Goal: Information Seeking & Learning: Compare options

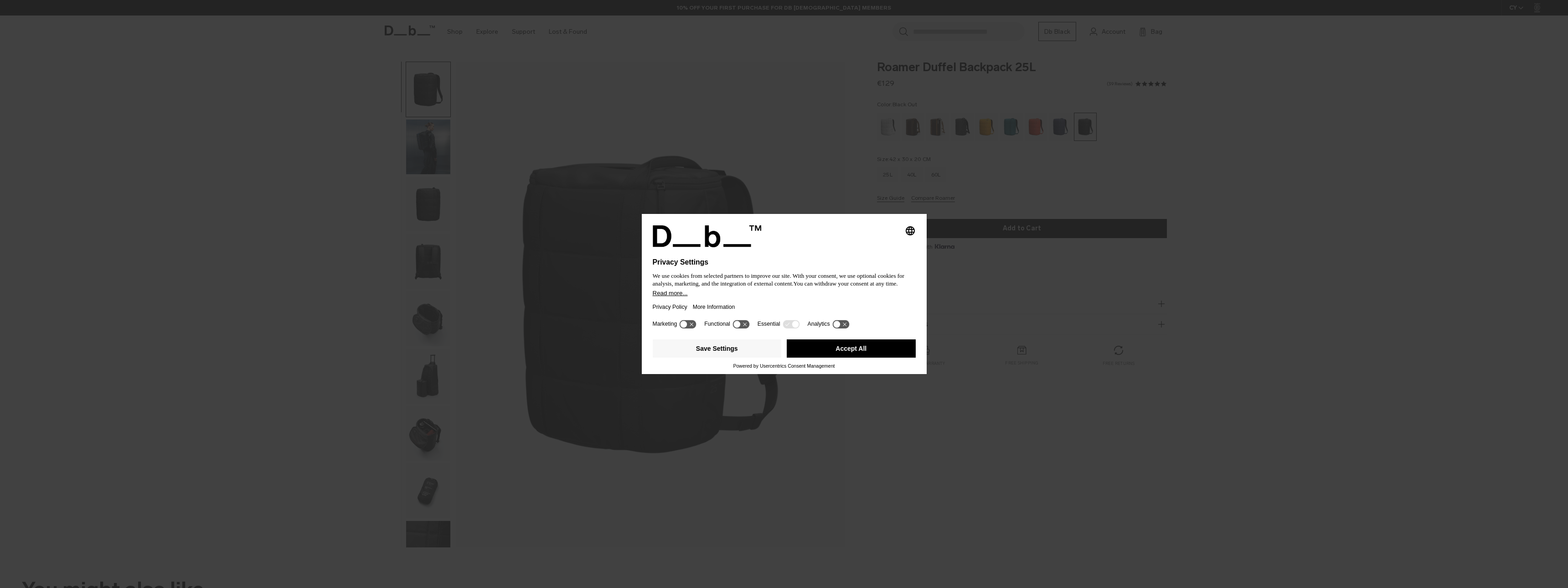
drag, startPoint x: 872, startPoint y: 349, endPoint x: 804, endPoint y: 324, distance: 72.4
click at [872, 349] on button "Accept All" at bounding box center [851, 348] width 129 height 18
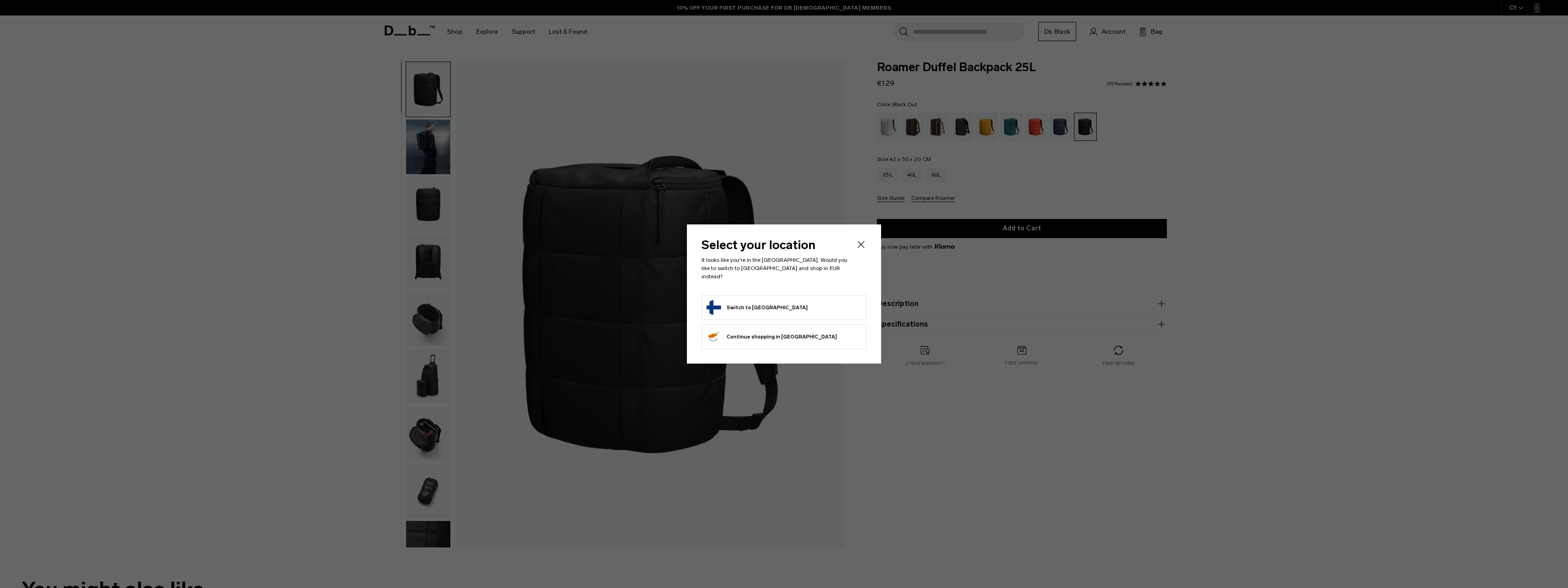
click at [755, 300] on button "Switch to Finland" at bounding box center [757, 307] width 101 height 14
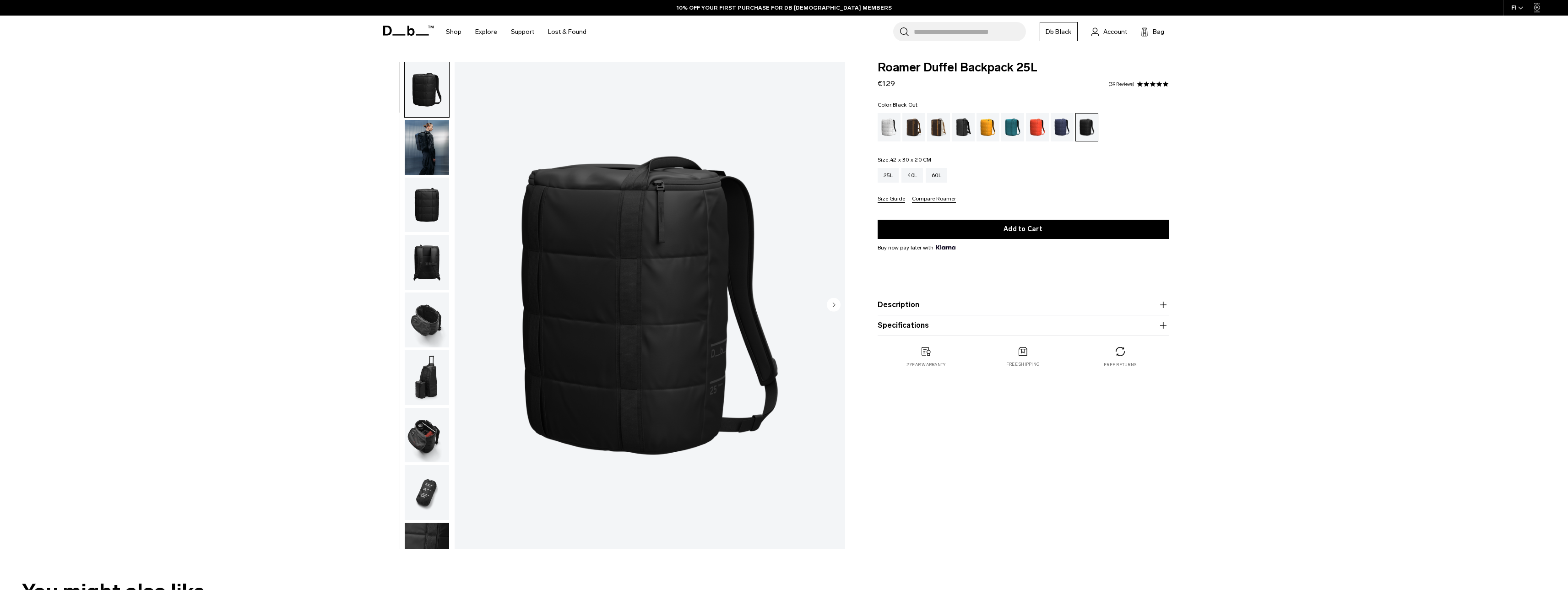
click at [437, 147] on img "button" at bounding box center [426, 147] width 45 height 55
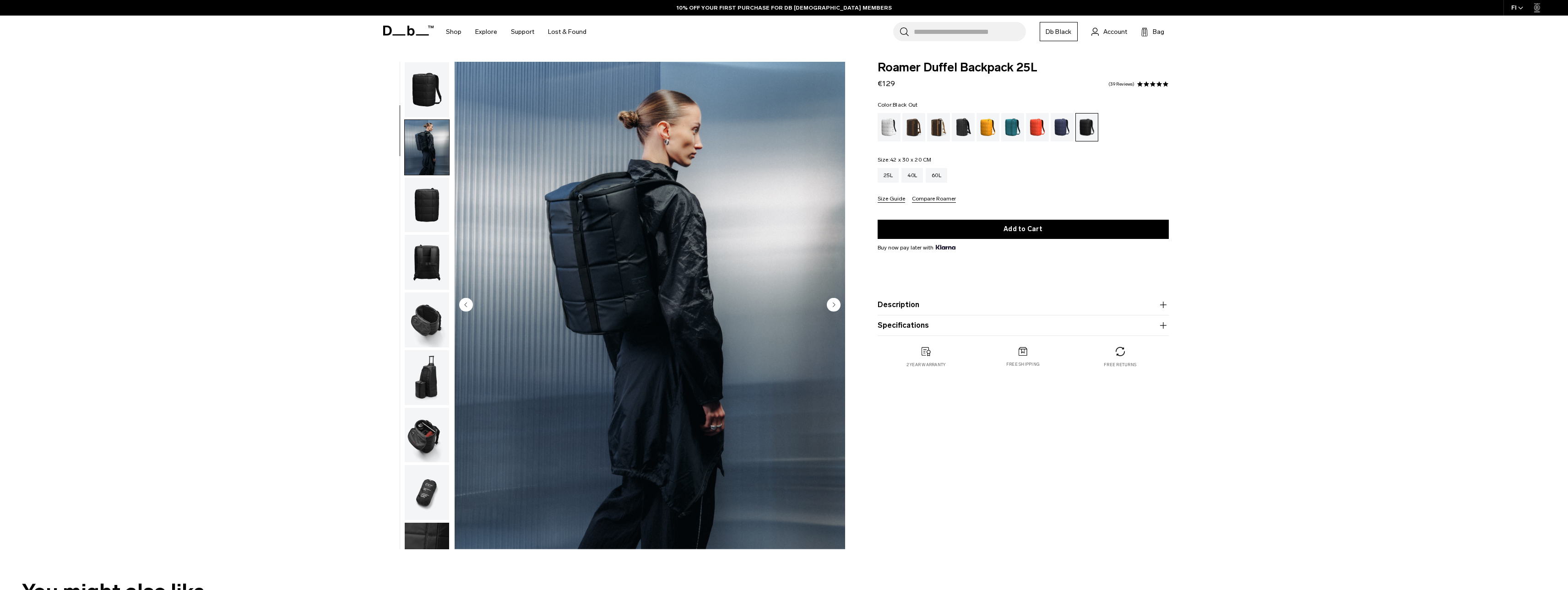
scroll to position [58, 0]
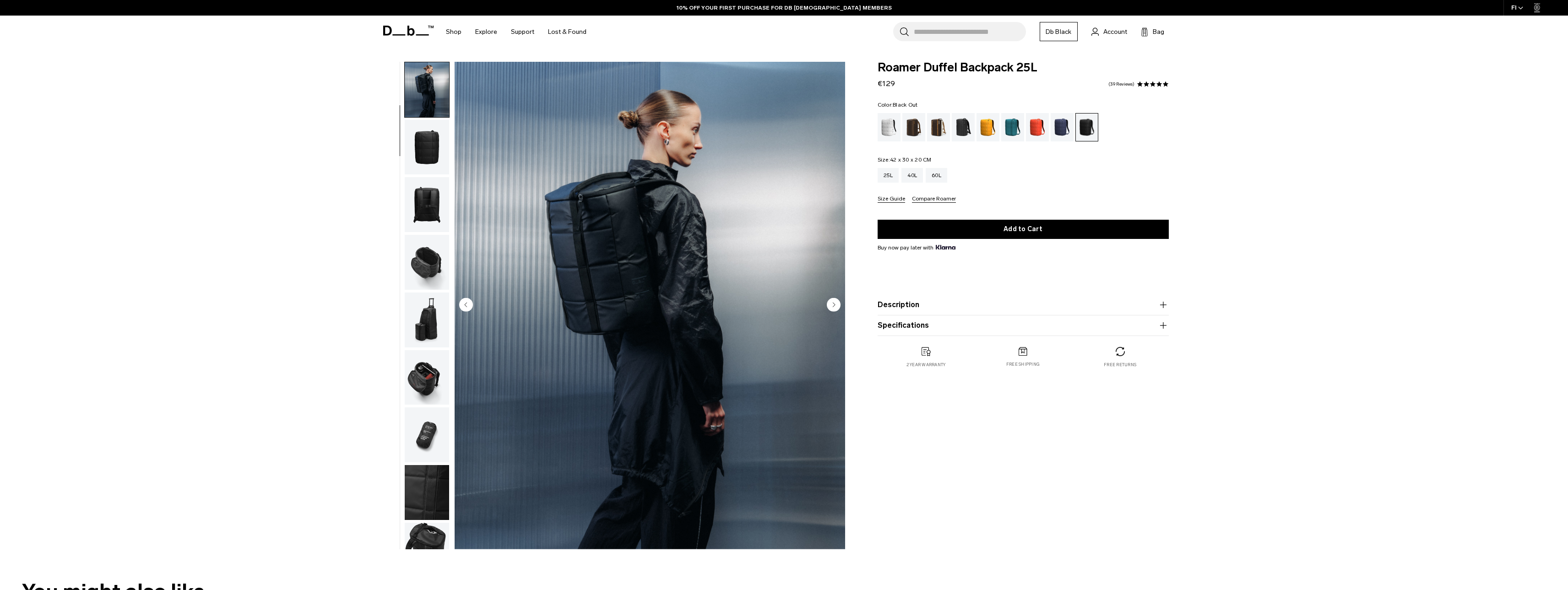
click at [435, 171] on img "button" at bounding box center [426, 147] width 45 height 55
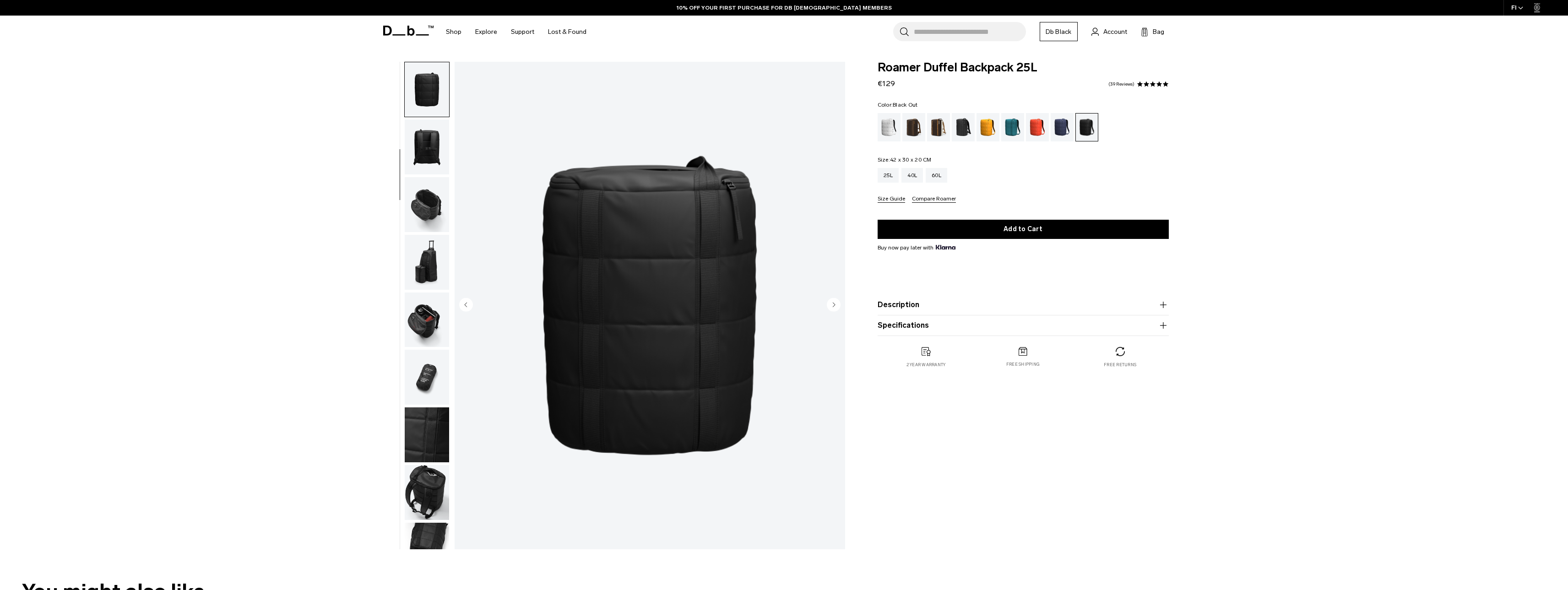
click at [433, 169] on img "button" at bounding box center [426, 147] width 45 height 55
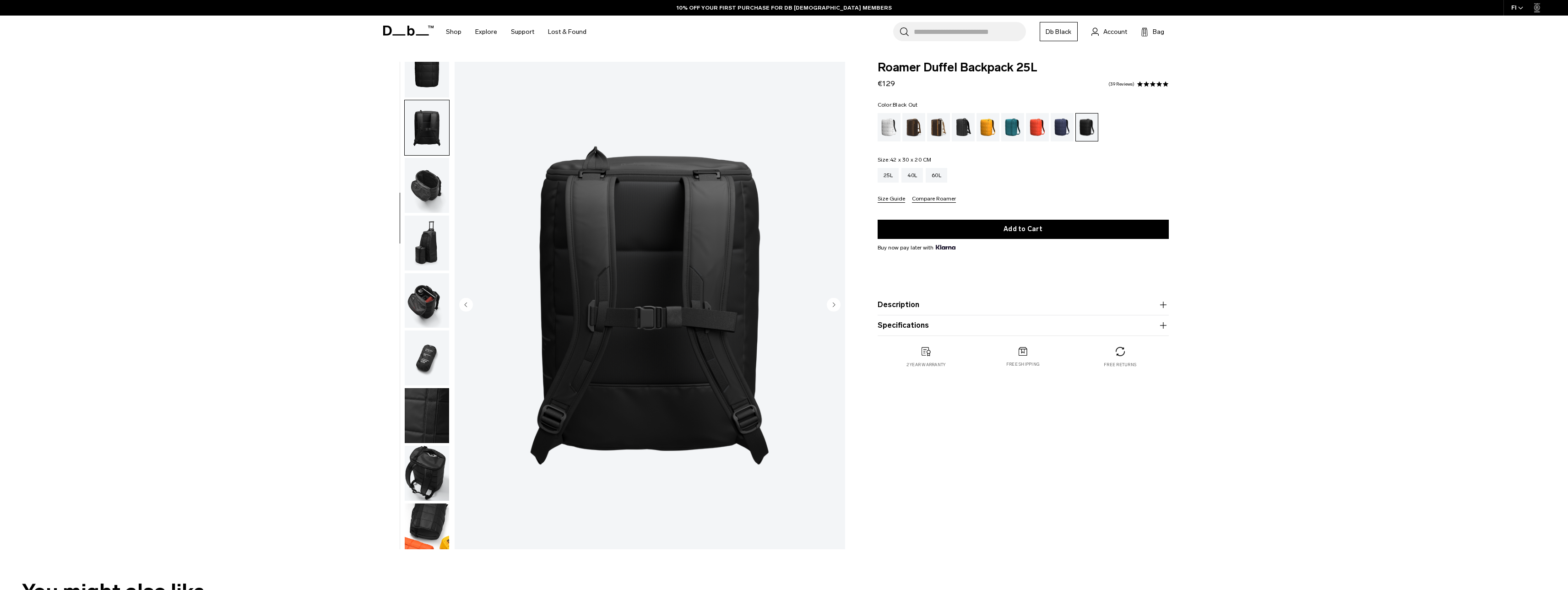
scroll to position [144, 0]
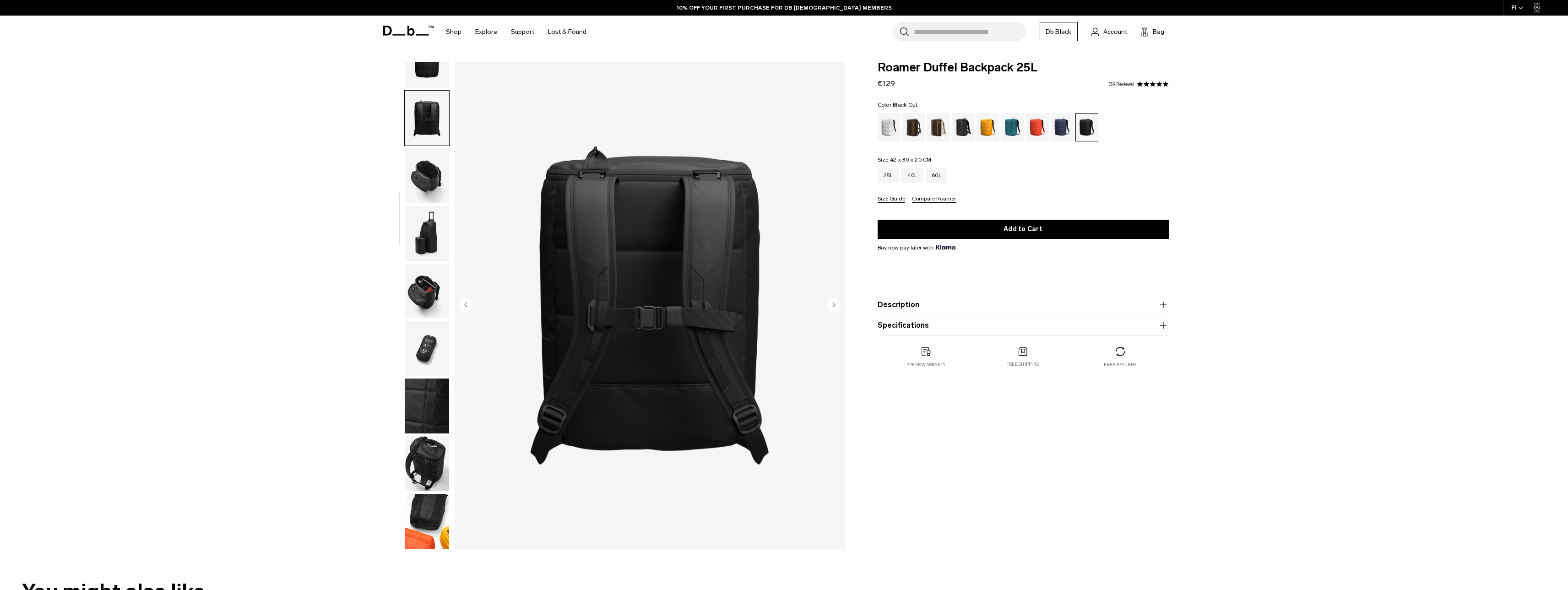
click at [433, 169] on img "button" at bounding box center [426, 176] width 45 height 55
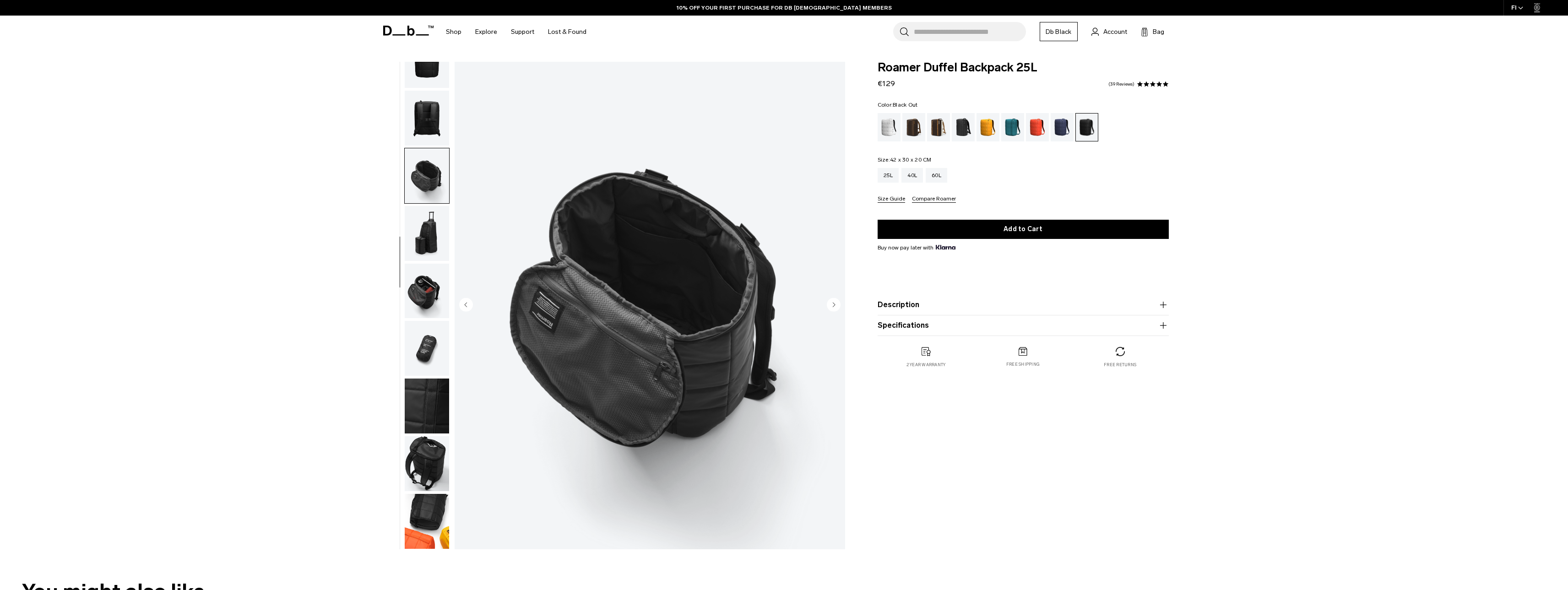
click at [421, 461] on img "button" at bounding box center [426, 464] width 45 height 55
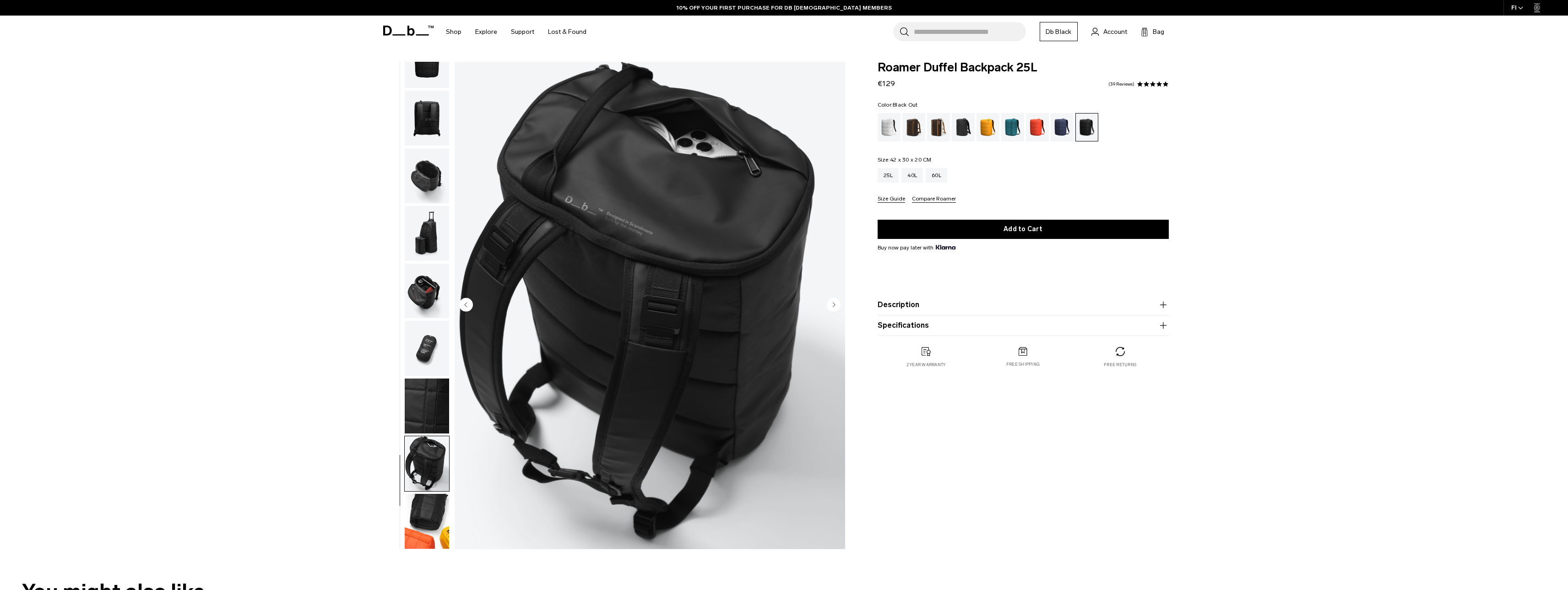
click at [432, 518] on img "button" at bounding box center [426, 522] width 45 height 55
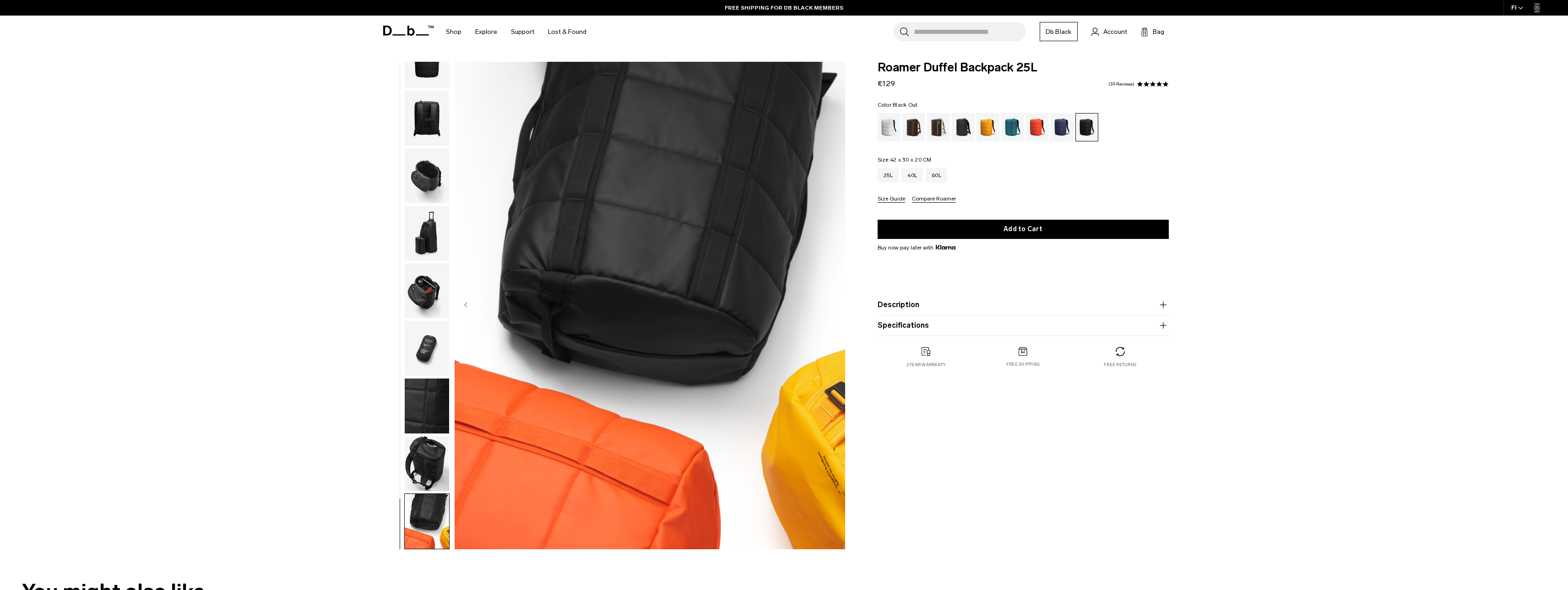
click at [425, 122] on img "button" at bounding box center [426, 119] width 45 height 55
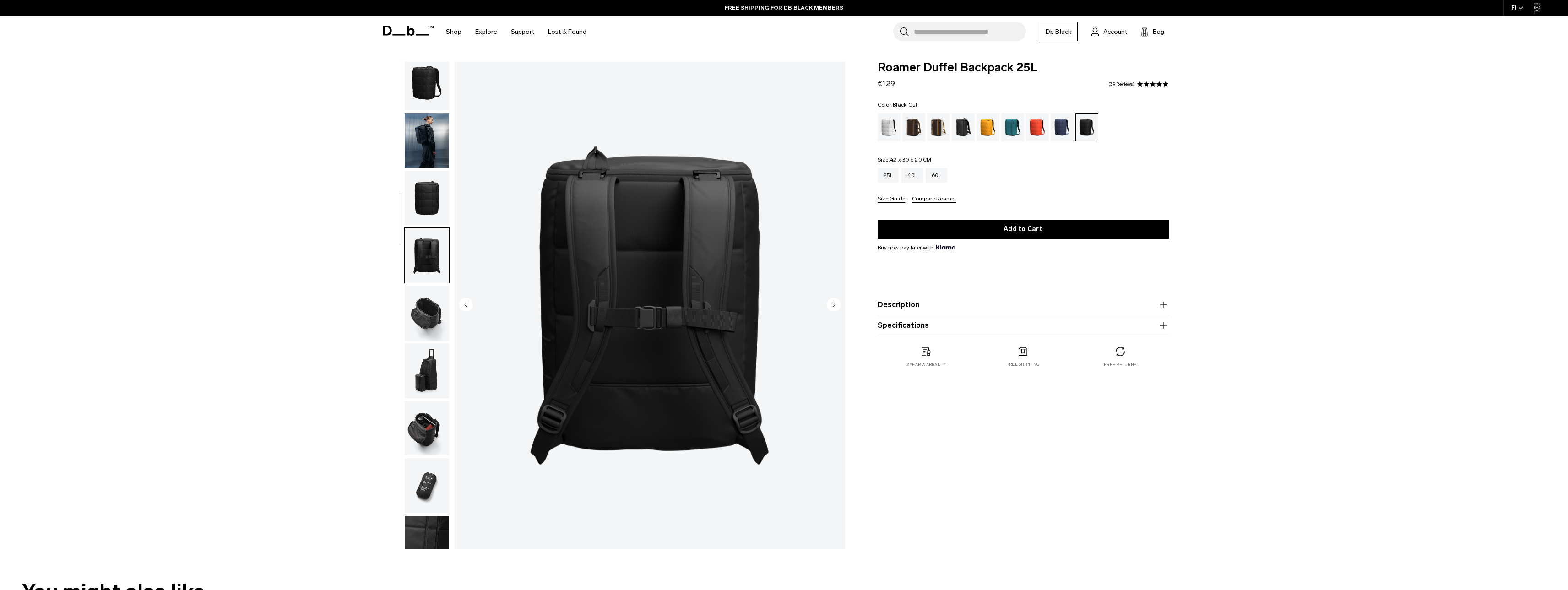
click at [426, 125] on img "button" at bounding box center [426, 140] width 45 height 55
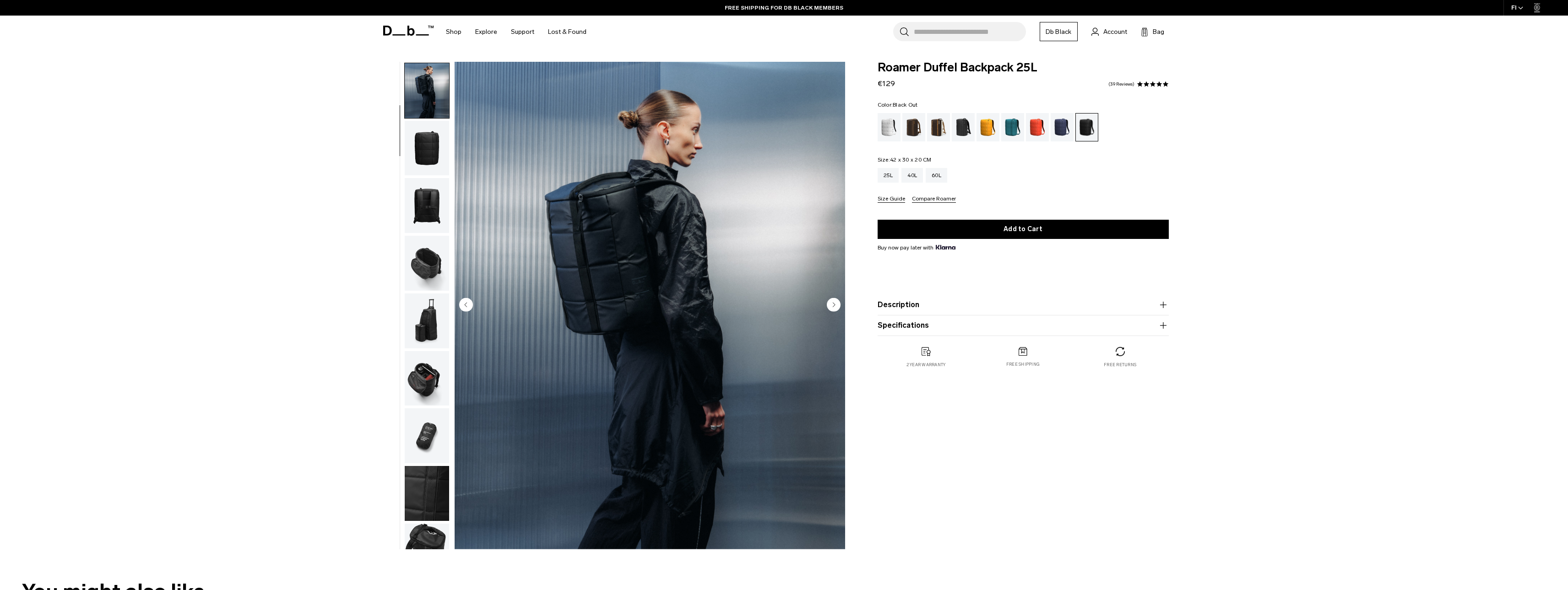
scroll to position [58, 0]
click at [892, 124] on div "White Out" at bounding box center [889, 127] width 23 height 28
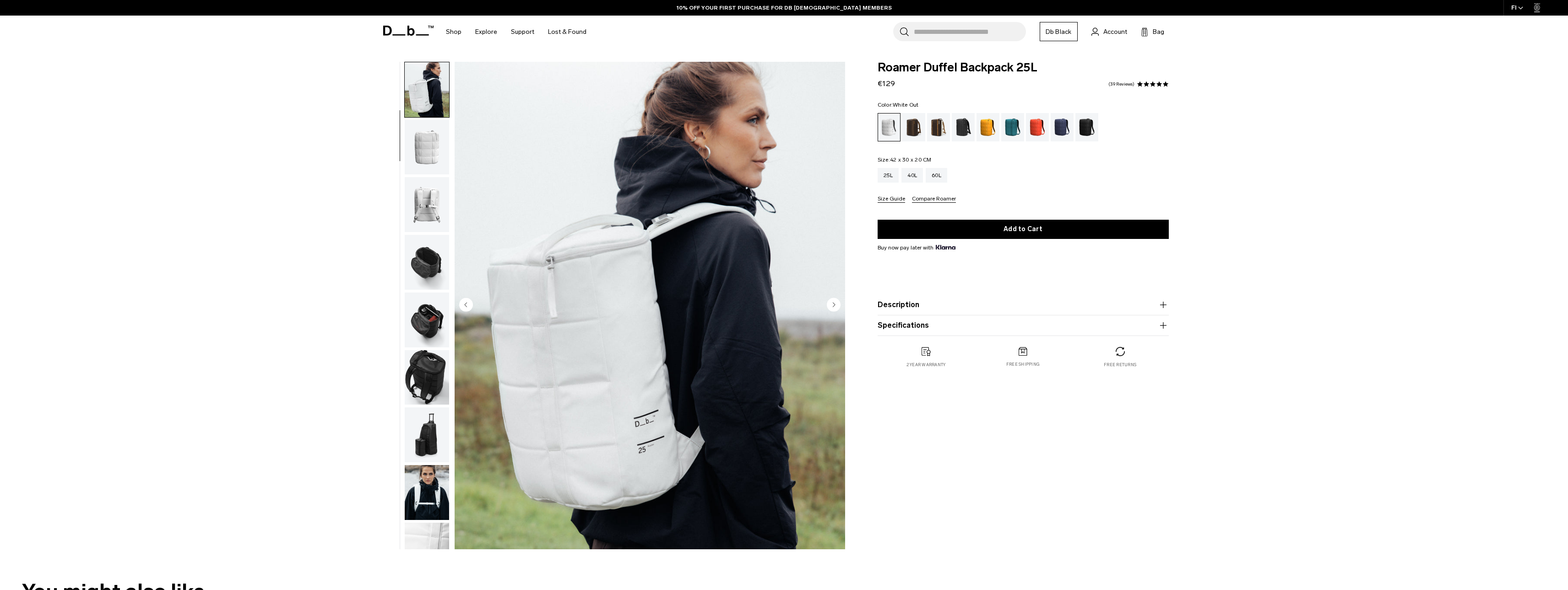
click at [437, 488] on img "button" at bounding box center [426, 493] width 45 height 55
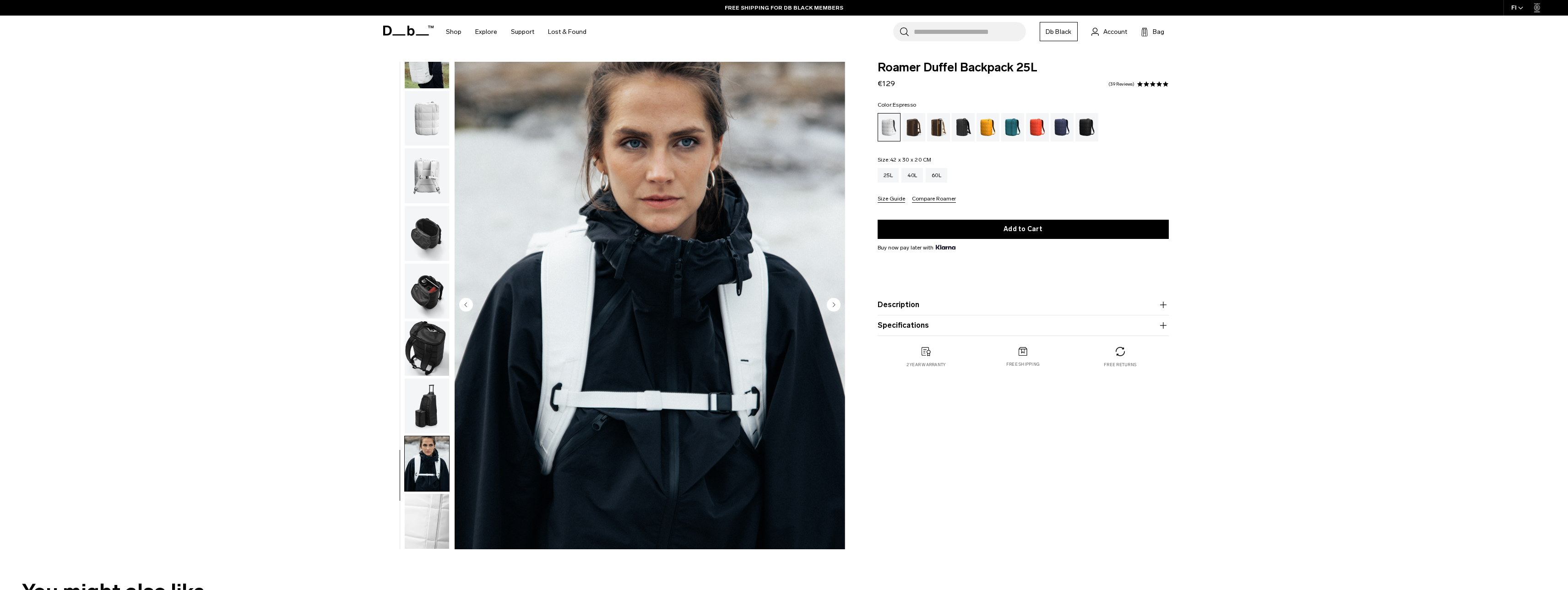
click at [906, 121] on div "Espresso" at bounding box center [914, 127] width 23 height 28
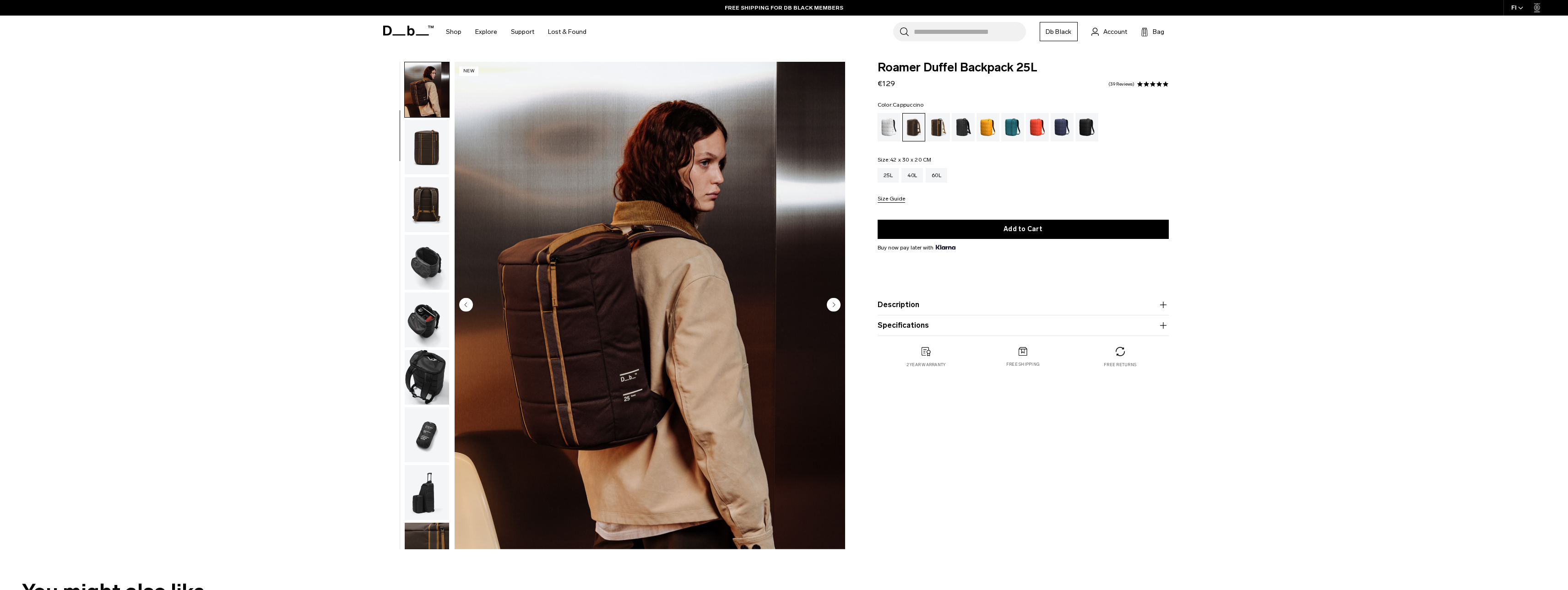
click at [940, 127] on div "Cappuccino" at bounding box center [938, 127] width 23 height 28
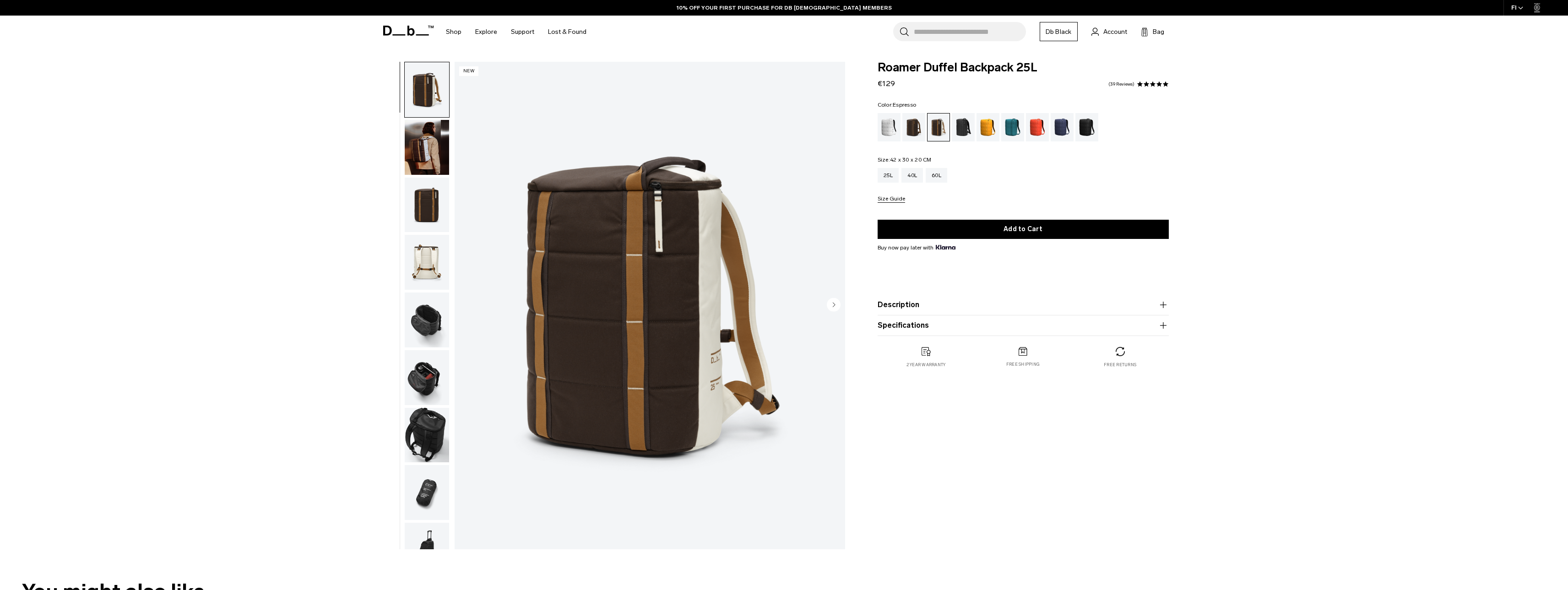
click at [909, 135] on div "Espresso" at bounding box center [914, 127] width 23 height 28
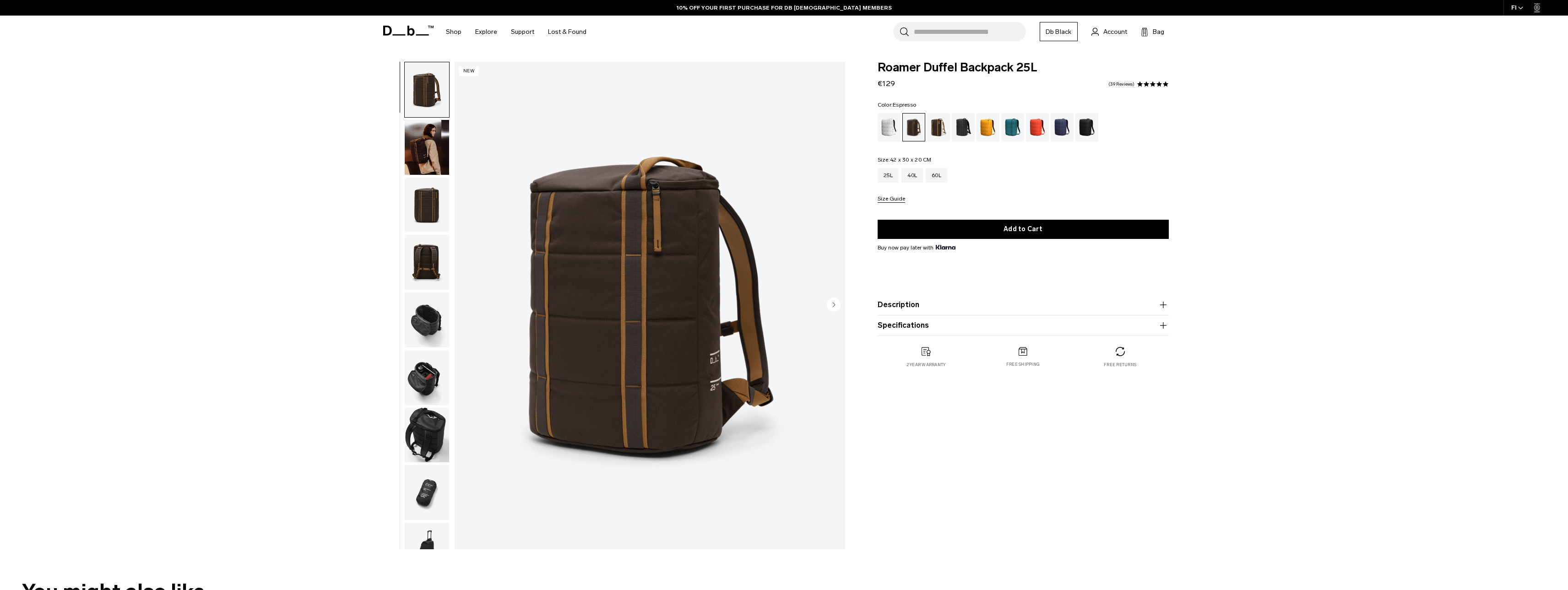
click at [433, 148] on img "button" at bounding box center [426, 147] width 45 height 55
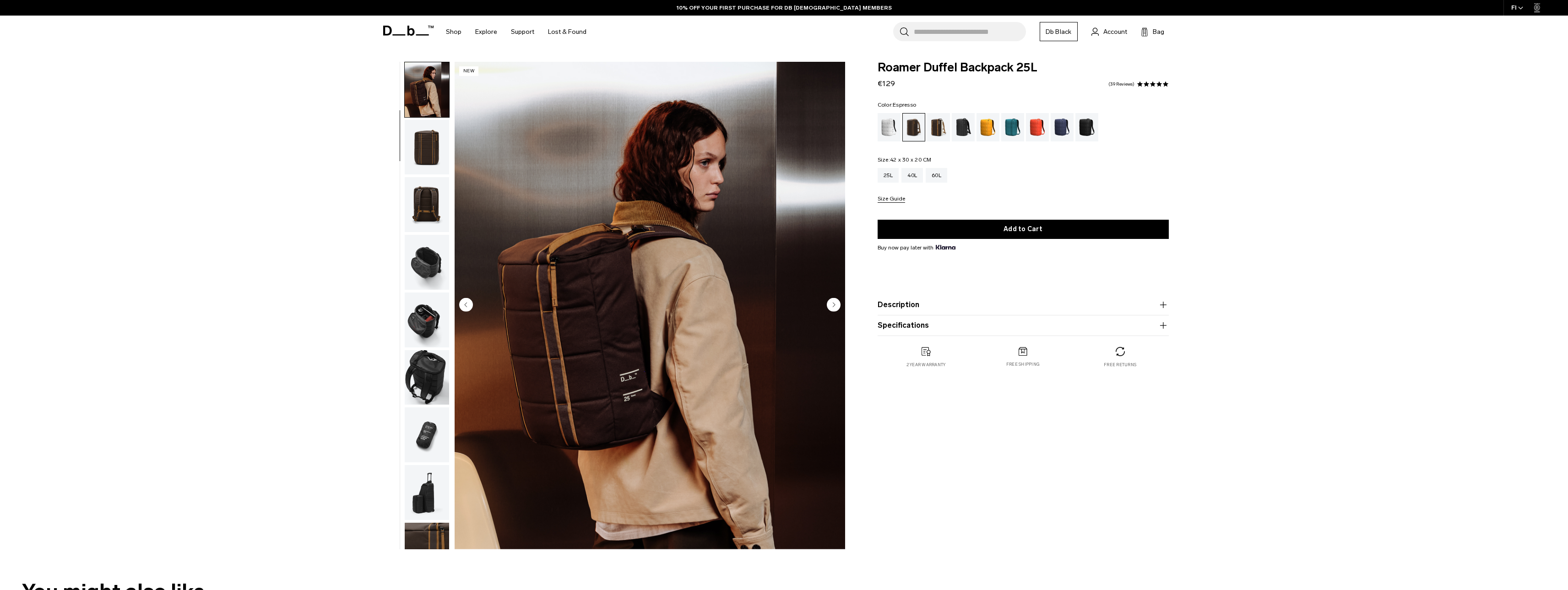
click at [438, 159] on img "button" at bounding box center [426, 147] width 45 height 55
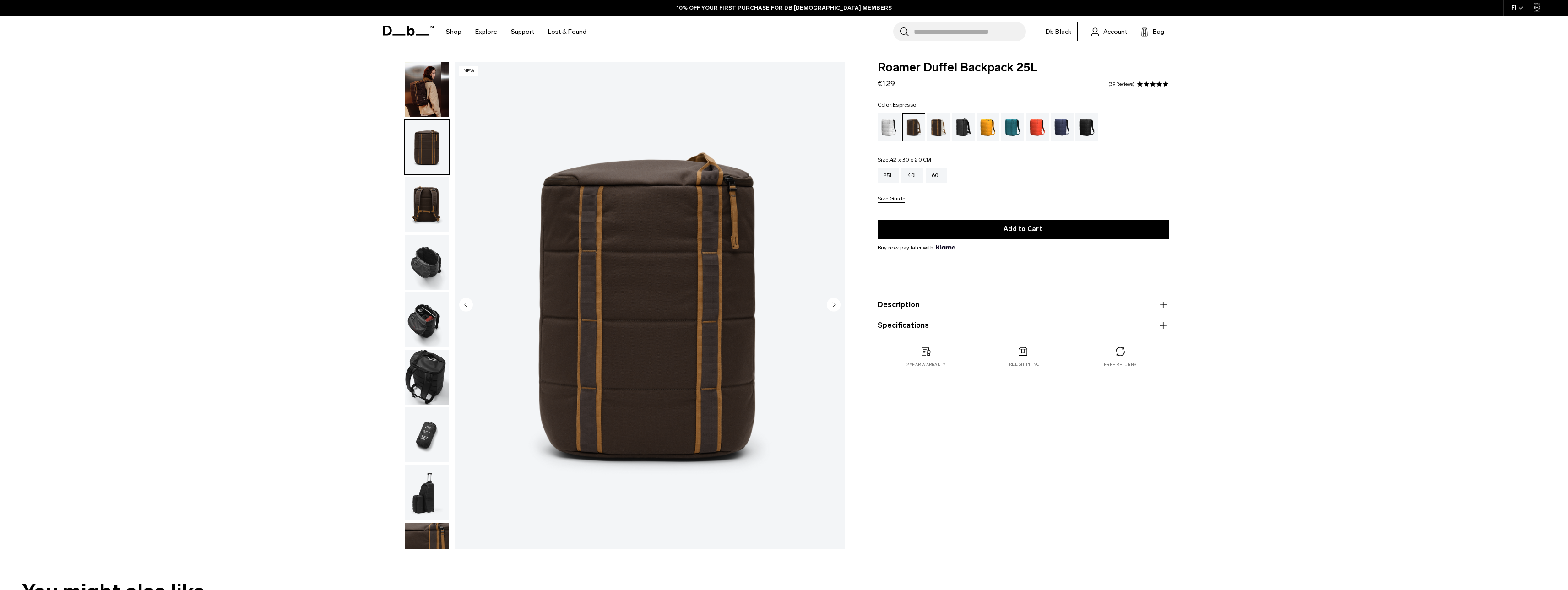
scroll to position [87, 0]
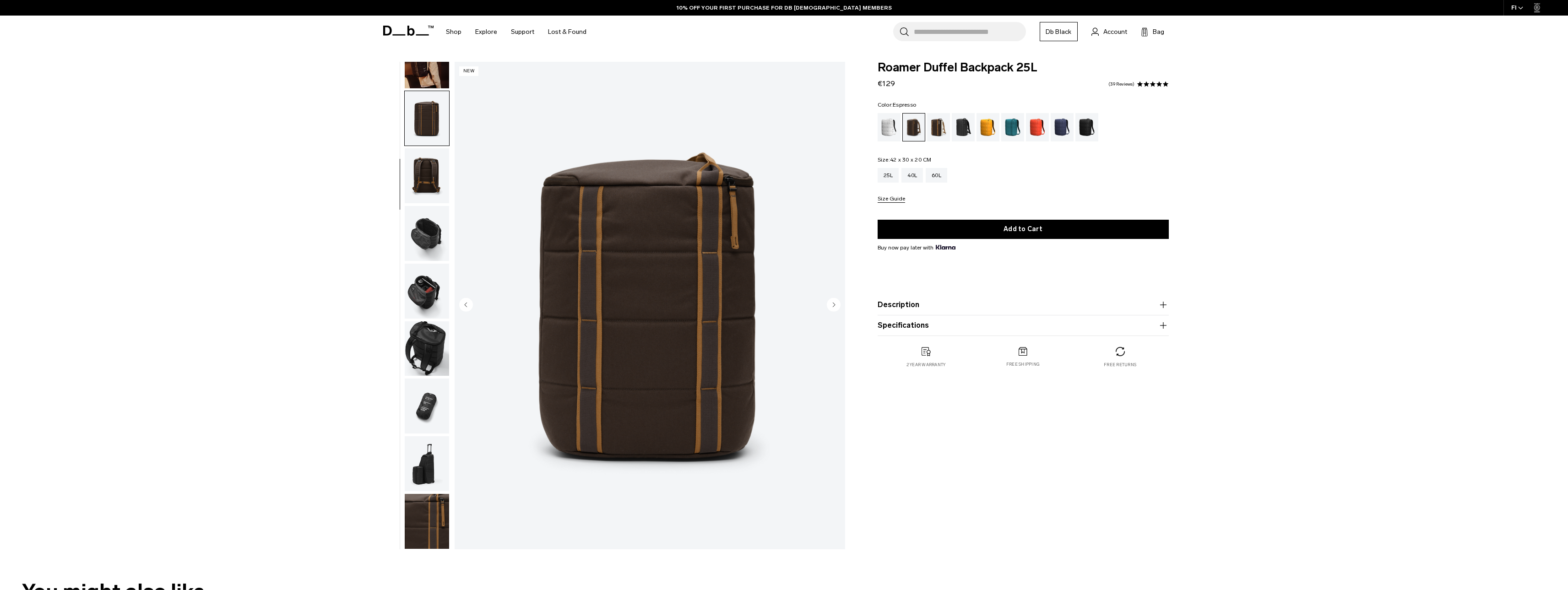
click at [438, 174] on img "button" at bounding box center [426, 176] width 45 height 55
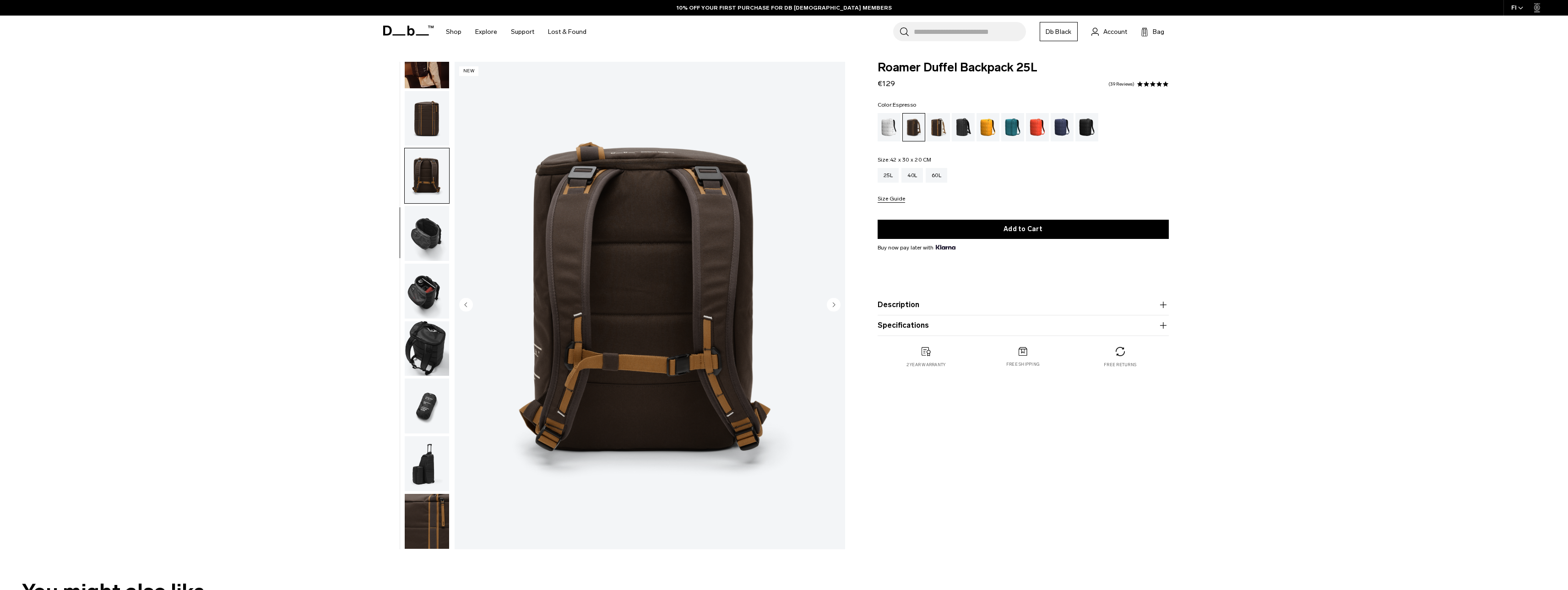
click at [438, 174] on img "button" at bounding box center [426, 176] width 45 height 55
click at [434, 194] on img "button" at bounding box center [426, 176] width 45 height 55
click at [435, 224] on img "button" at bounding box center [426, 233] width 45 height 55
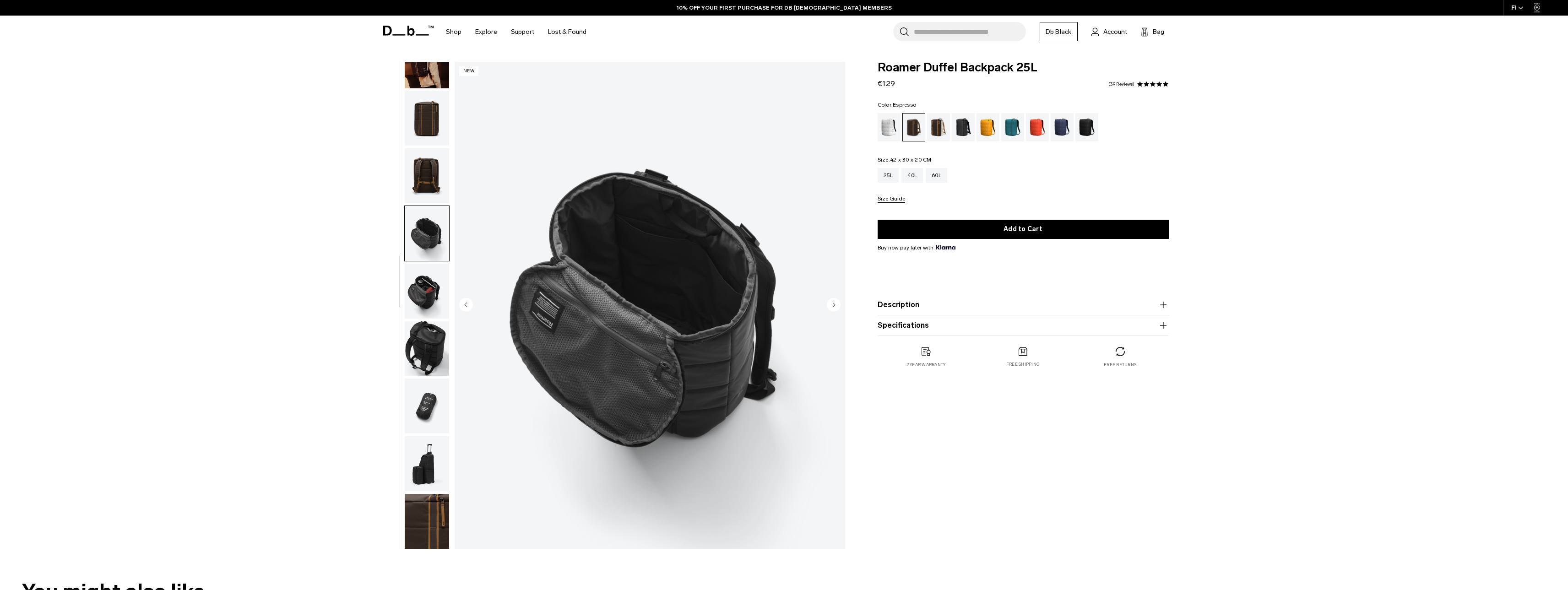
click at [433, 272] on img "button" at bounding box center [426, 291] width 45 height 55
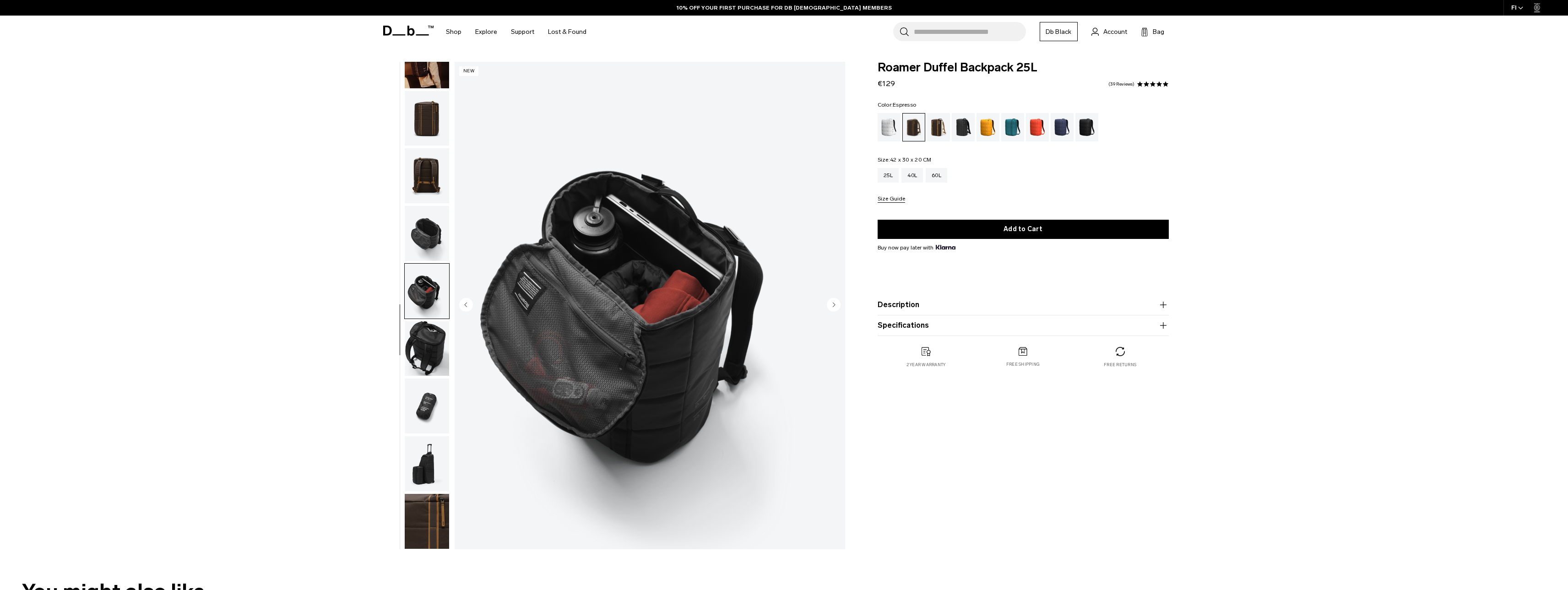
click at [430, 321] on button "button" at bounding box center [427, 349] width 45 height 56
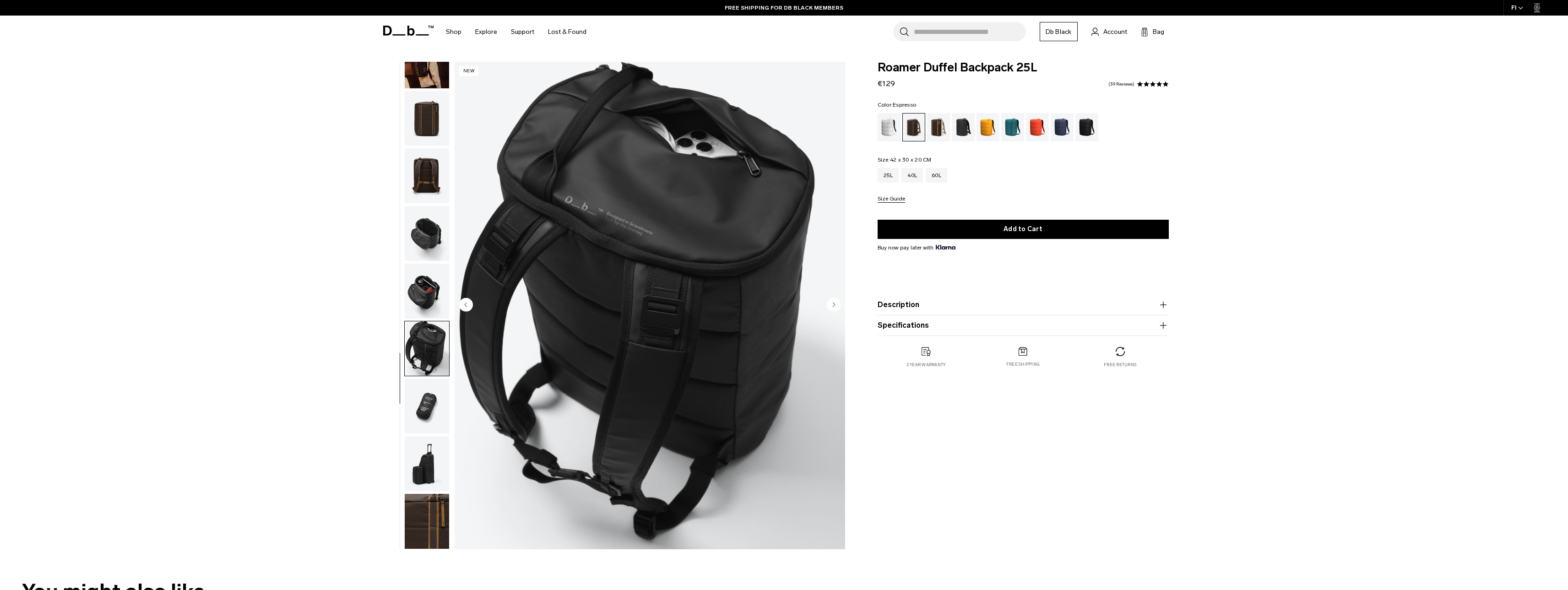
click at [428, 218] on img "button" at bounding box center [426, 233] width 45 height 55
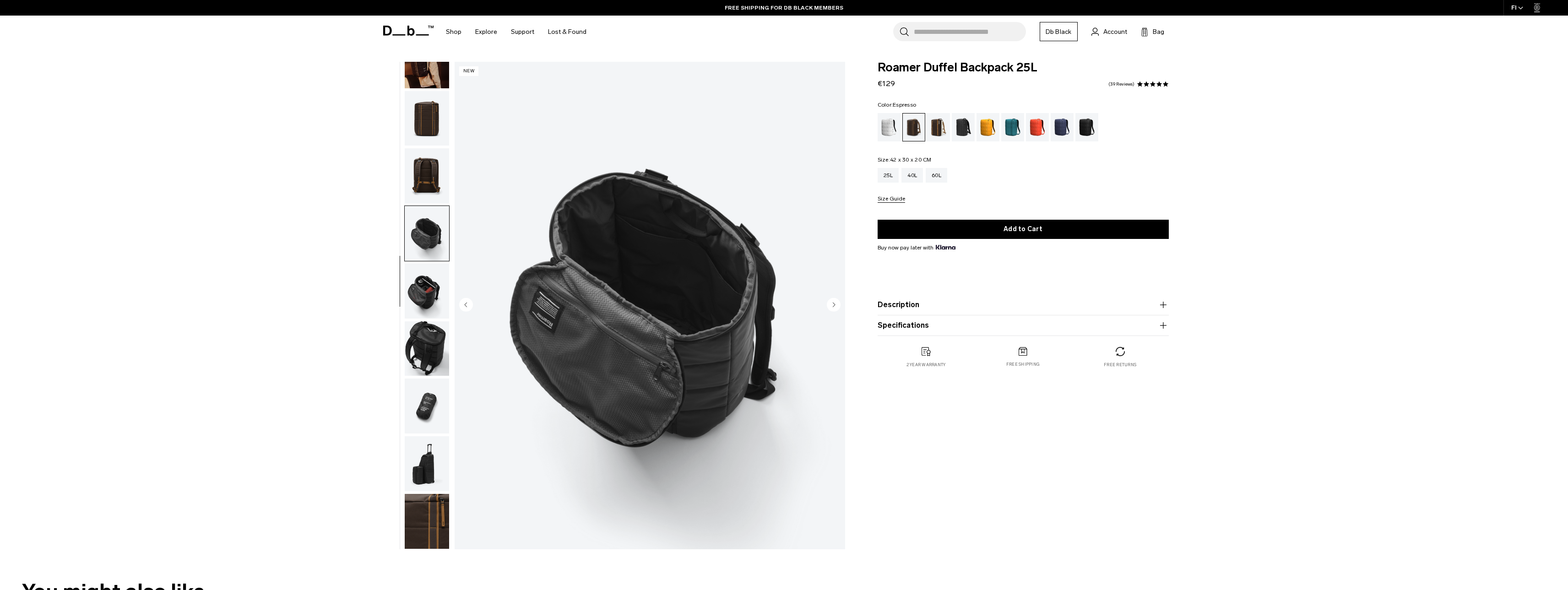
click at [423, 280] on img "button" at bounding box center [426, 291] width 45 height 55
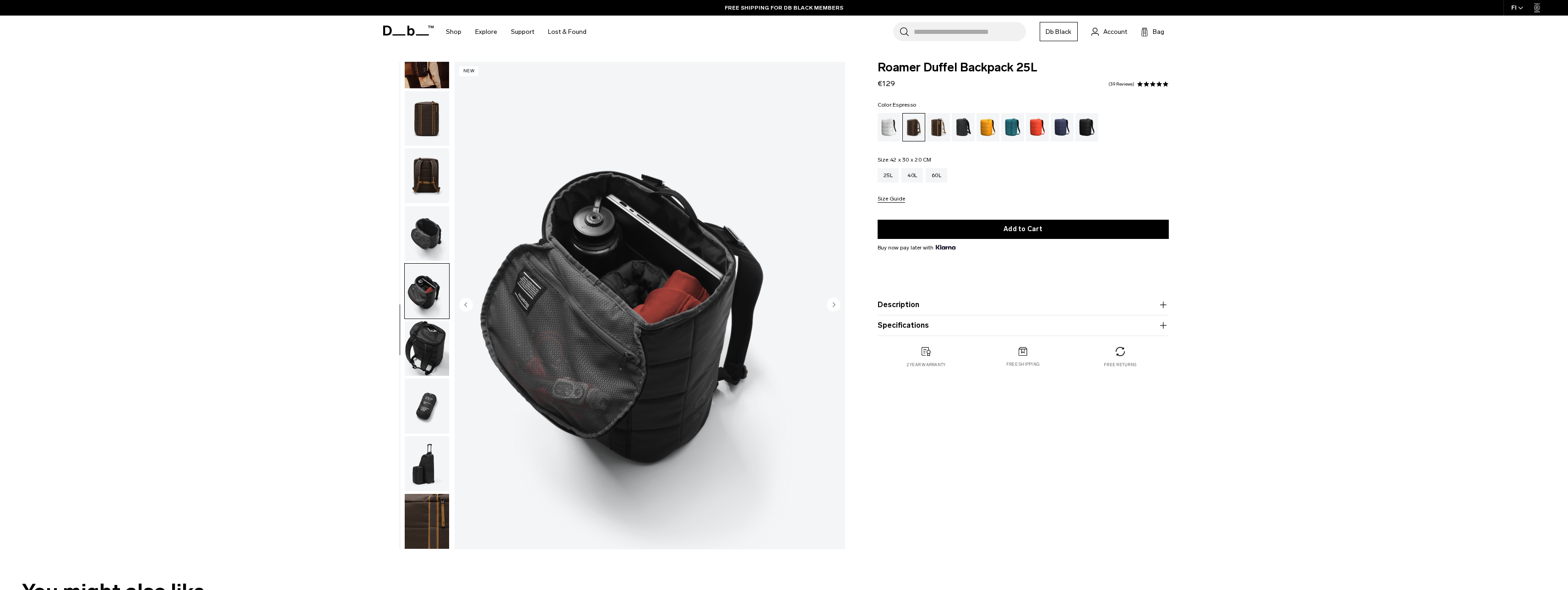
click at [426, 358] on img "button" at bounding box center [426, 349] width 45 height 55
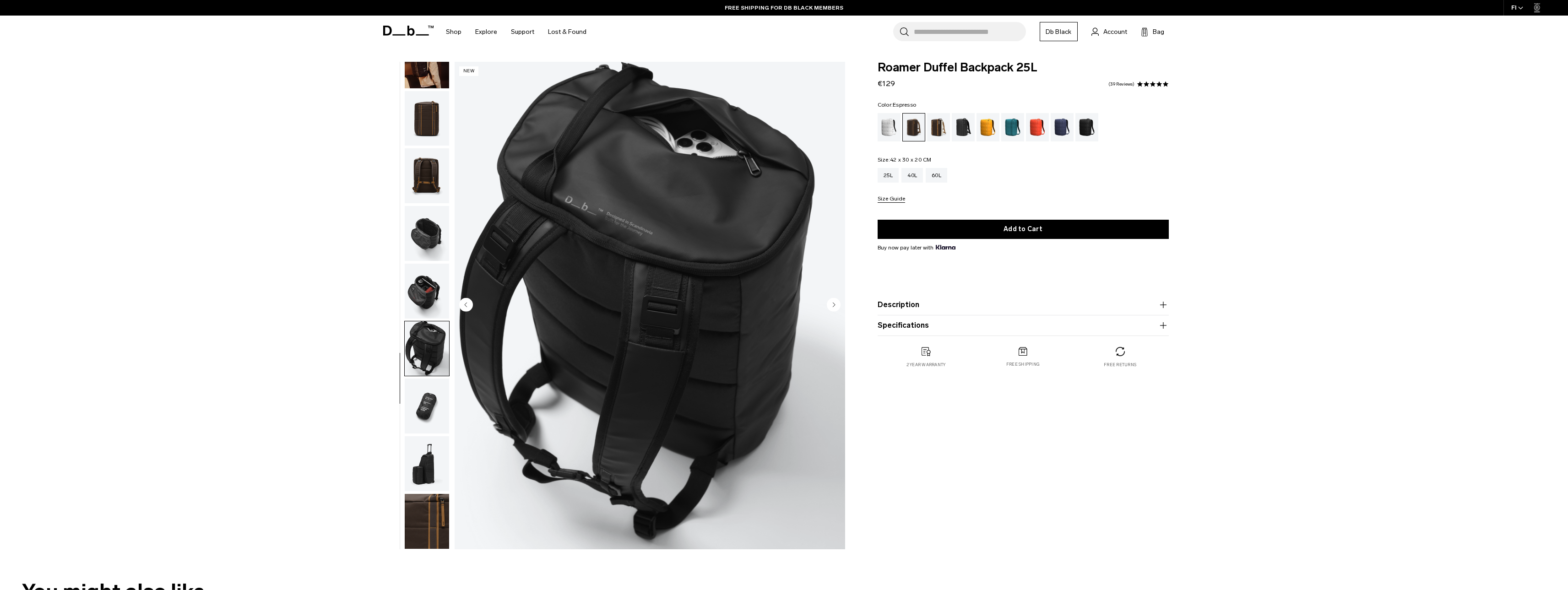
click at [427, 407] on img "button" at bounding box center [426, 406] width 45 height 55
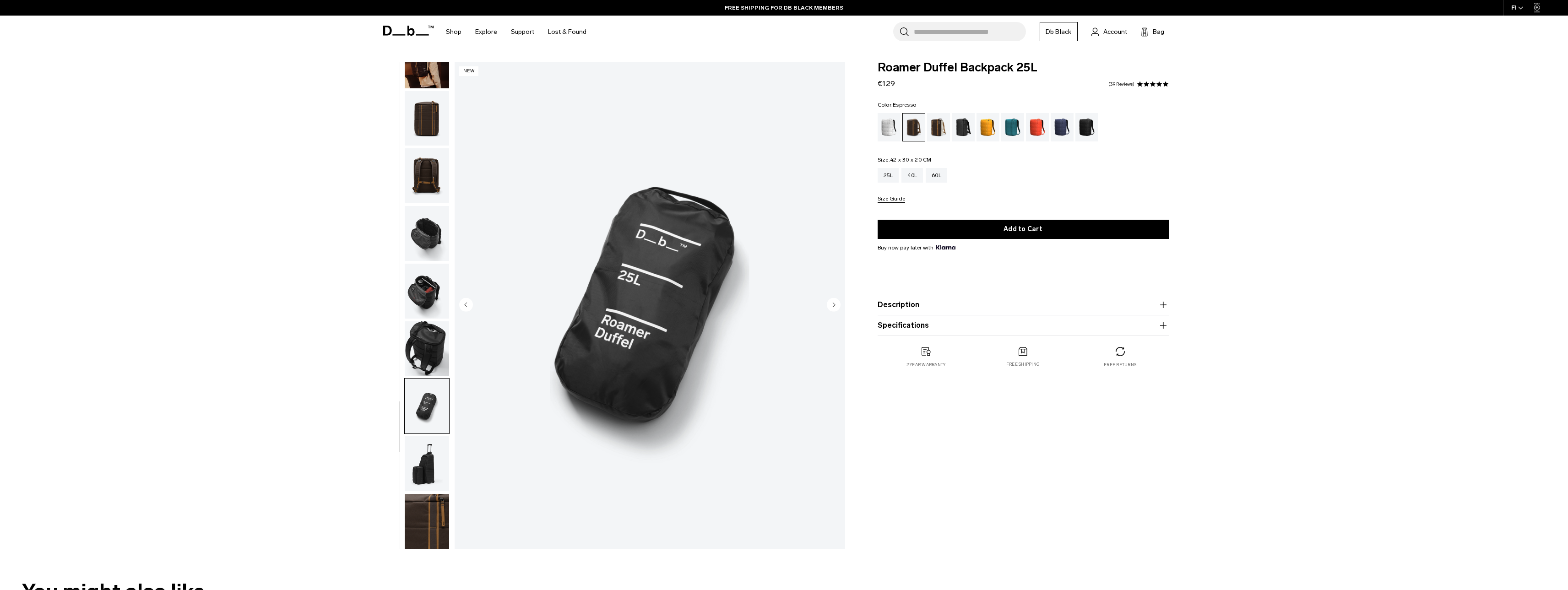
click at [430, 453] on img "button" at bounding box center [426, 464] width 45 height 55
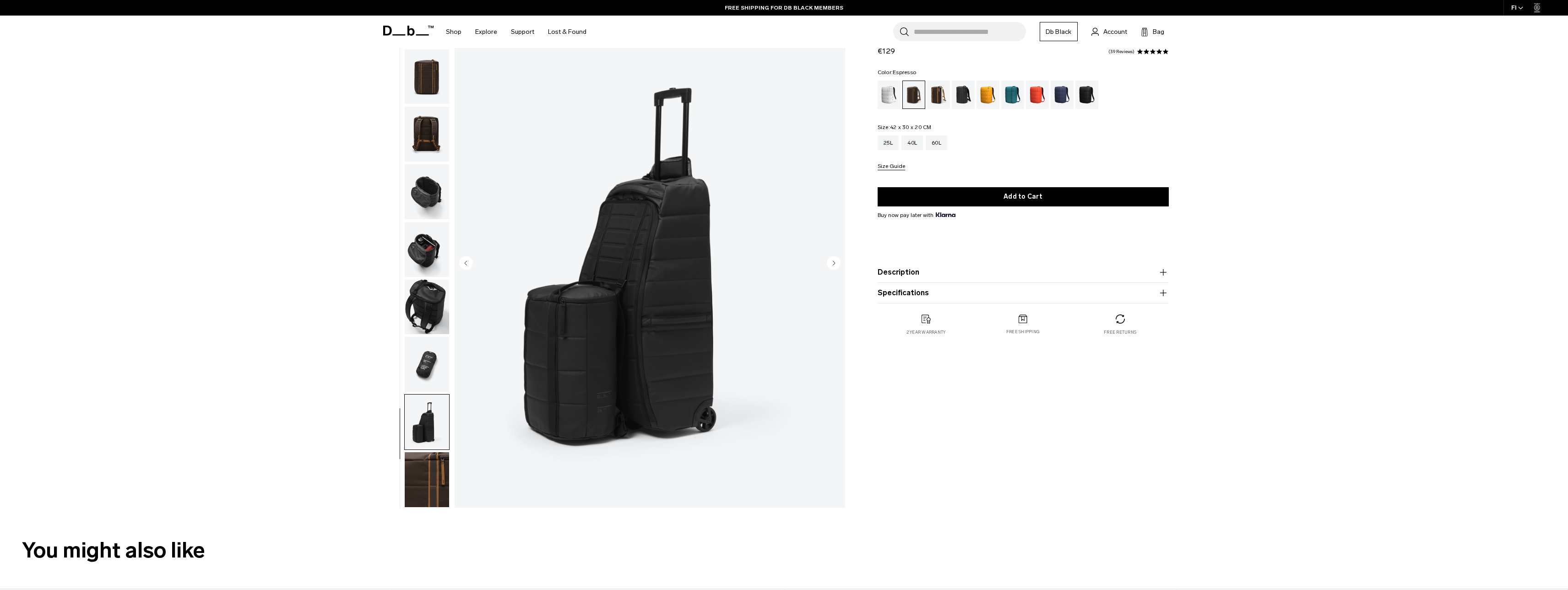
scroll to position [46, 0]
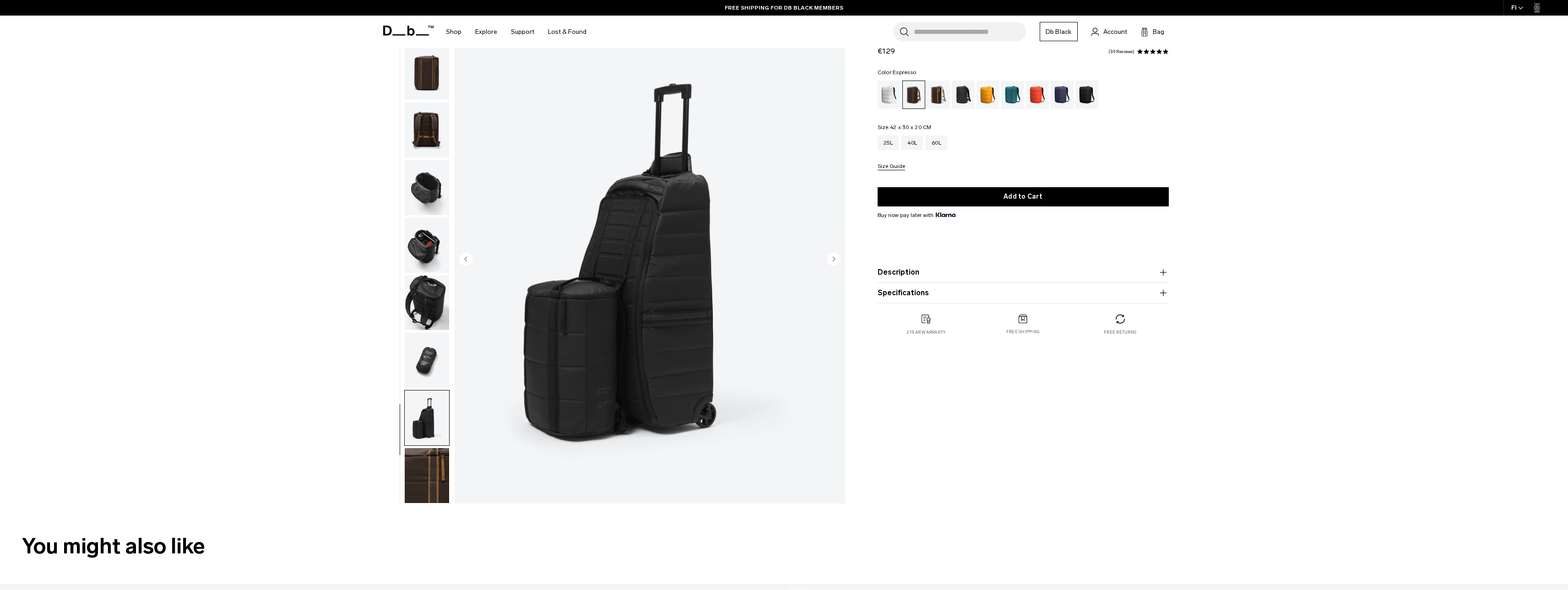
click at [425, 454] on img "button" at bounding box center [426, 476] width 45 height 55
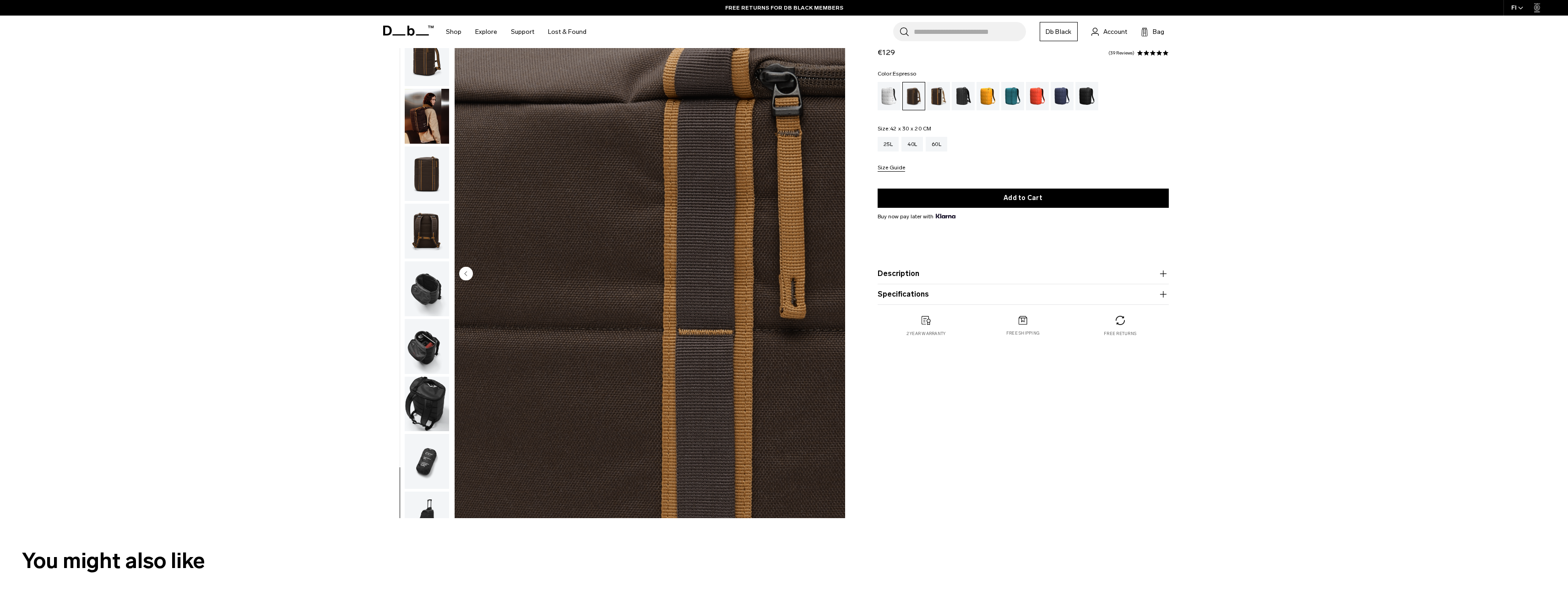
scroll to position [0, 0]
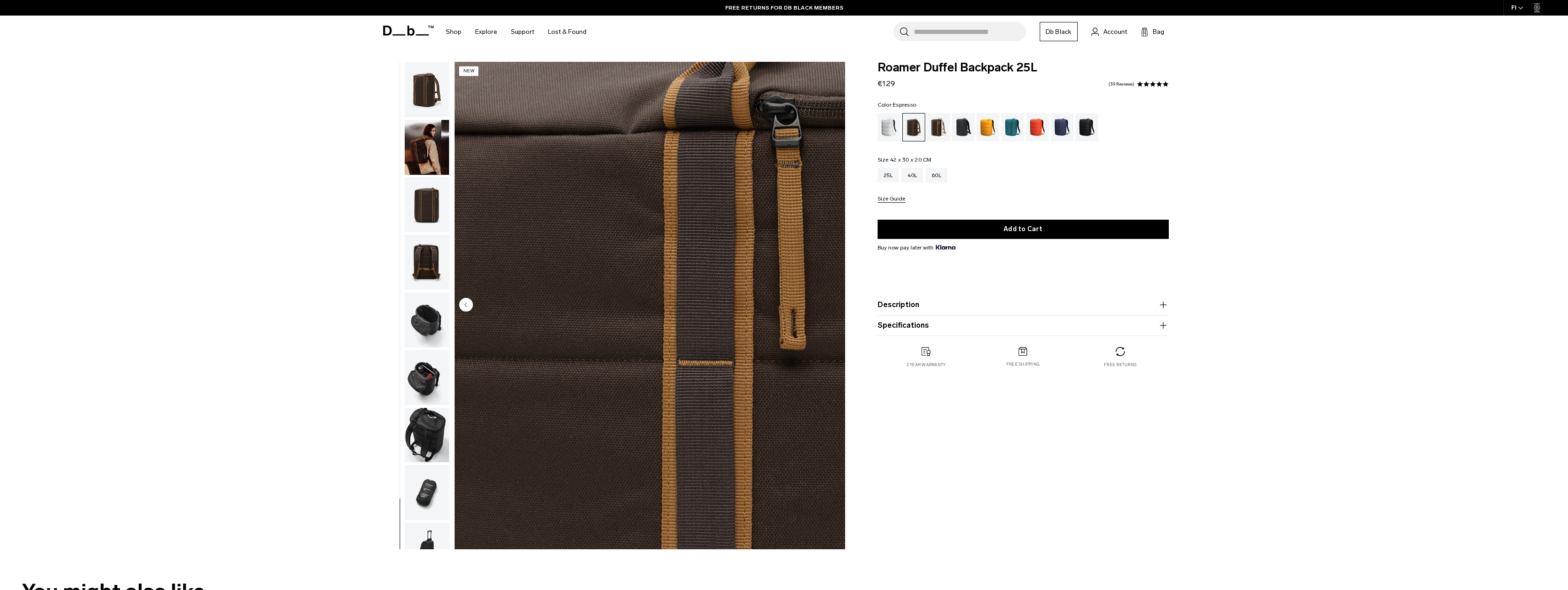
click at [426, 73] on img "button" at bounding box center [426, 90] width 45 height 55
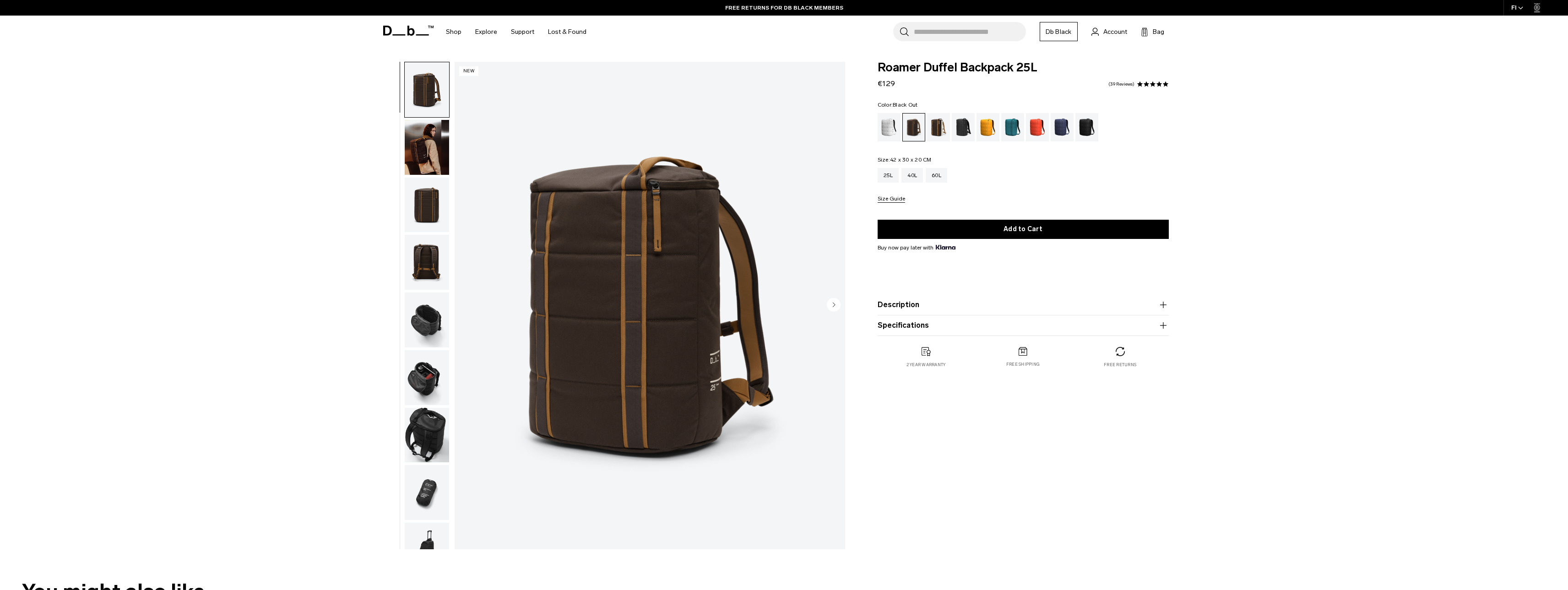
click at [1088, 125] on div "Black Out" at bounding box center [1087, 127] width 23 height 28
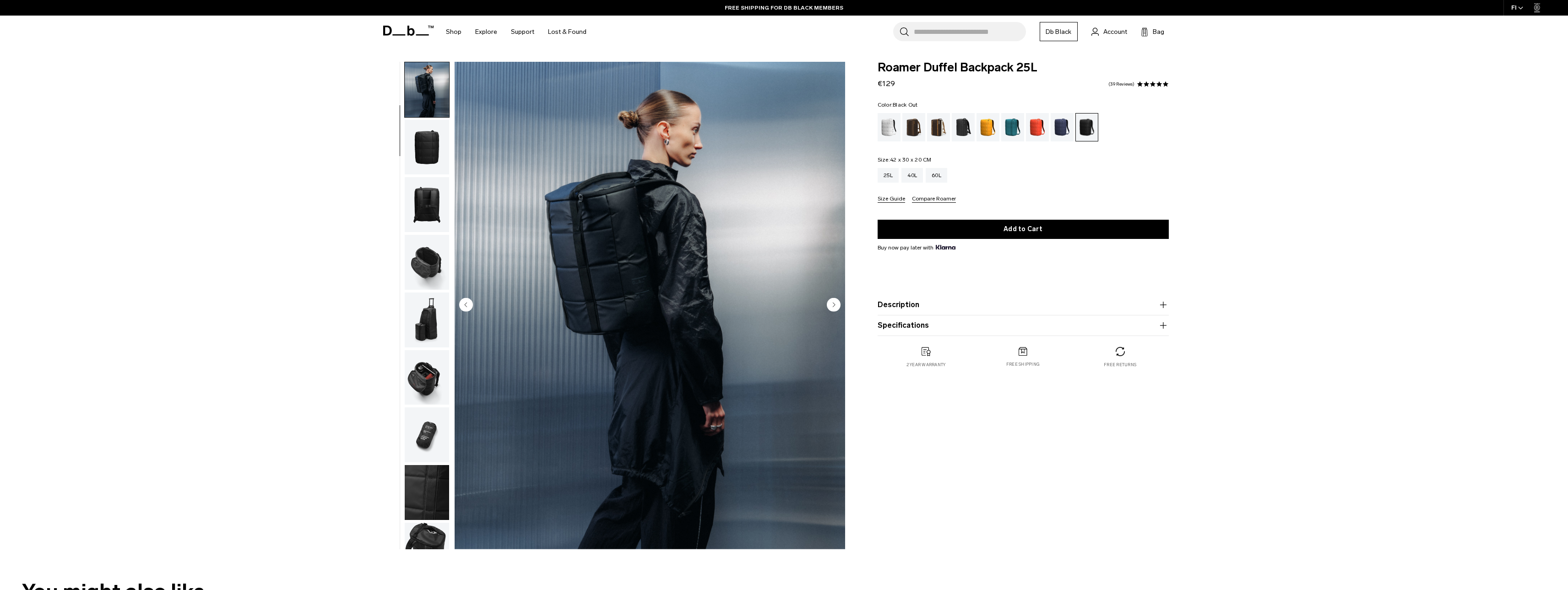
click at [430, 138] on img "button" at bounding box center [426, 147] width 45 height 55
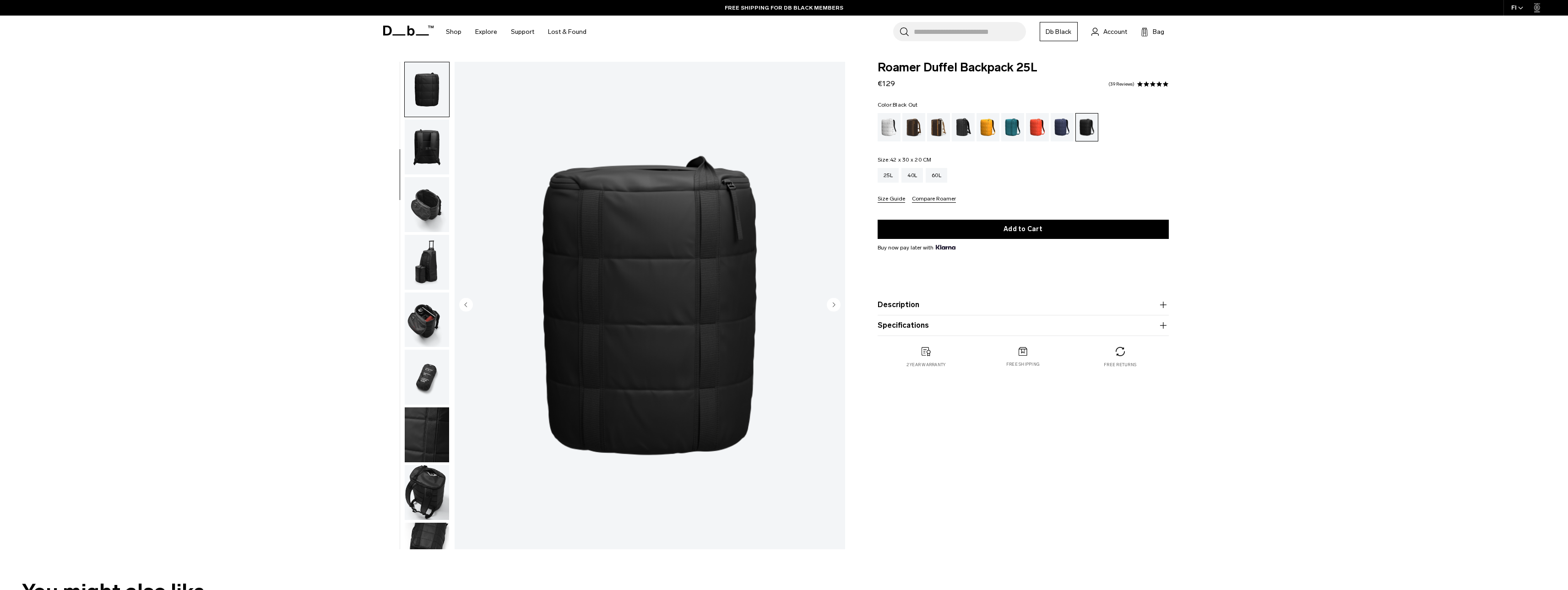
click at [424, 134] on img "button" at bounding box center [426, 147] width 45 height 55
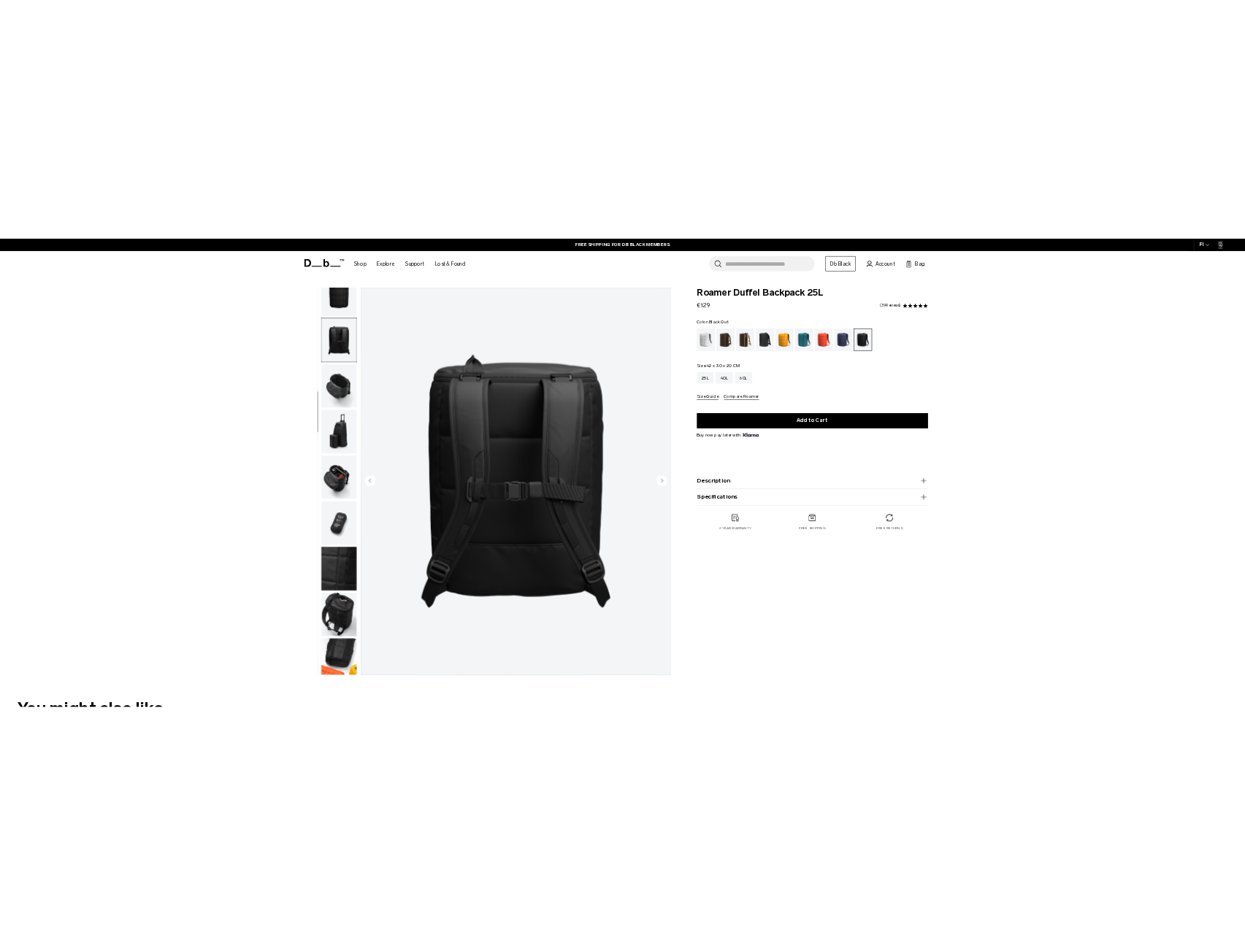
scroll to position [230, 0]
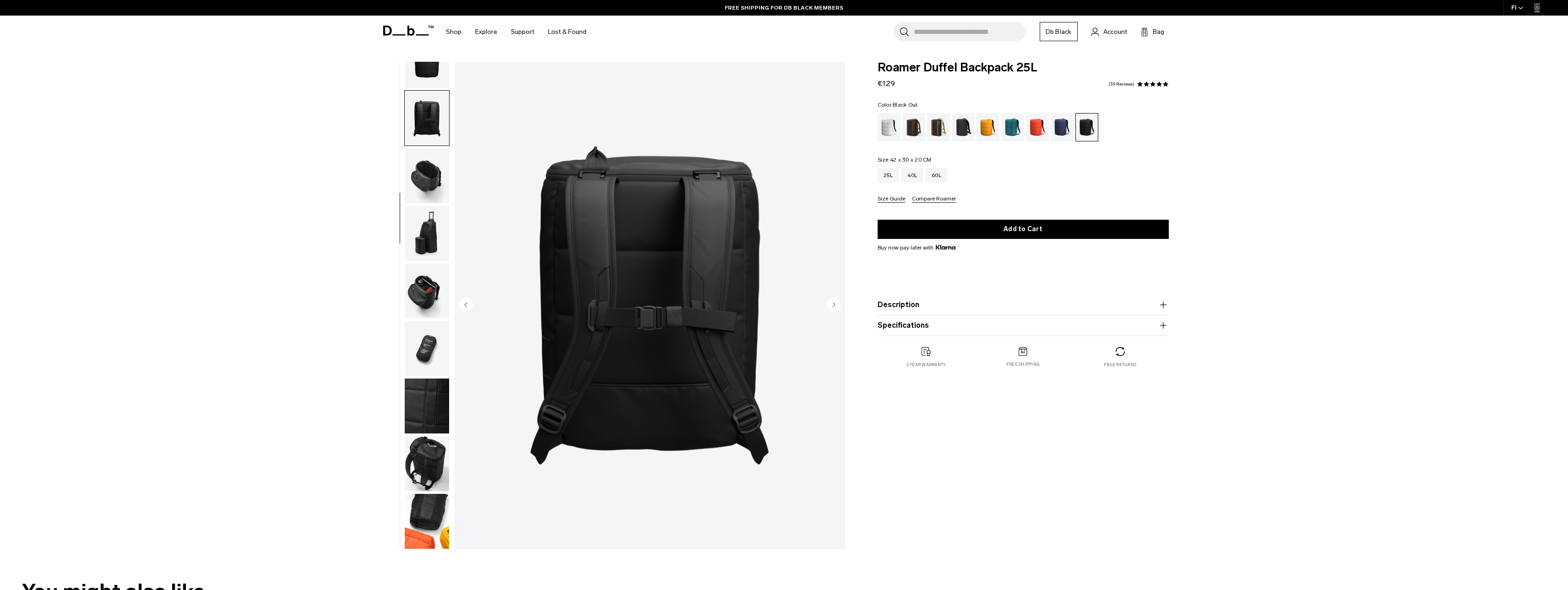
click at [422, 168] on img "button" at bounding box center [426, 176] width 45 height 55
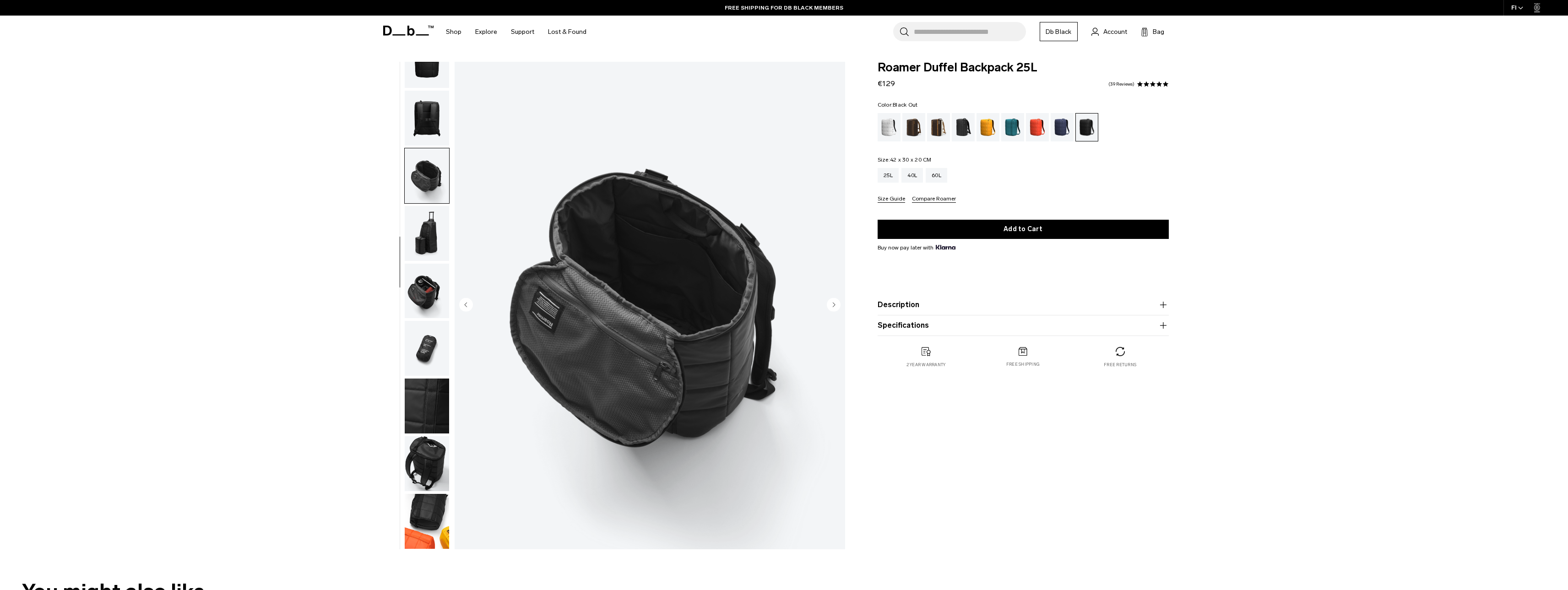
click at [426, 211] on img "button" at bounding box center [426, 233] width 45 height 55
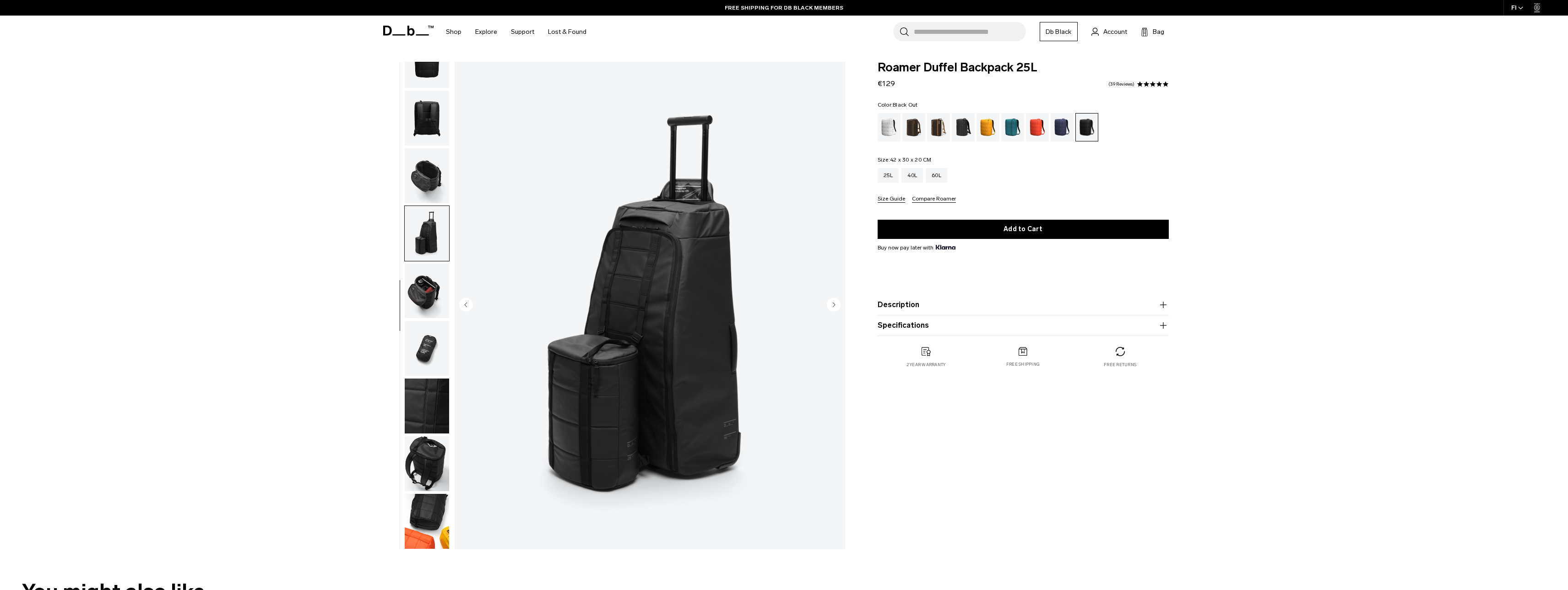
click at [435, 164] on img "button" at bounding box center [426, 176] width 45 height 55
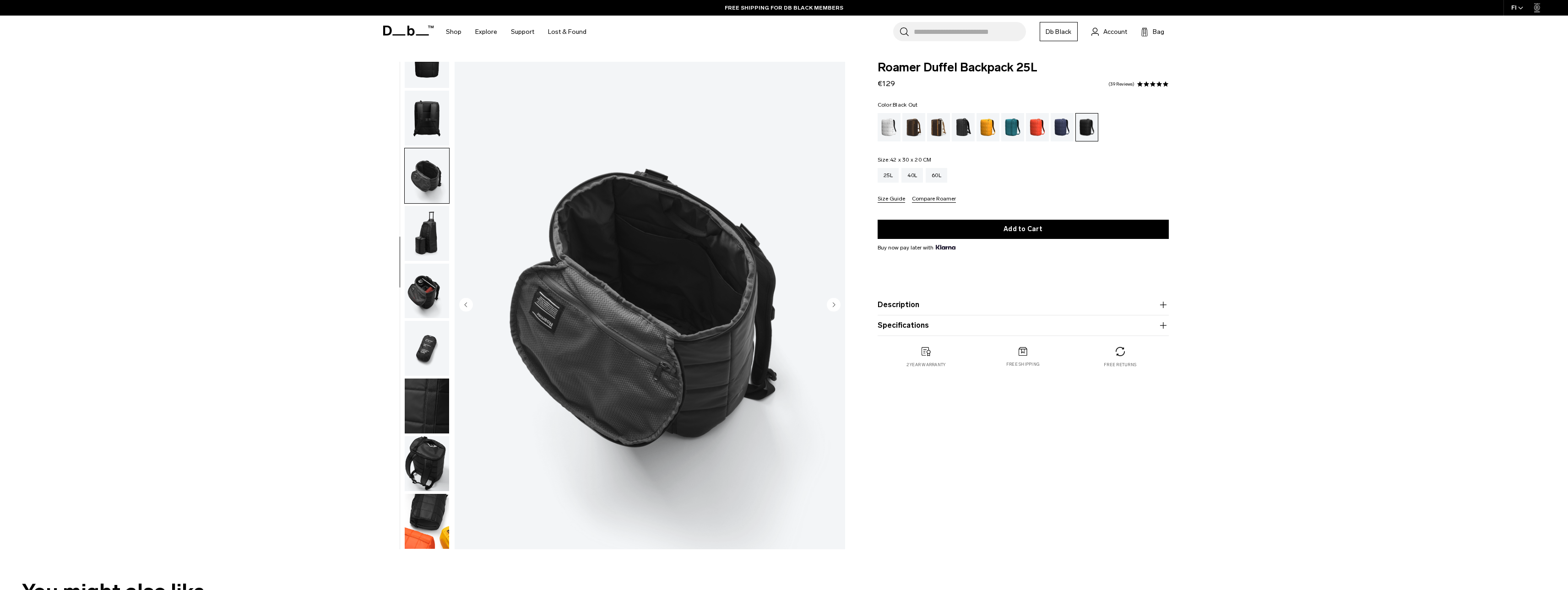
click at [435, 114] on img "button" at bounding box center [426, 119] width 45 height 55
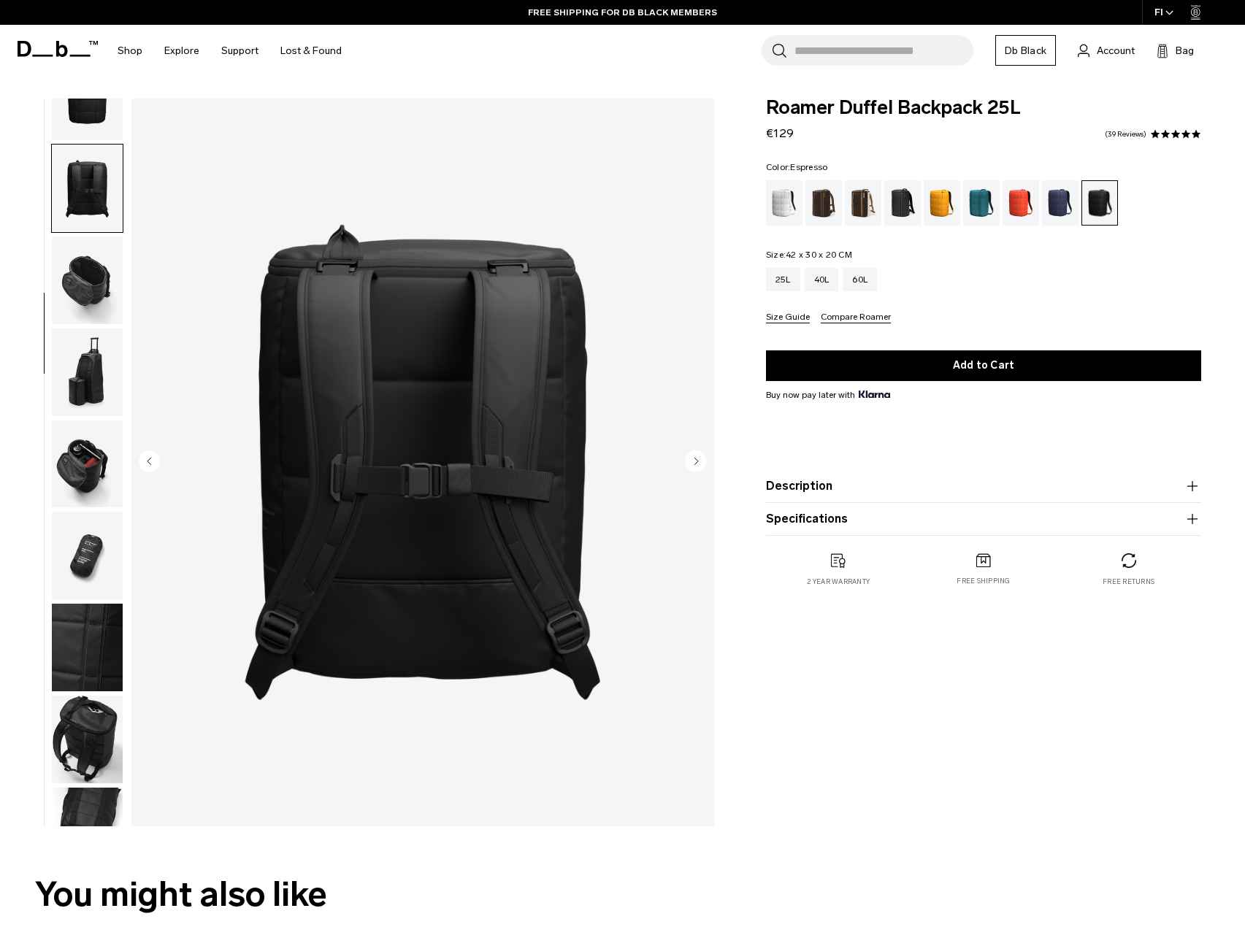
click at [826, 194] on div "Espresso" at bounding box center [823, 202] width 37 height 45
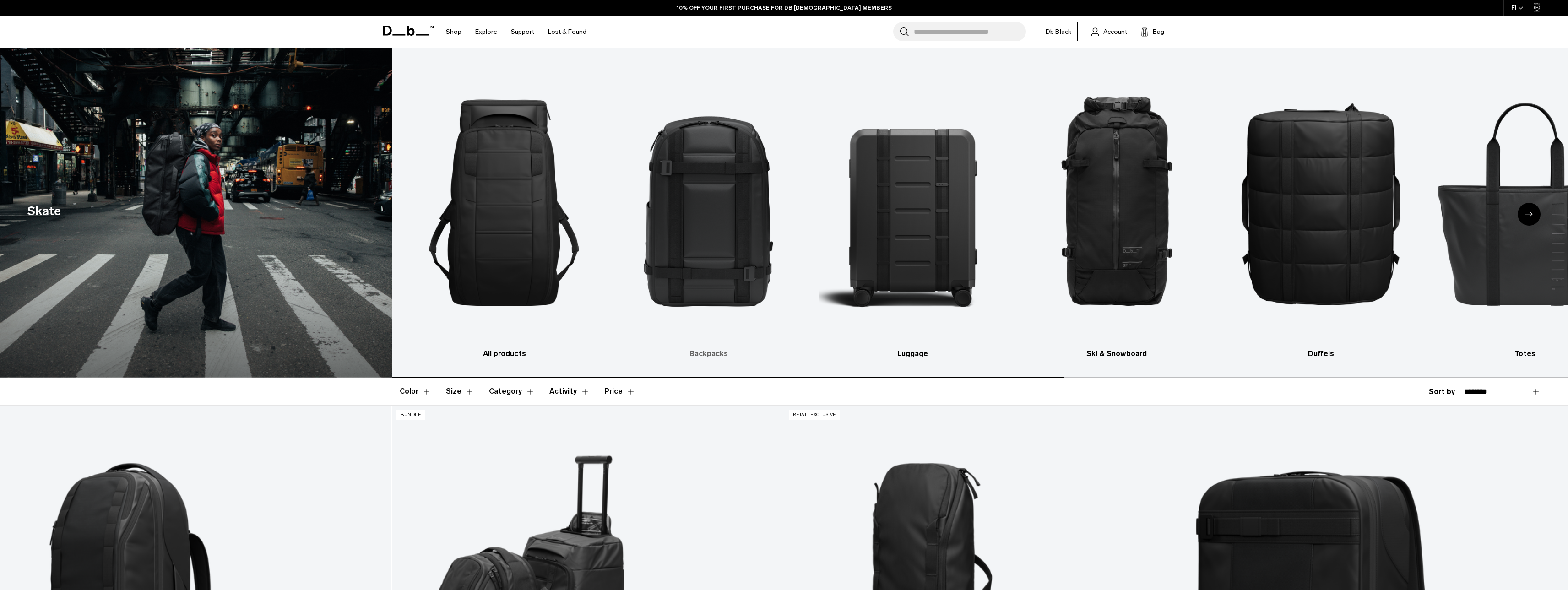
click at [708, 229] on img "2 / 10" at bounding box center [709, 203] width 188 height 282
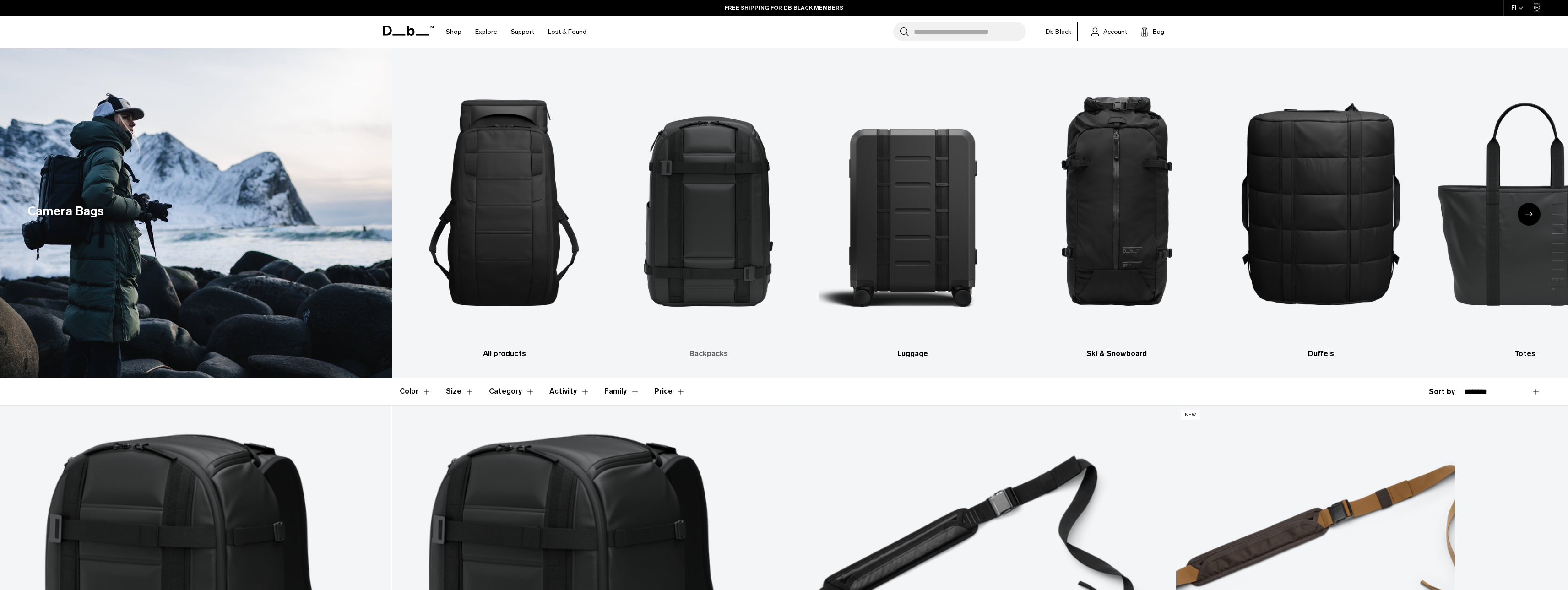
click at [698, 273] on img "2 / 10" at bounding box center [709, 203] width 188 height 282
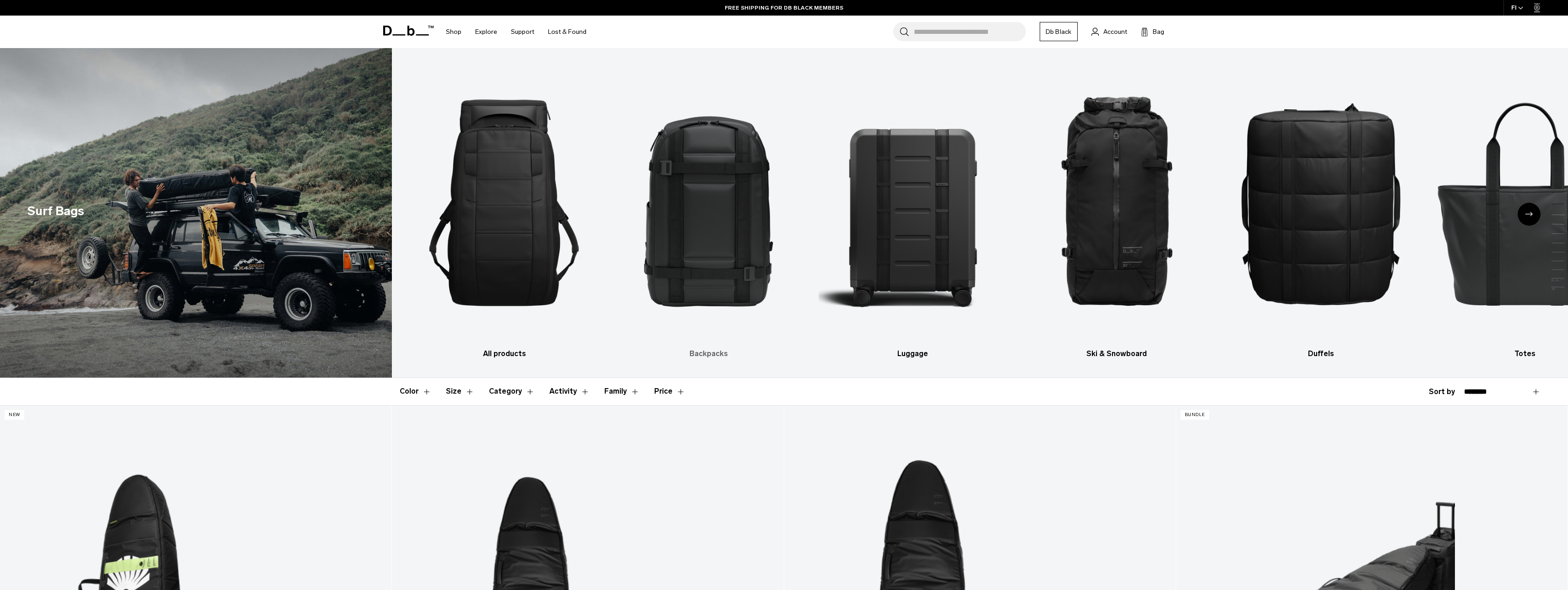
click at [718, 241] on img "2 / 9" at bounding box center [709, 203] width 188 height 282
click at [719, 369] on div "All products Backpacks Luggage Ski & Snowboard Duffels Totes Slings Accessories…" at bounding box center [980, 213] width 1176 height 330
click at [710, 357] on h3 "Backpacks" at bounding box center [709, 354] width 188 height 11
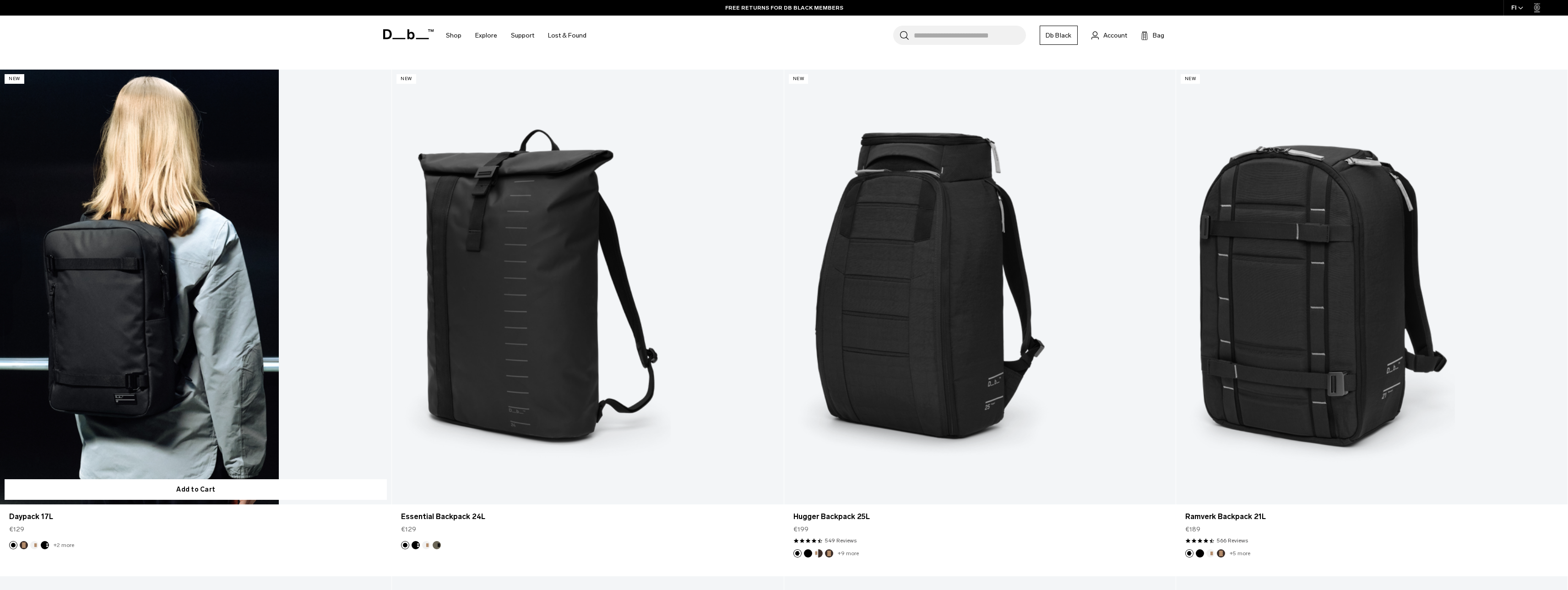
scroll to position [1966, 0]
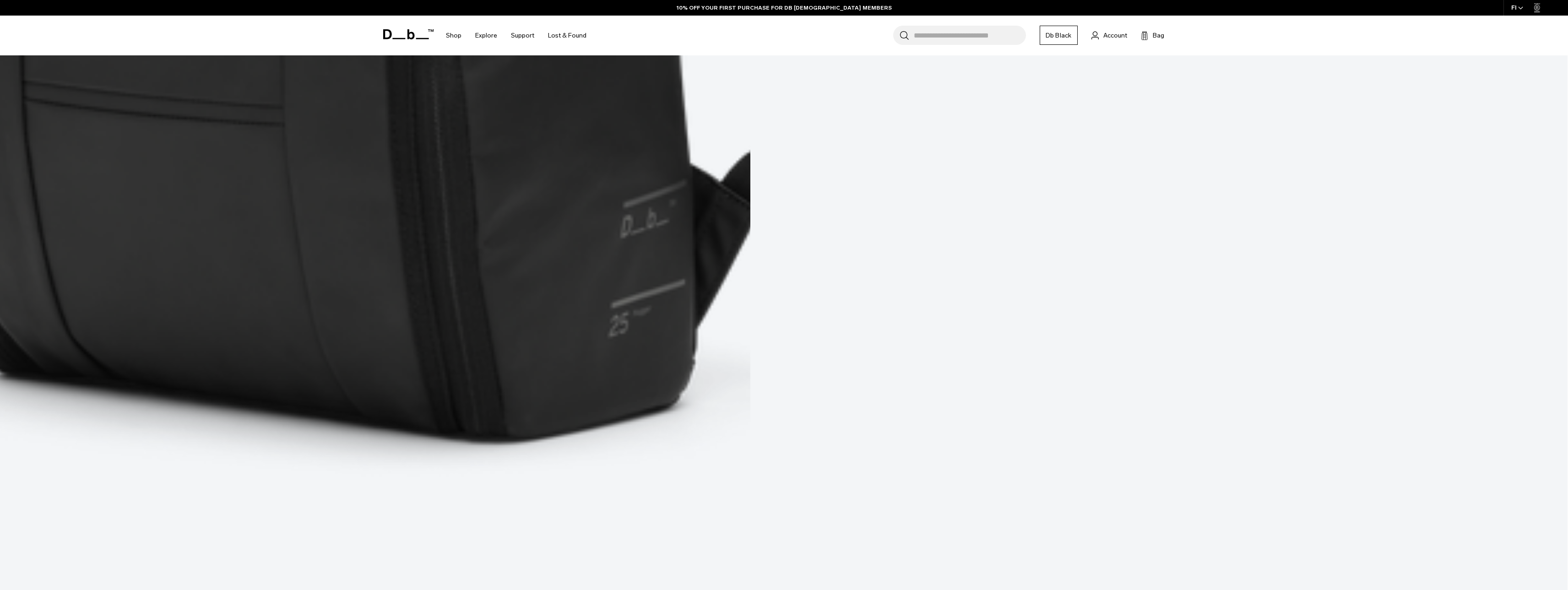
scroll to position [1463, 0]
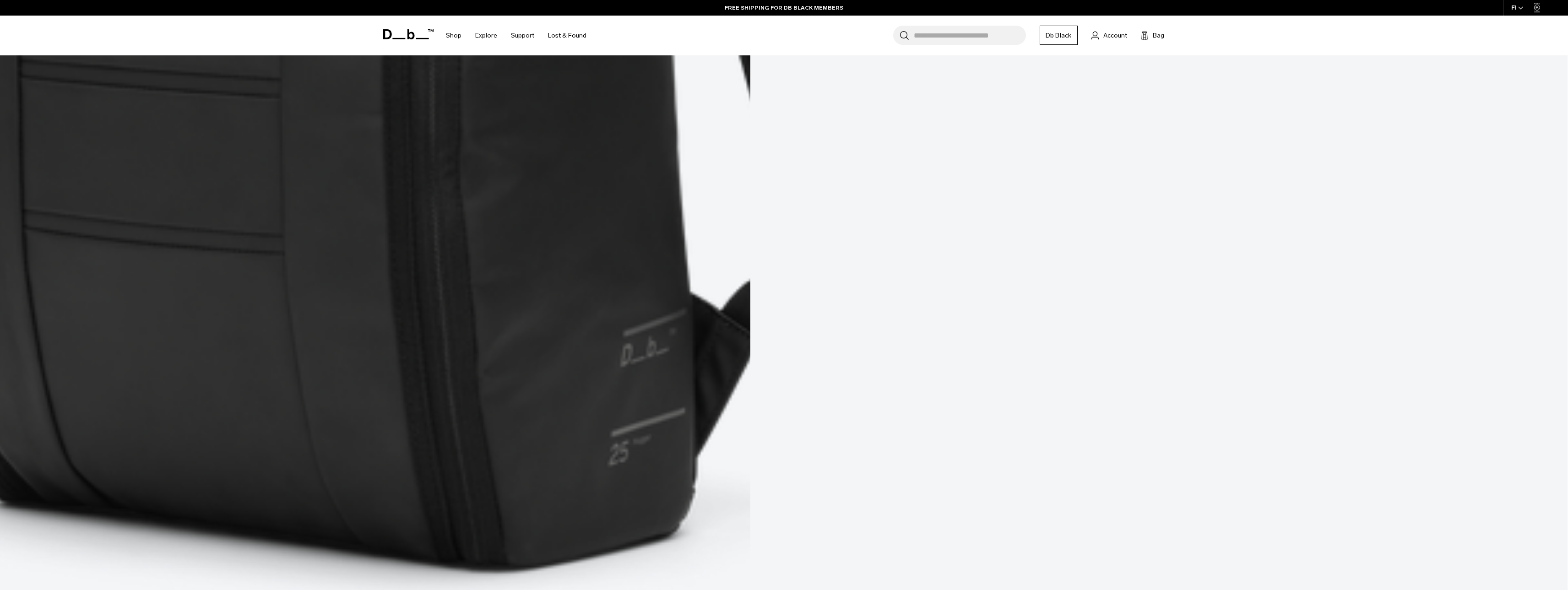
scroll to position [1325, 0]
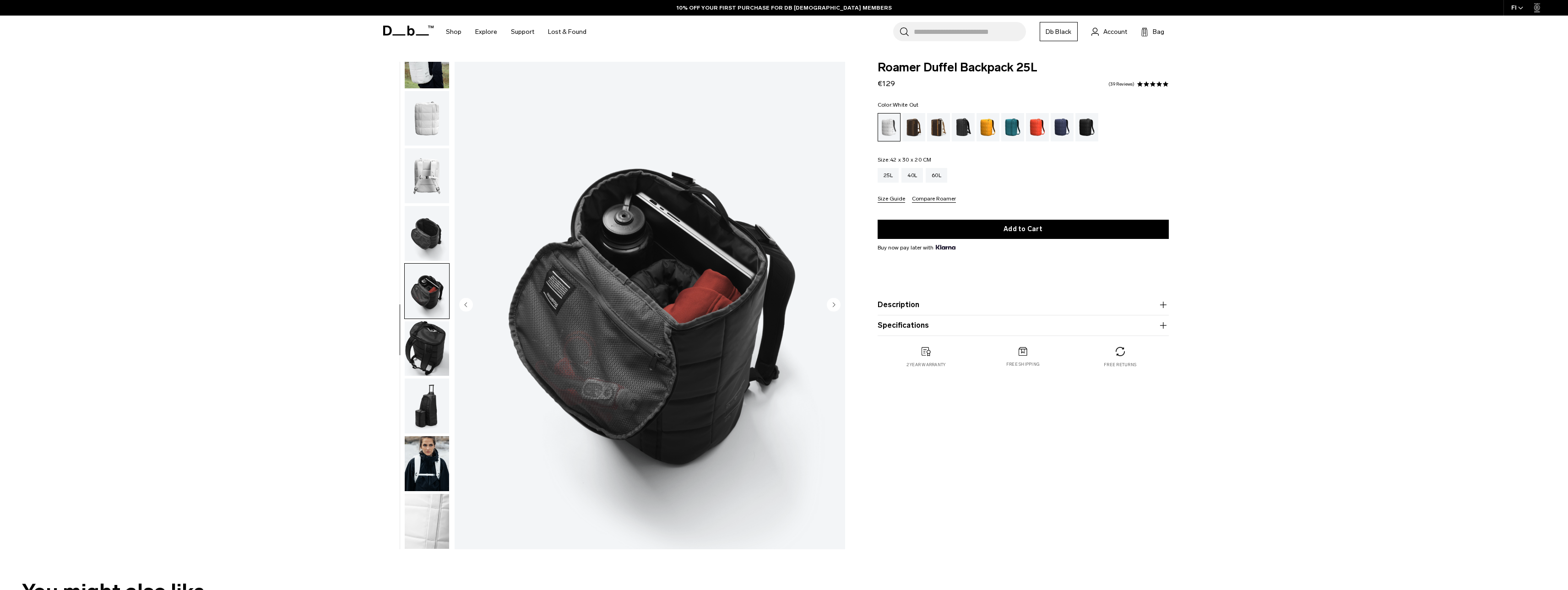
click at [426, 348] on img "button" at bounding box center [426, 349] width 45 height 55
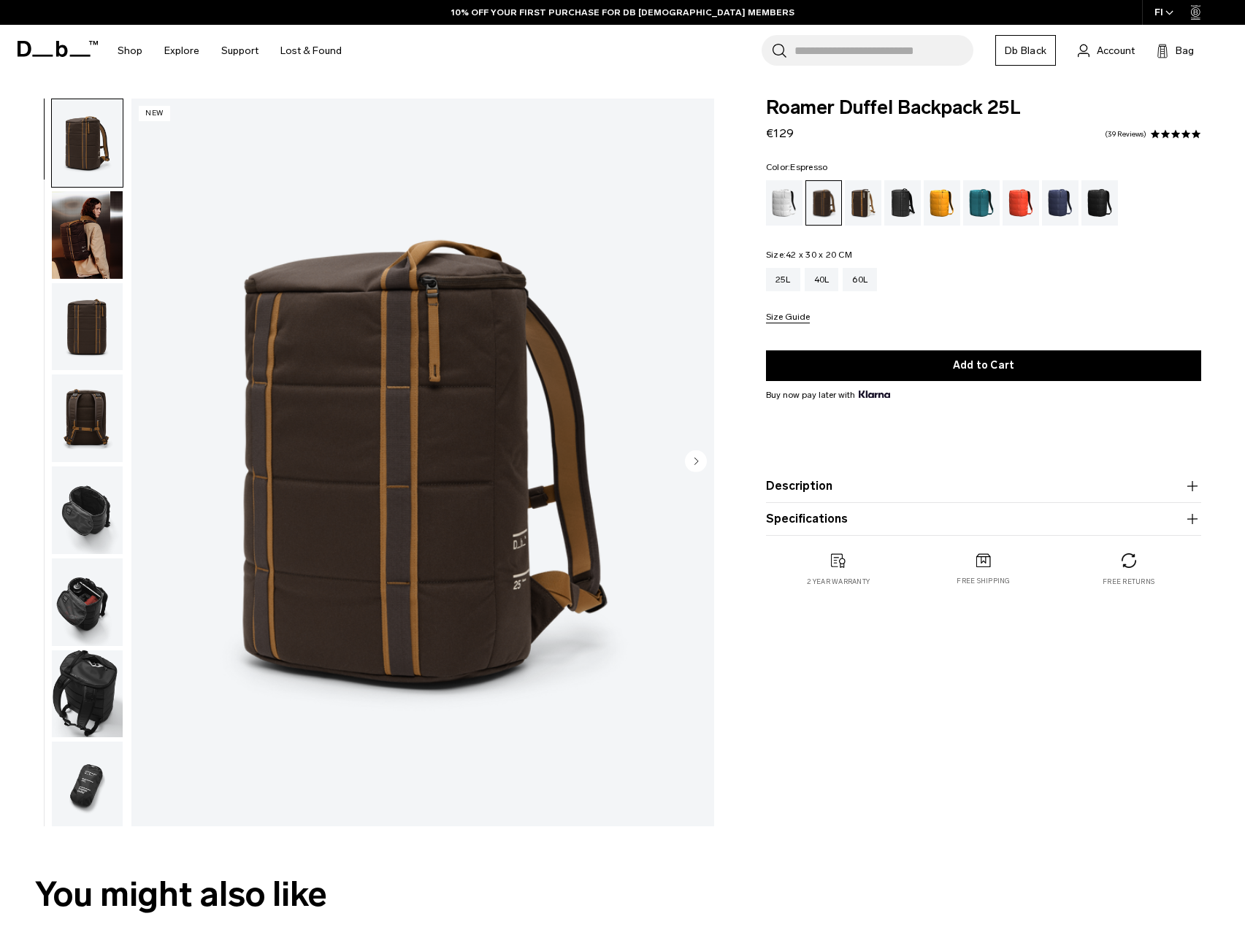
click at [82, 240] on img "button" at bounding box center [87, 235] width 71 height 88
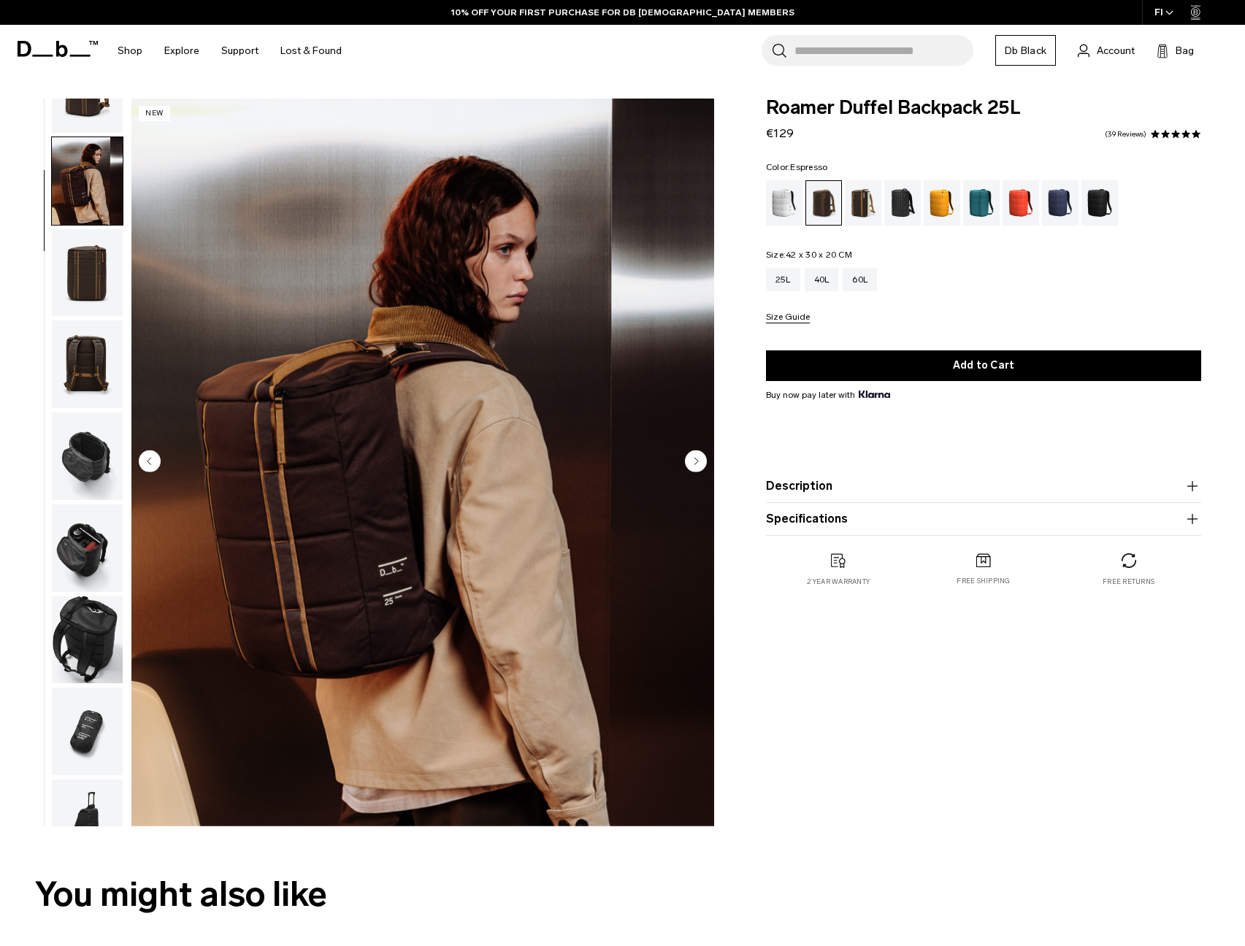
scroll to position [92, 0]
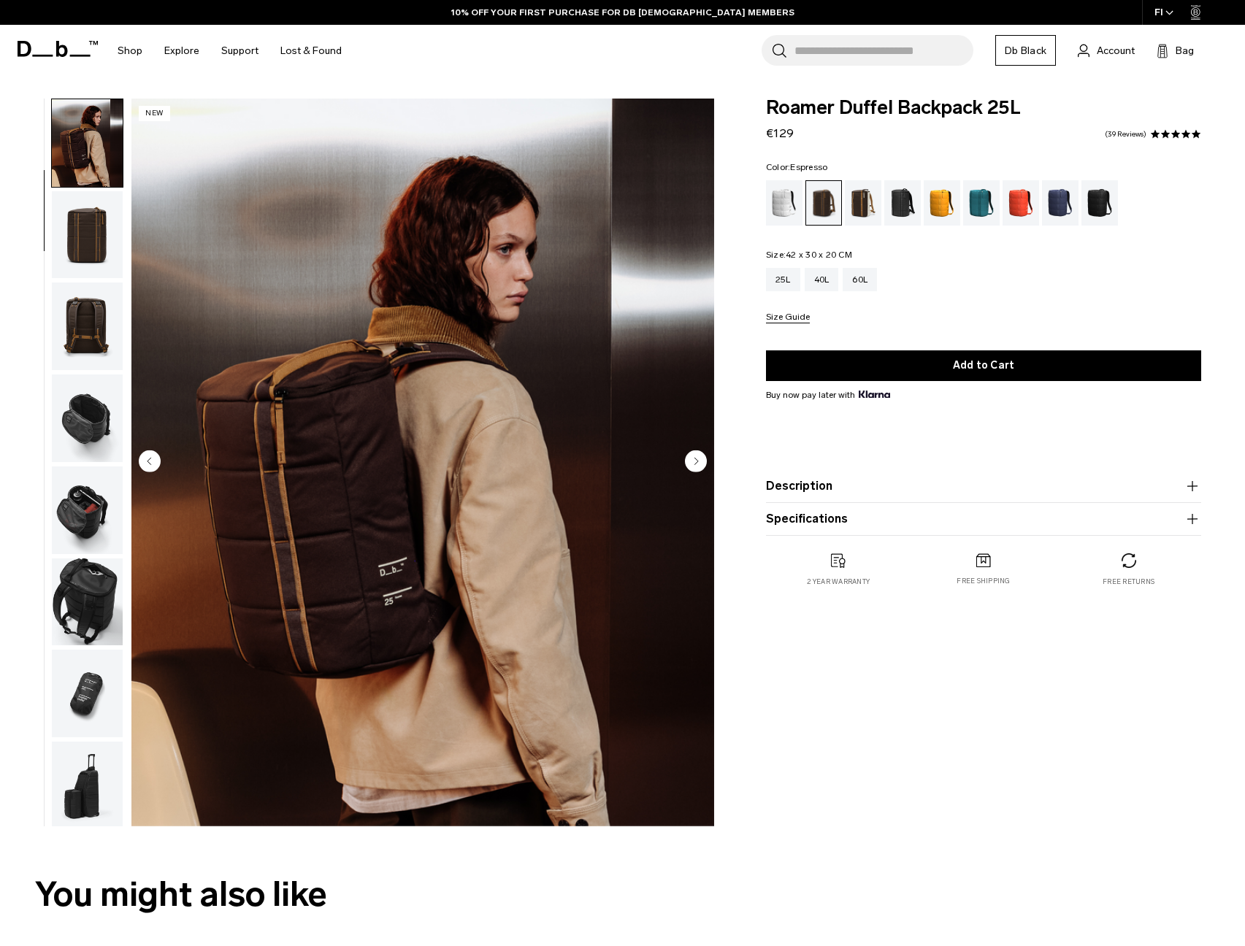
click at [494, 393] on img "2 / 10" at bounding box center [422, 463] width 582 height 728
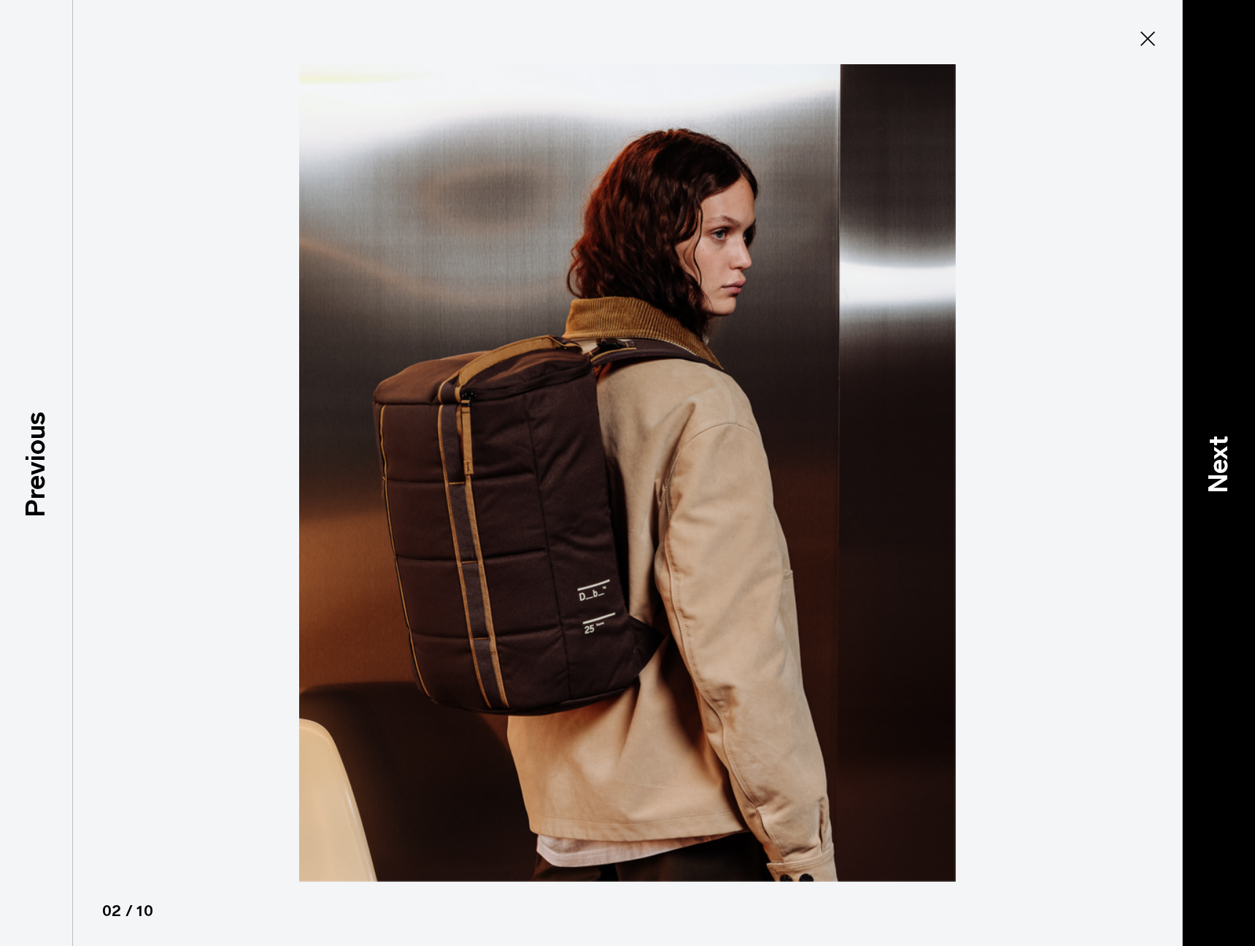
click at [1220, 467] on p "Next" at bounding box center [1218, 464] width 39 height 58
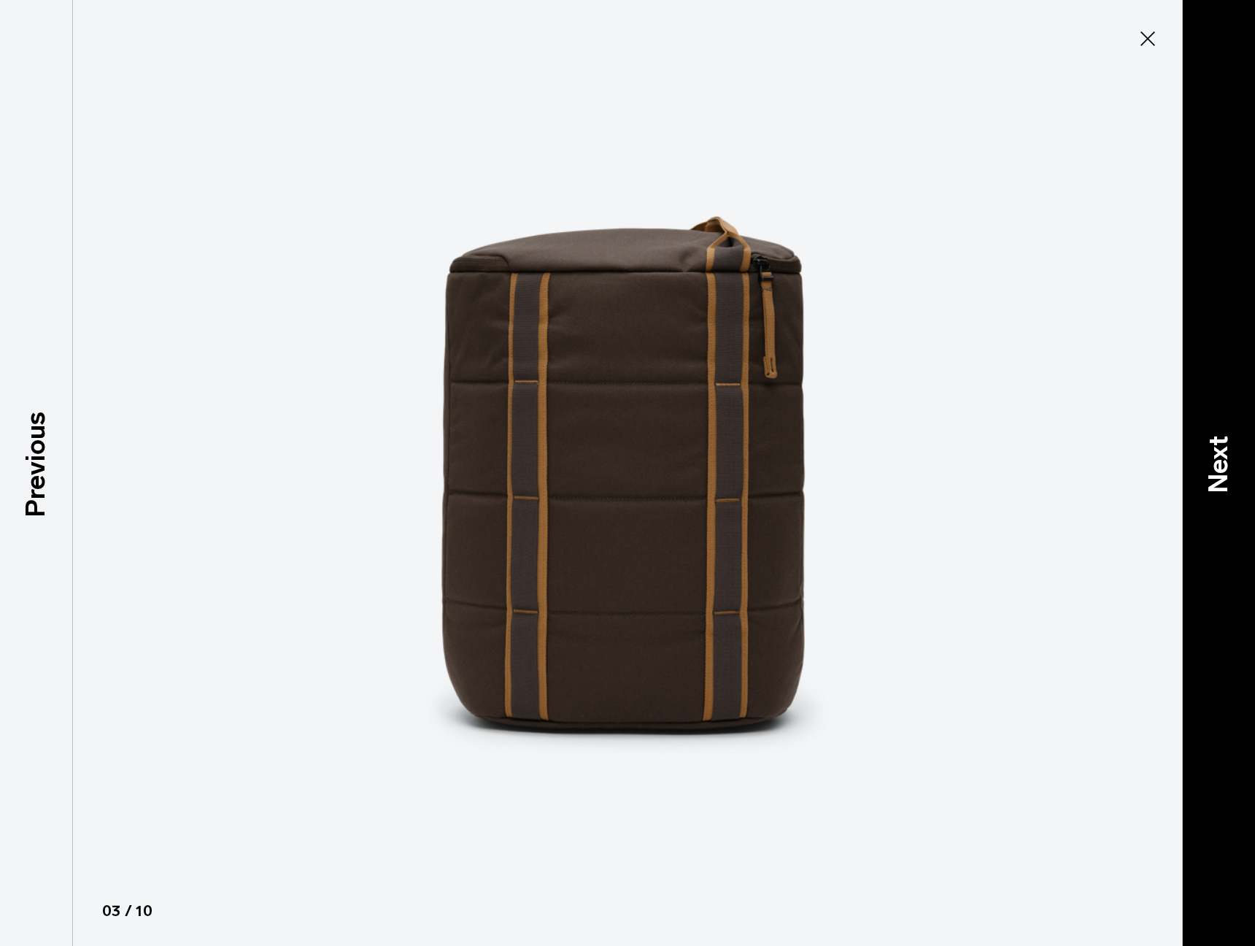
click at [1223, 467] on p "Next" at bounding box center [1218, 464] width 39 height 58
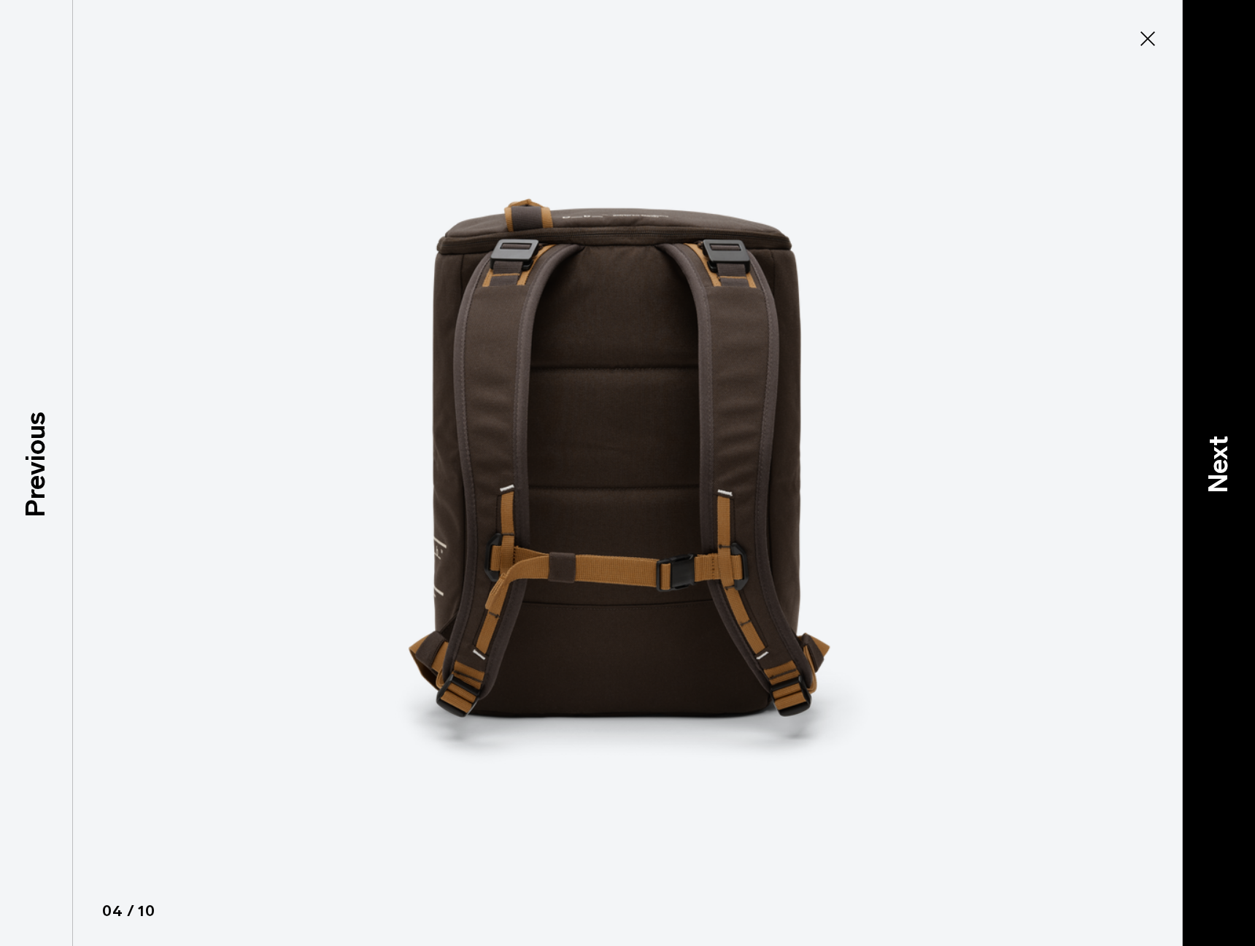
click at [1223, 467] on p "Next" at bounding box center [1218, 464] width 39 height 58
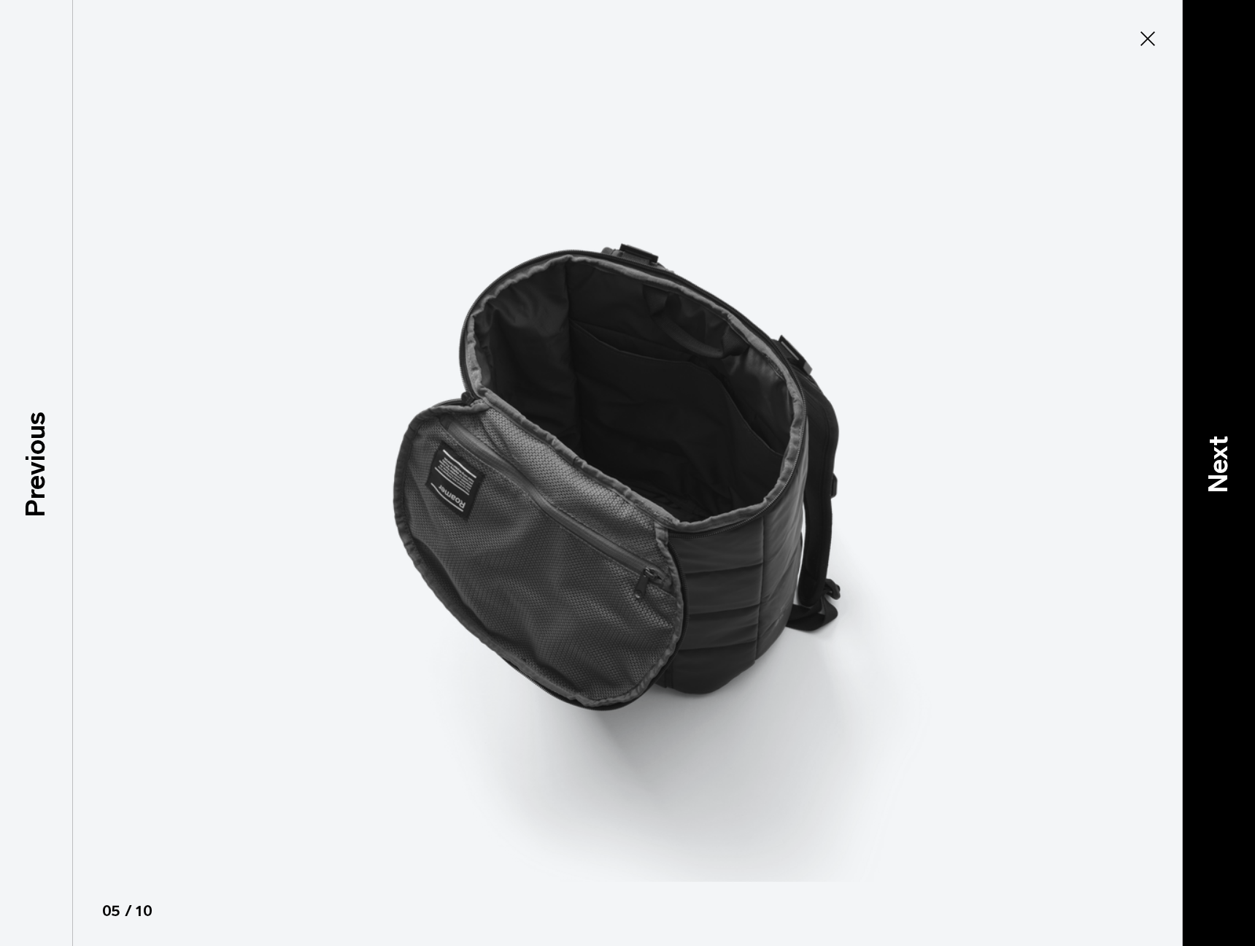
click at [1224, 468] on p "Next" at bounding box center [1218, 464] width 39 height 58
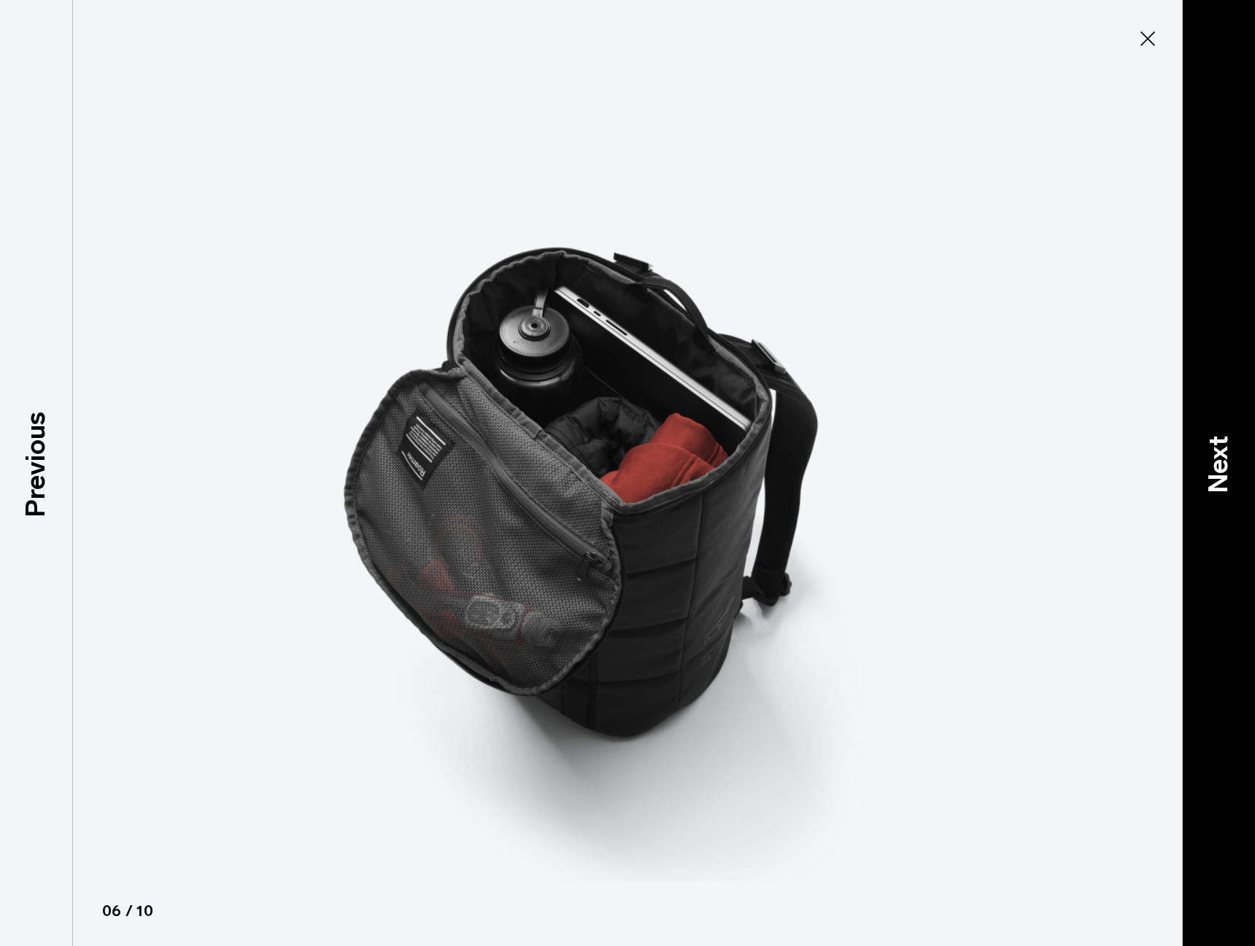
click at [1224, 468] on p "Next" at bounding box center [1218, 464] width 39 height 58
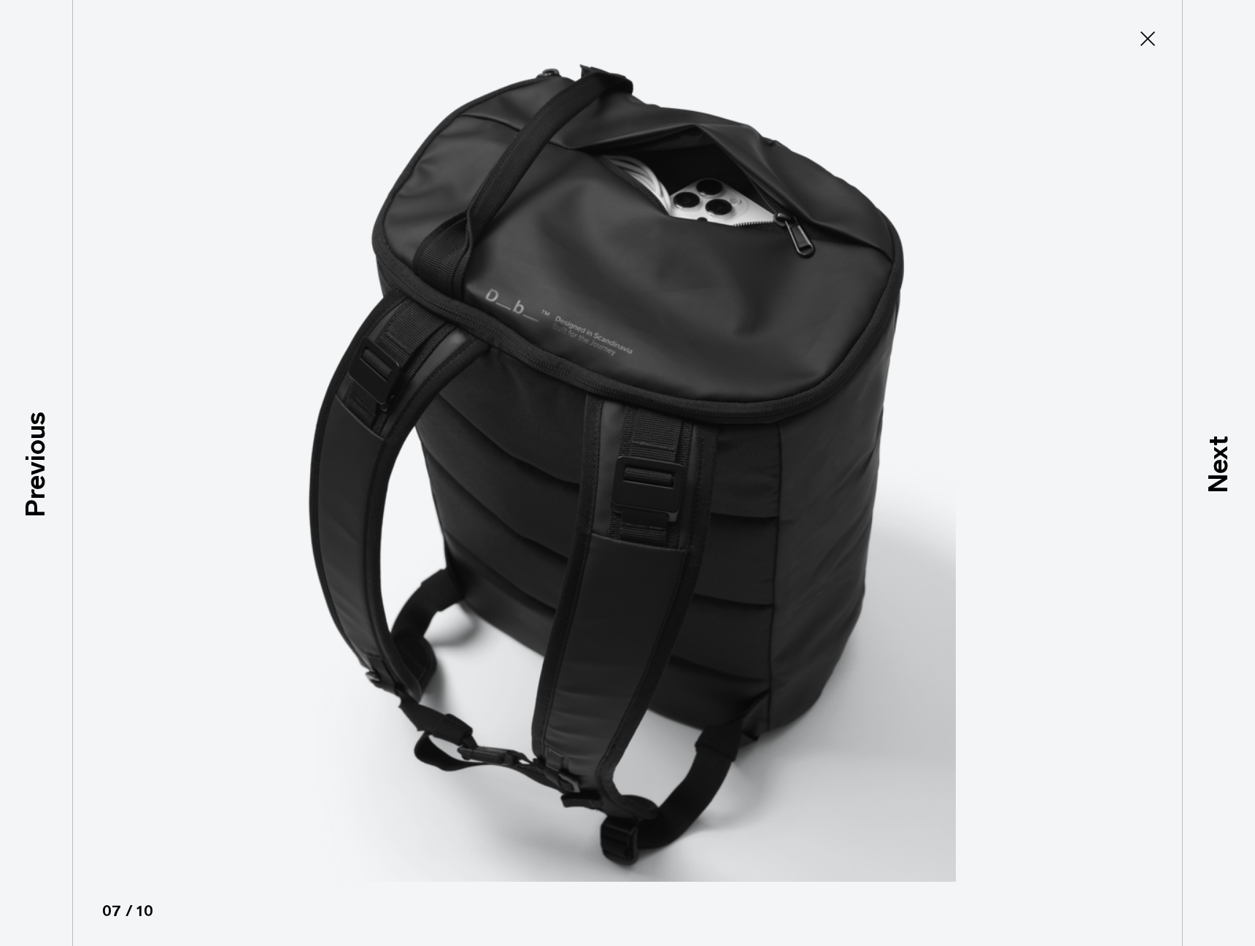
click at [1131, 26] on button "Close" at bounding box center [1148, 38] width 48 height 31
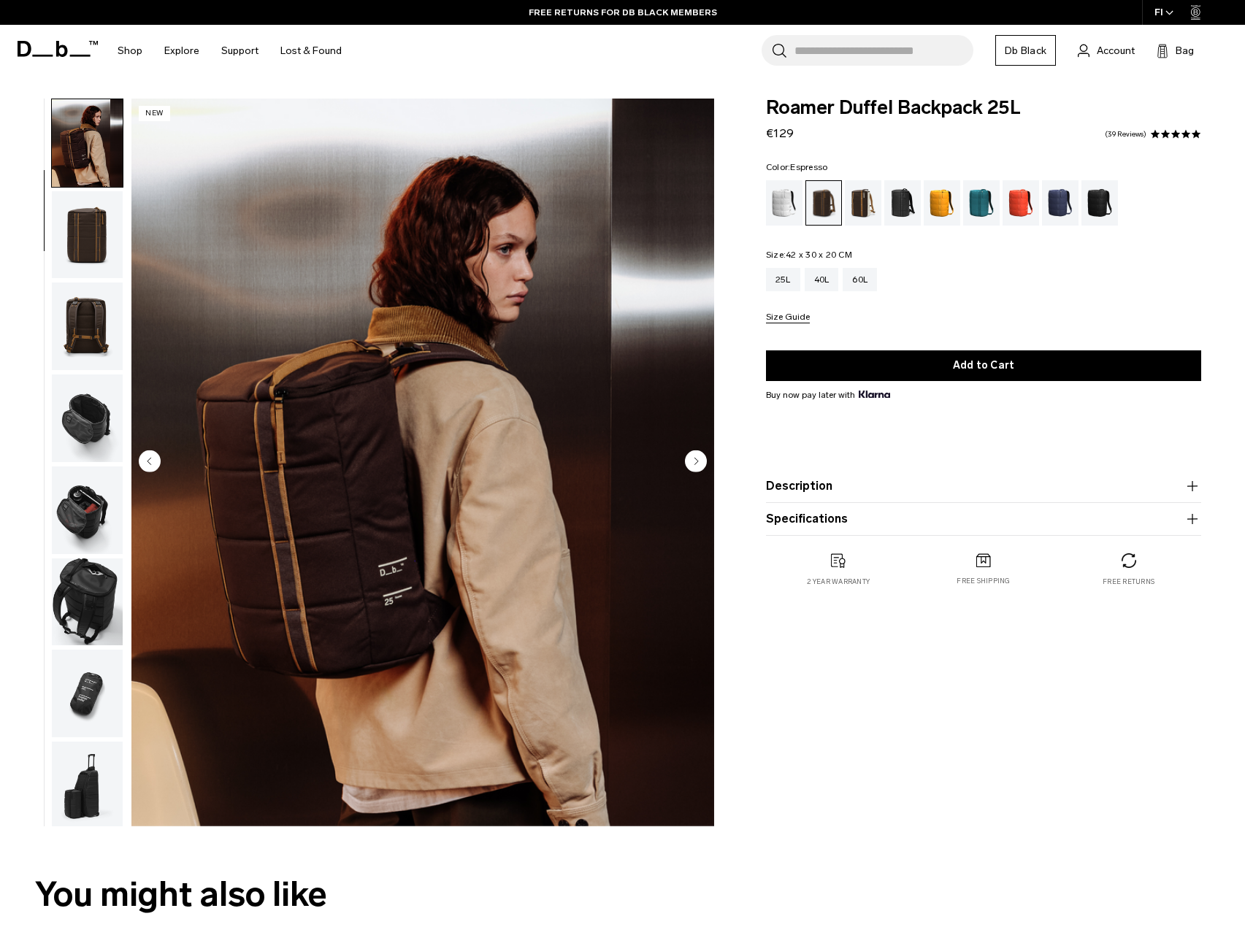
click at [553, 471] on img "2 / 10" at bounding box center [422, 463] width 582 height 728
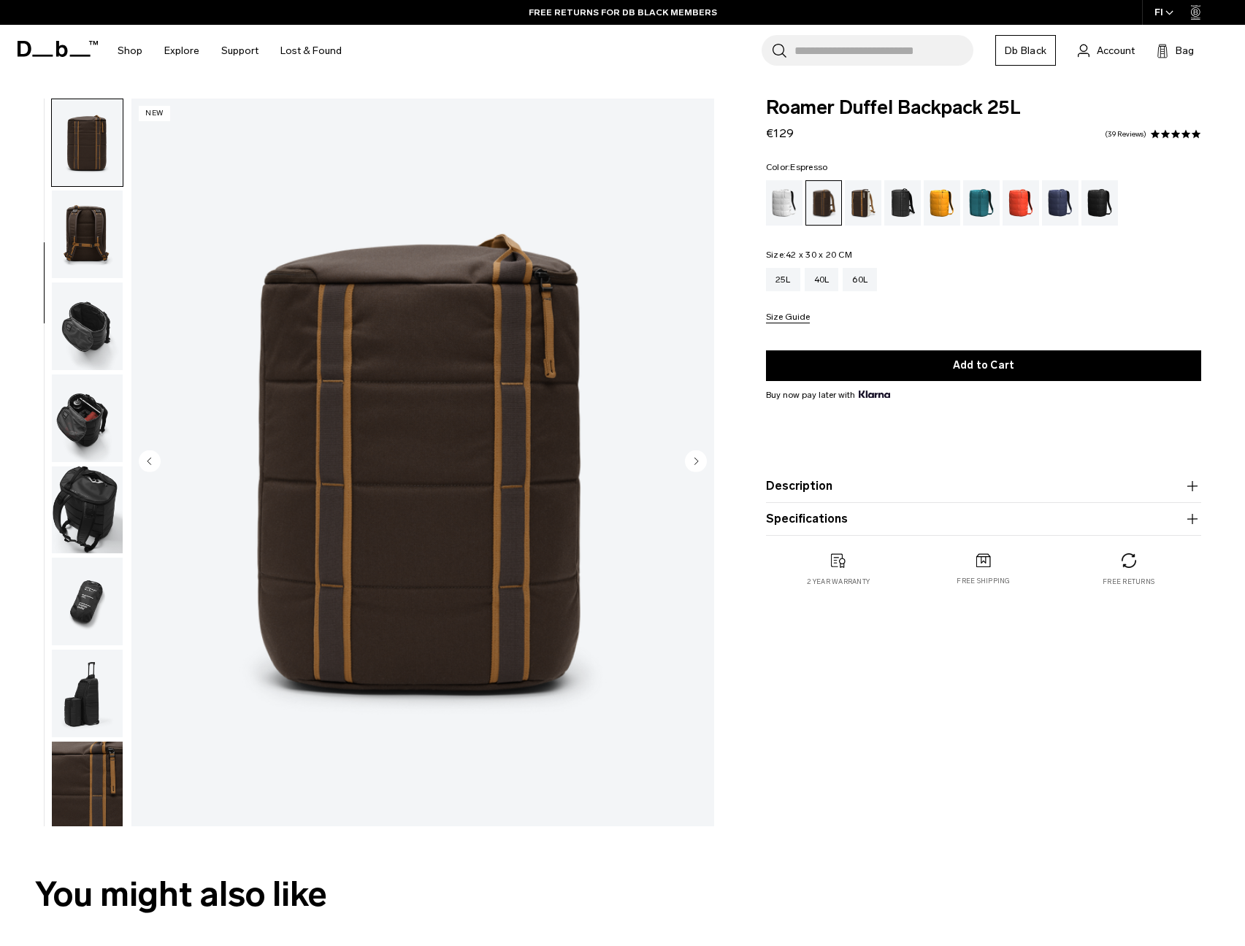
click at [549, 464] on img "3 / 10" at bounding box center [422, 463] width 582 height 728
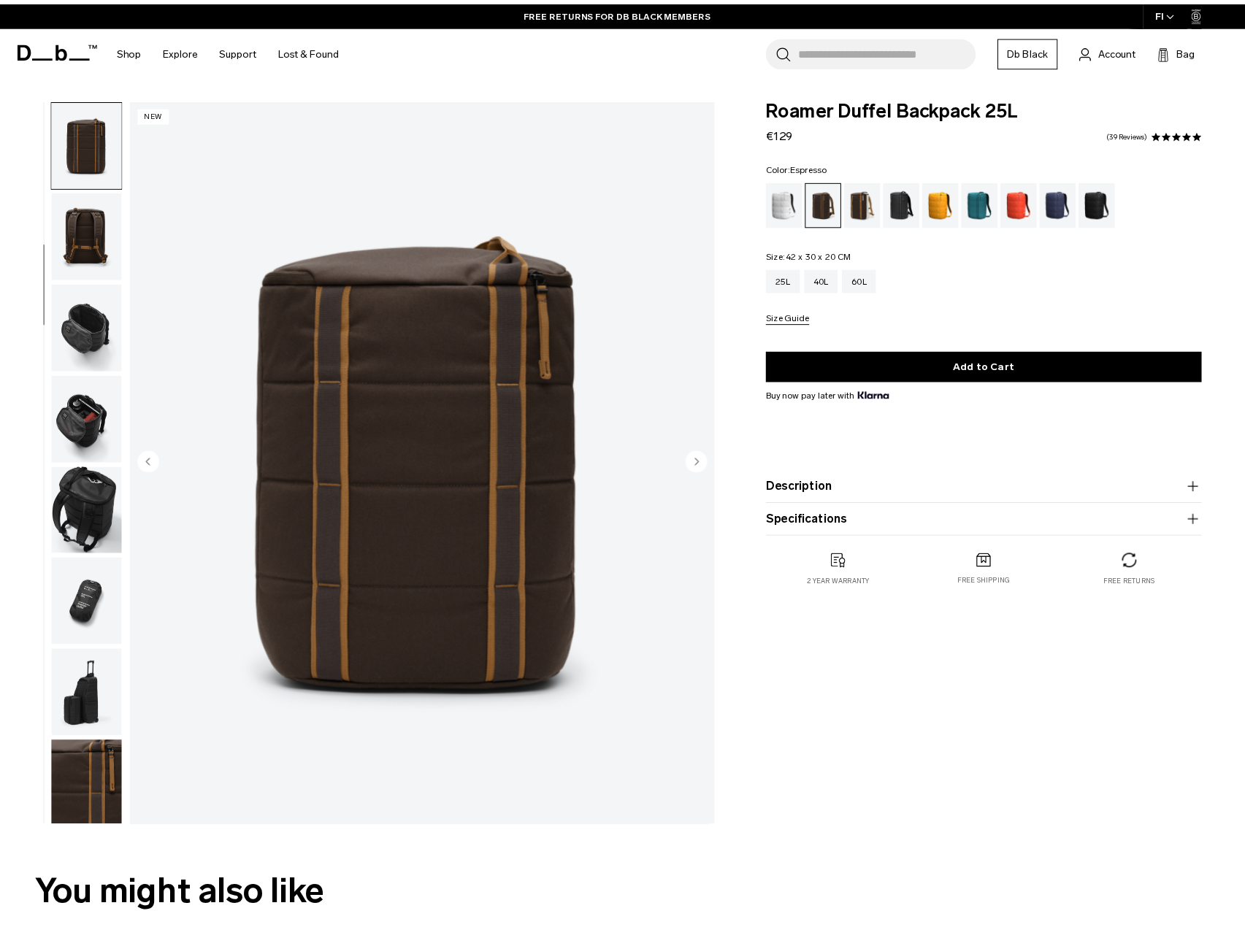
scroll to position [180, 0]
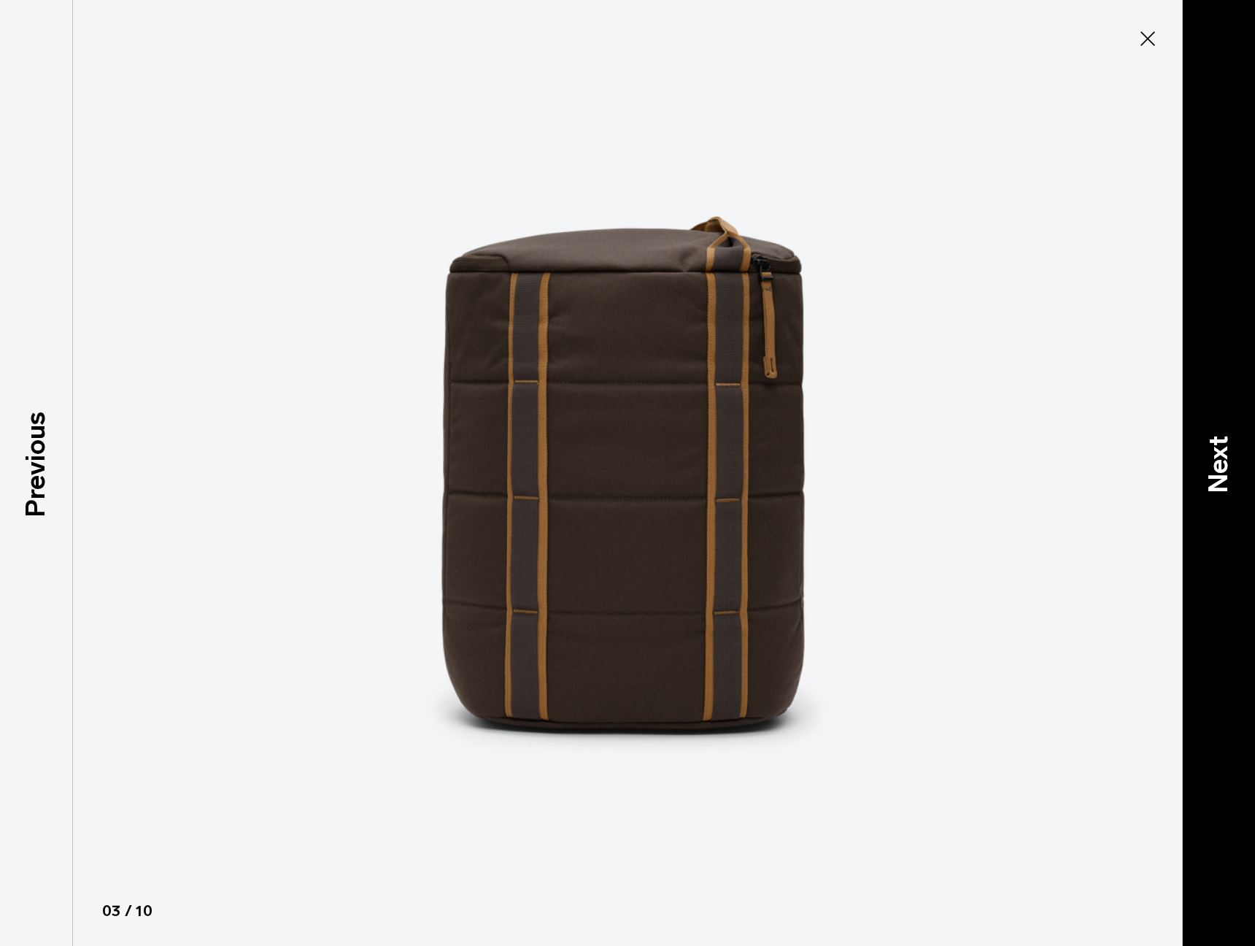
click at [1202, 477] on p "Next" at bounding box center [1218, 464] width 39 height 58
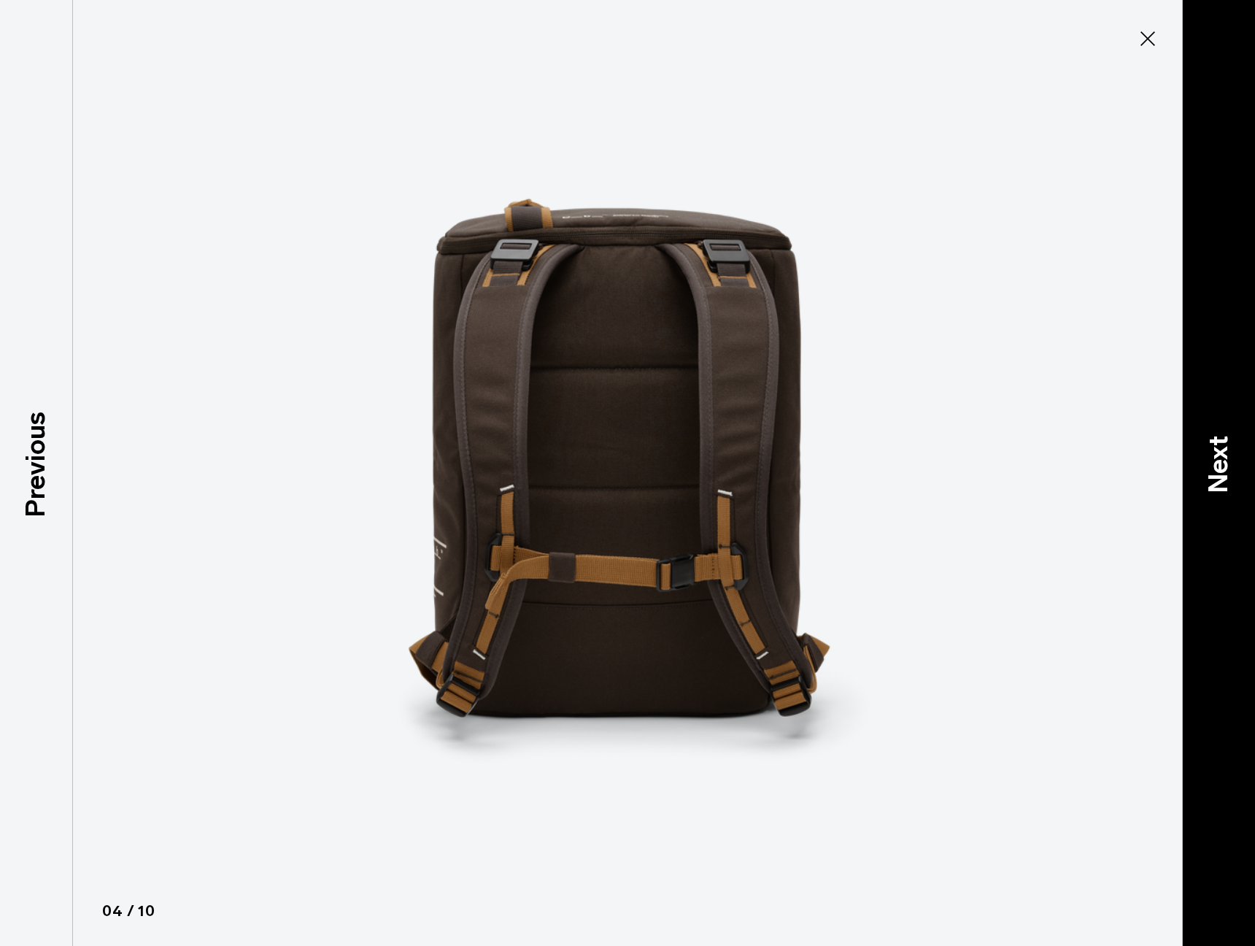
click at [1202, 477] on p "Next" at bounding box center [1218, 464] width 39 height 58
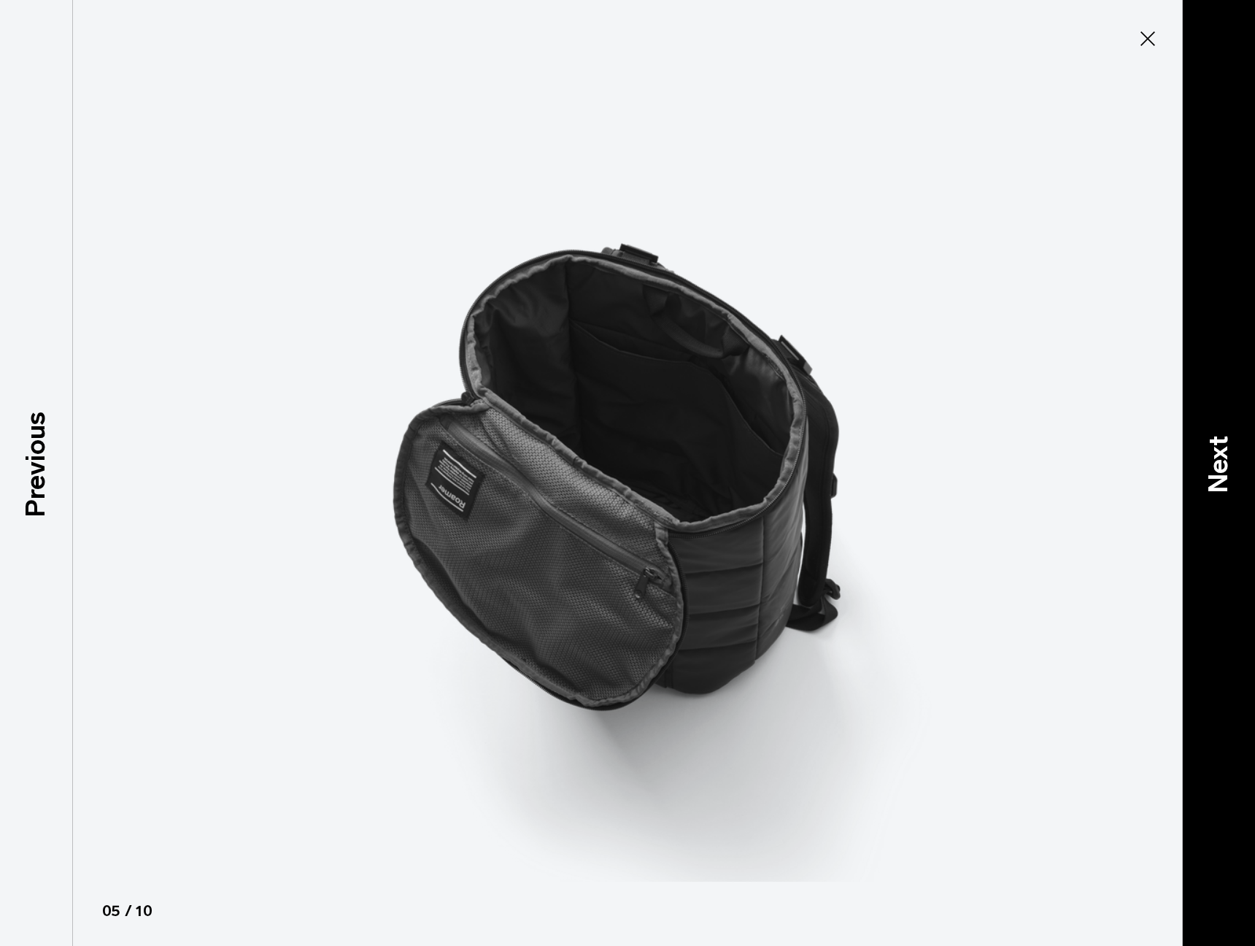
click at [1203, 477] on p "Next" at bounding box center [1218, 464] width 39 height 58
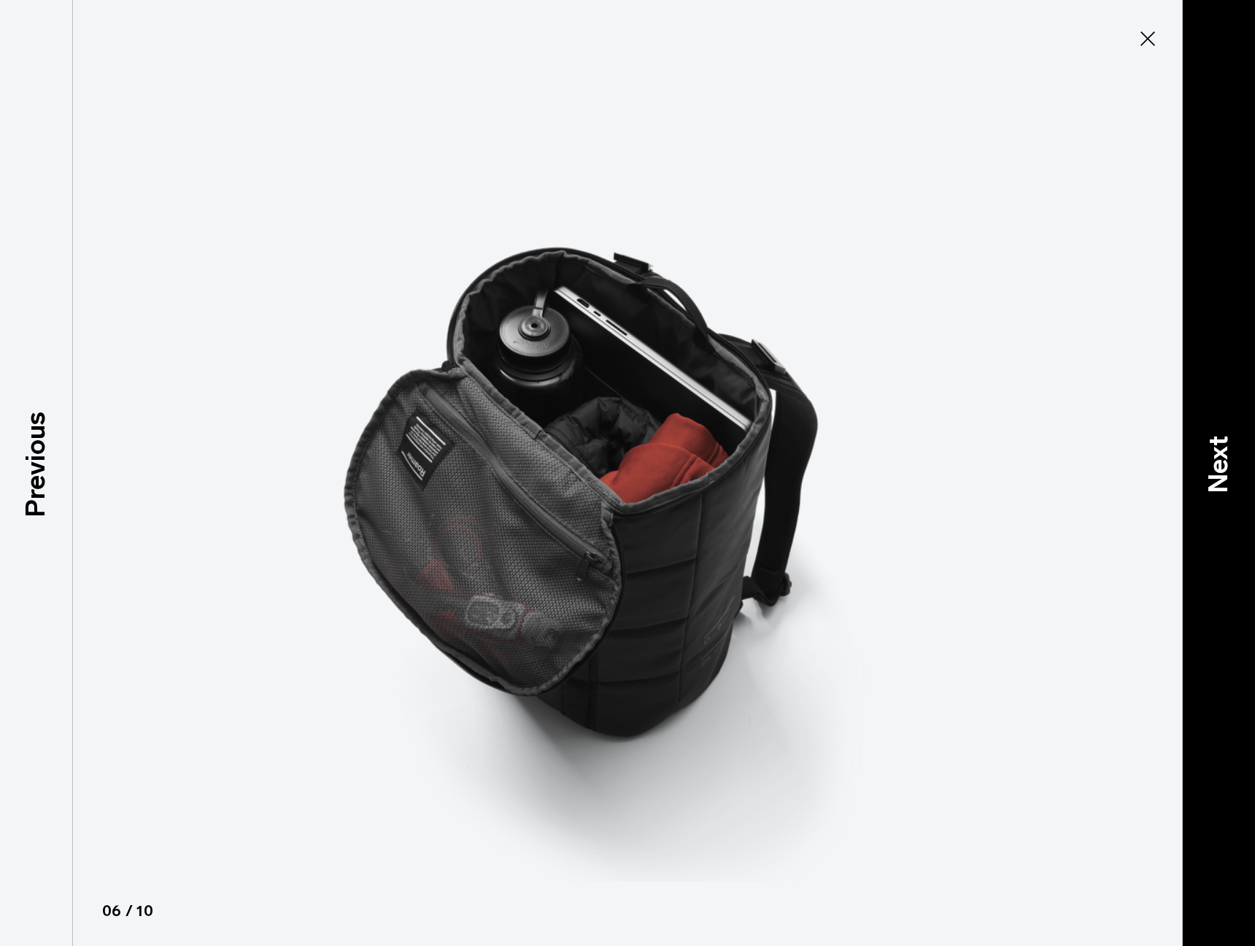
click at [1203, 477] on p "Next" at bounding box center [1218, 464] width 39 height 58
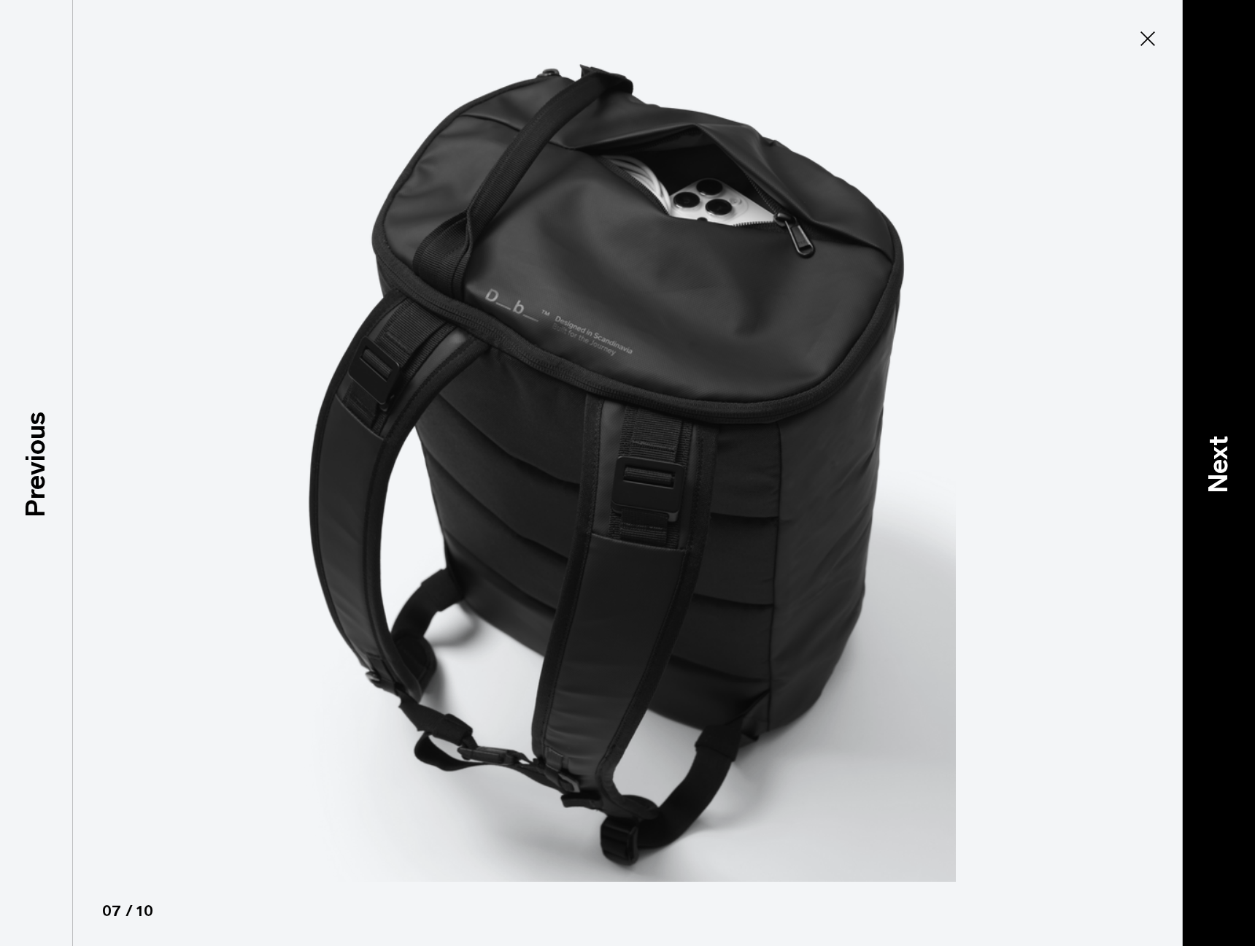
click at [1204, 476] on p "Next" at bounding box center [1218, 464] width 39 height 58
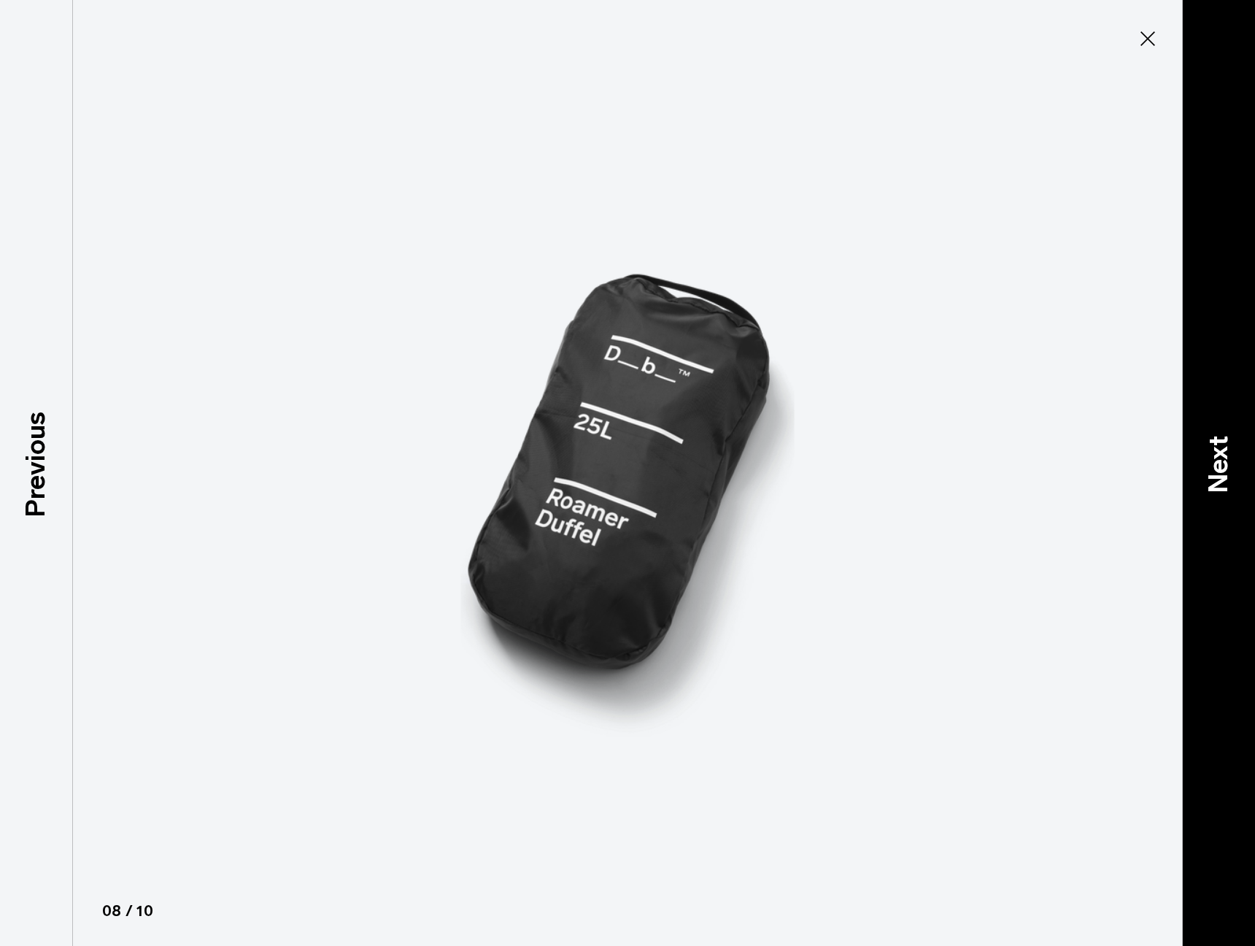
click at [1204, 476] on p "Next" at bounding box center [1218, 464] width 39 height 58
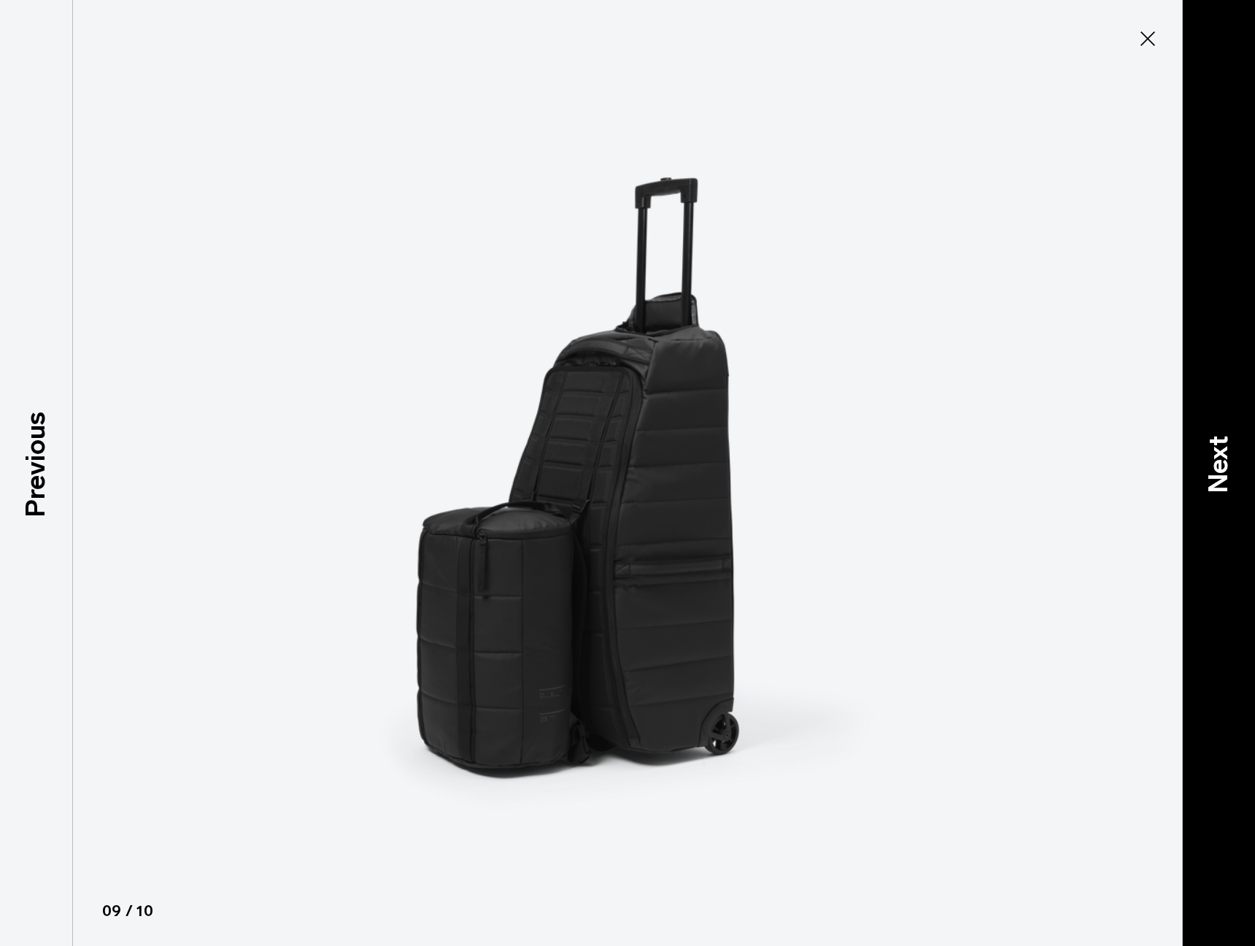
click at [1204, 476] on p "Next" at bounding box center [1218, 464] width 39 height 58
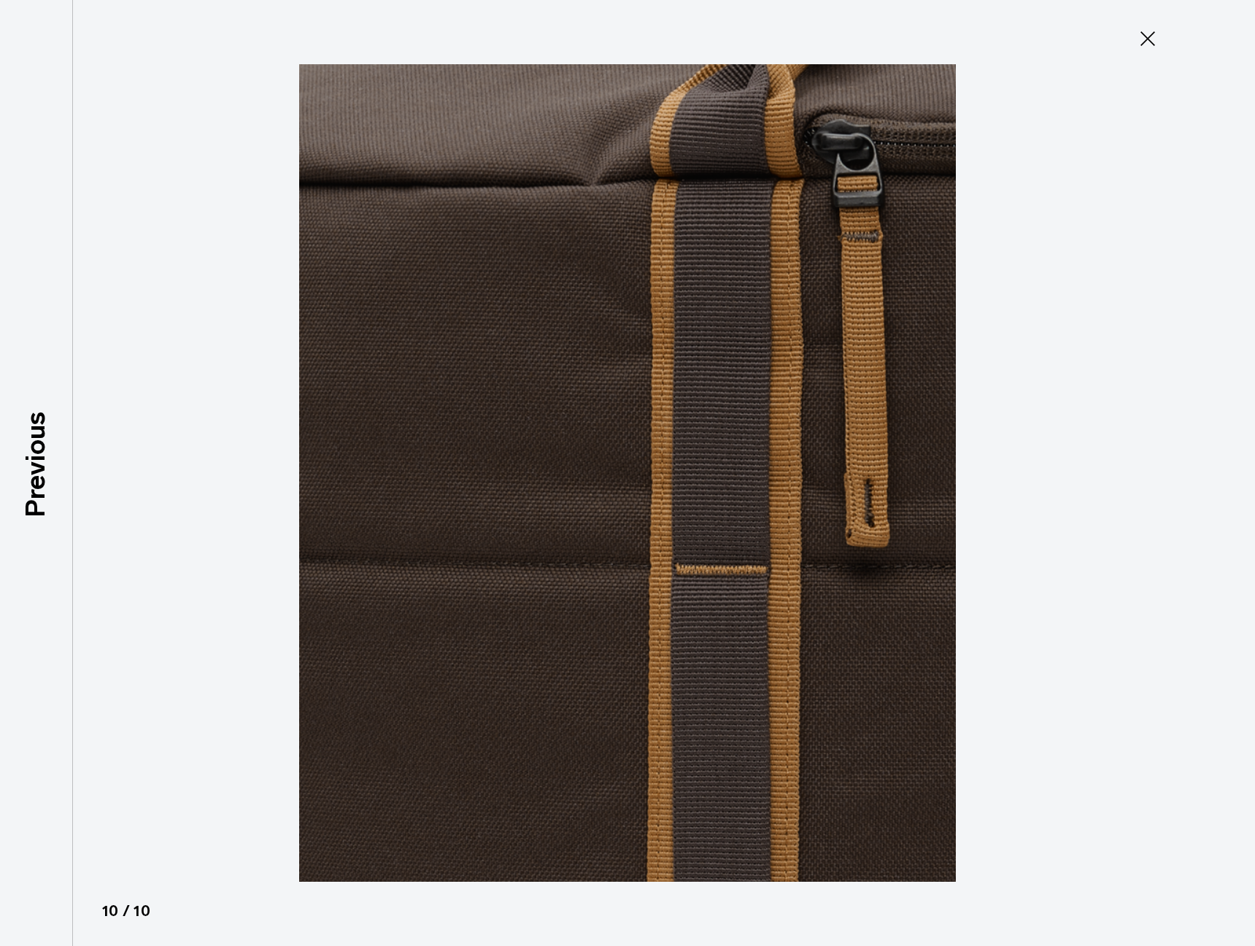
click at [1205, 476] on div "Close 10 / 10 Previous Next" at bounding box center [627, 473] width 1255 height 946
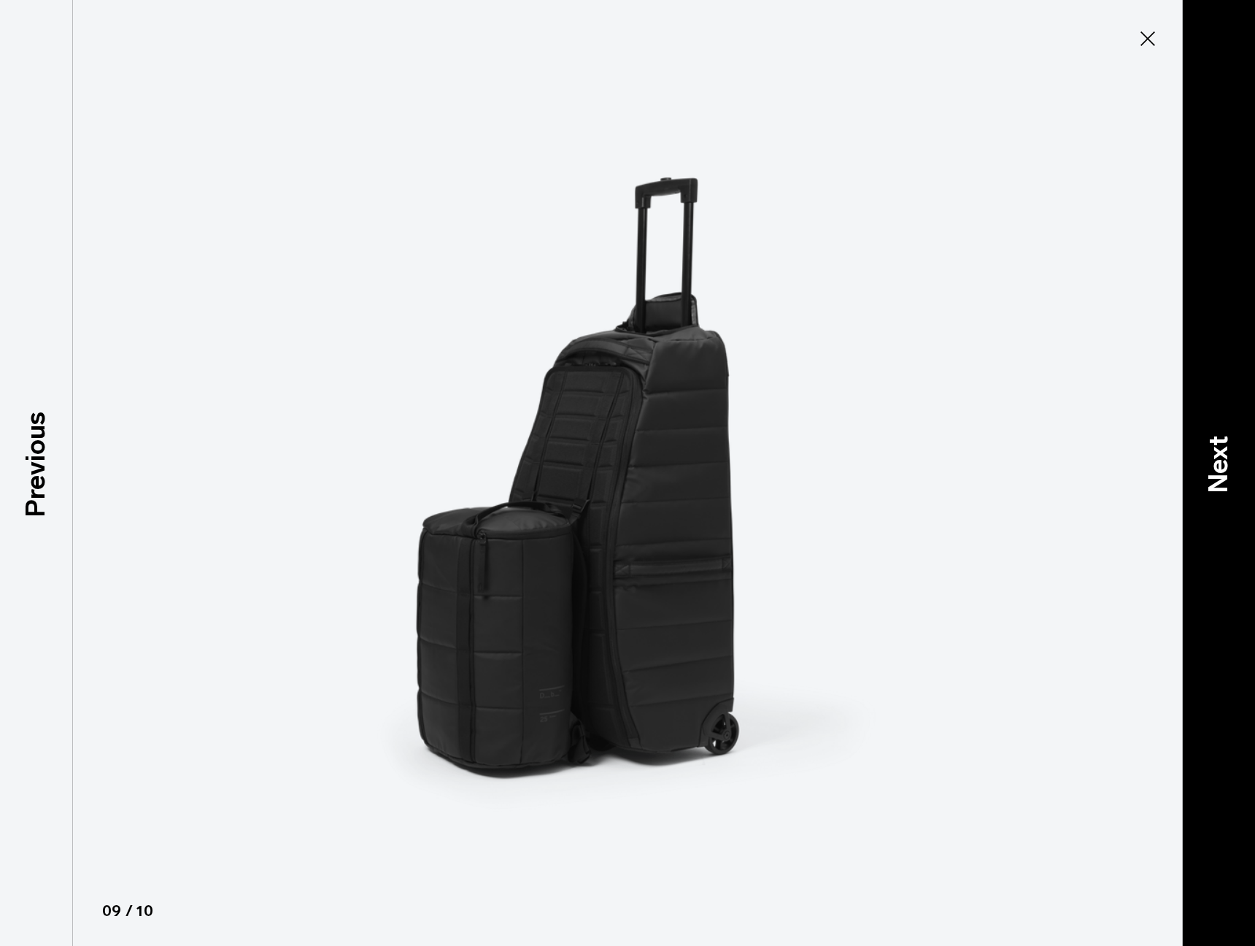
click at [1205, 476] on p "Next" at bounding box center [1218, 464] width 39 height 58
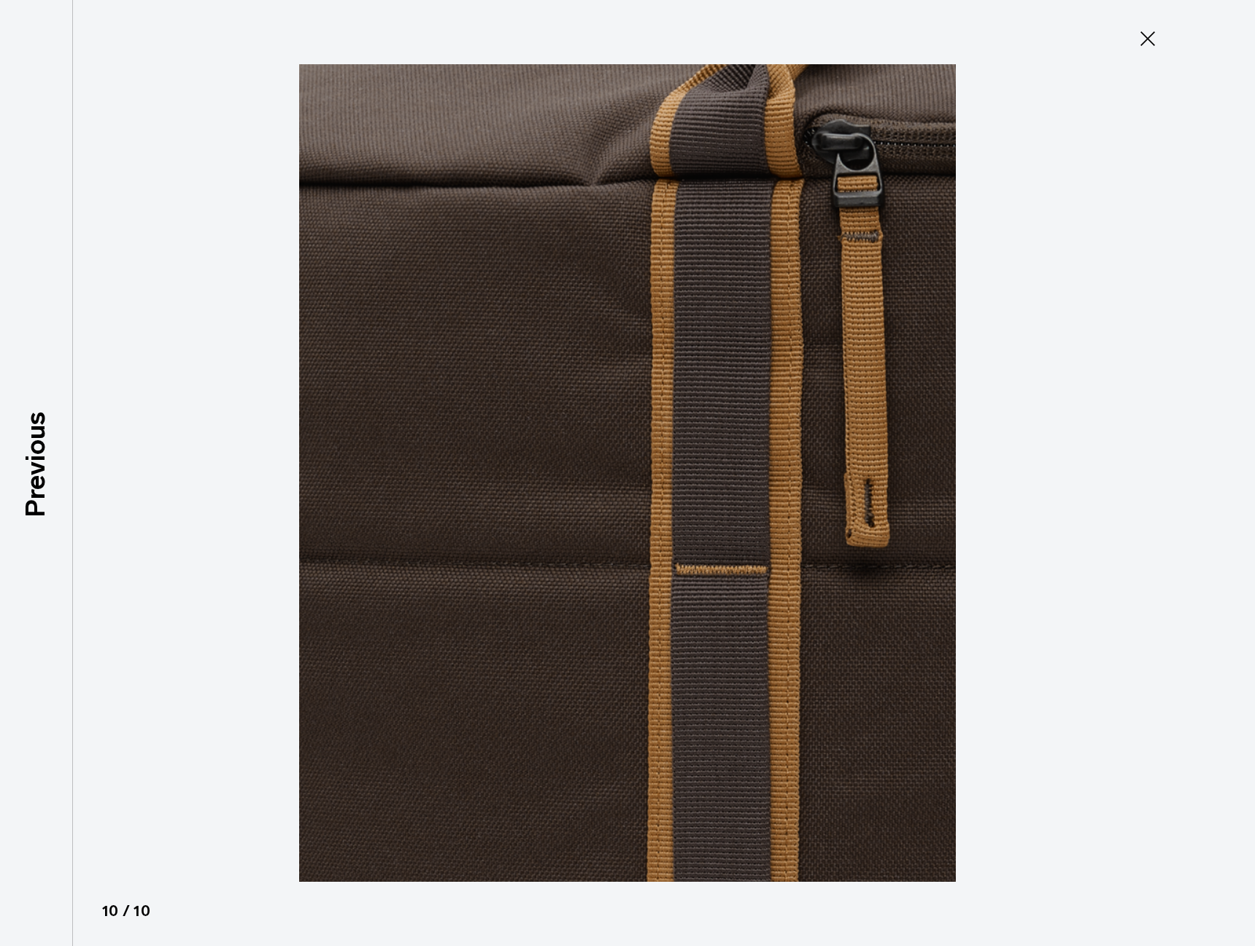
click at [1205, 476] on div at bounding box center [627, 473] width 1255 height 946
click at [1143, 34] on icon at bounding box center [1148, 38] width 15 height 15
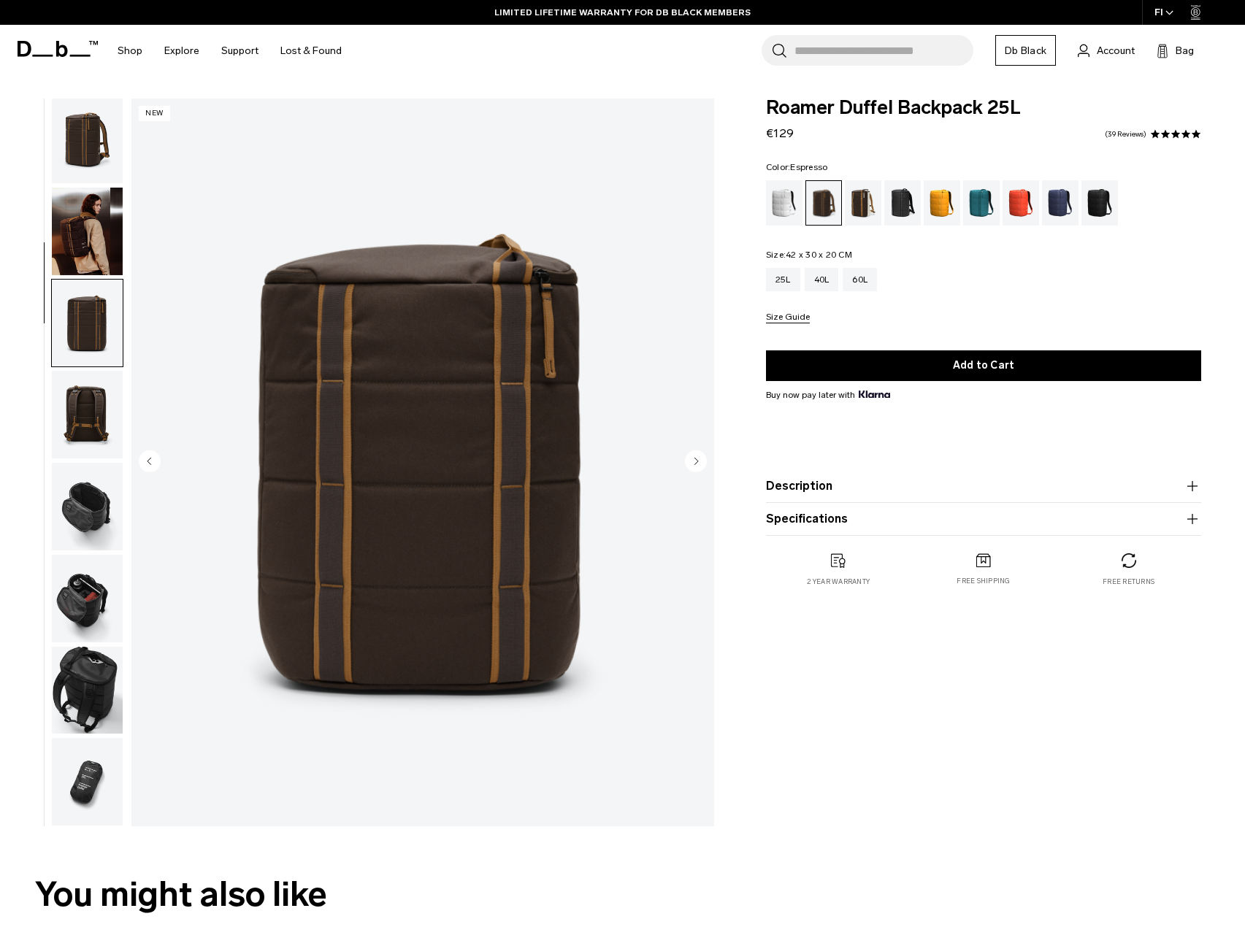
scroll to position [0, 0]
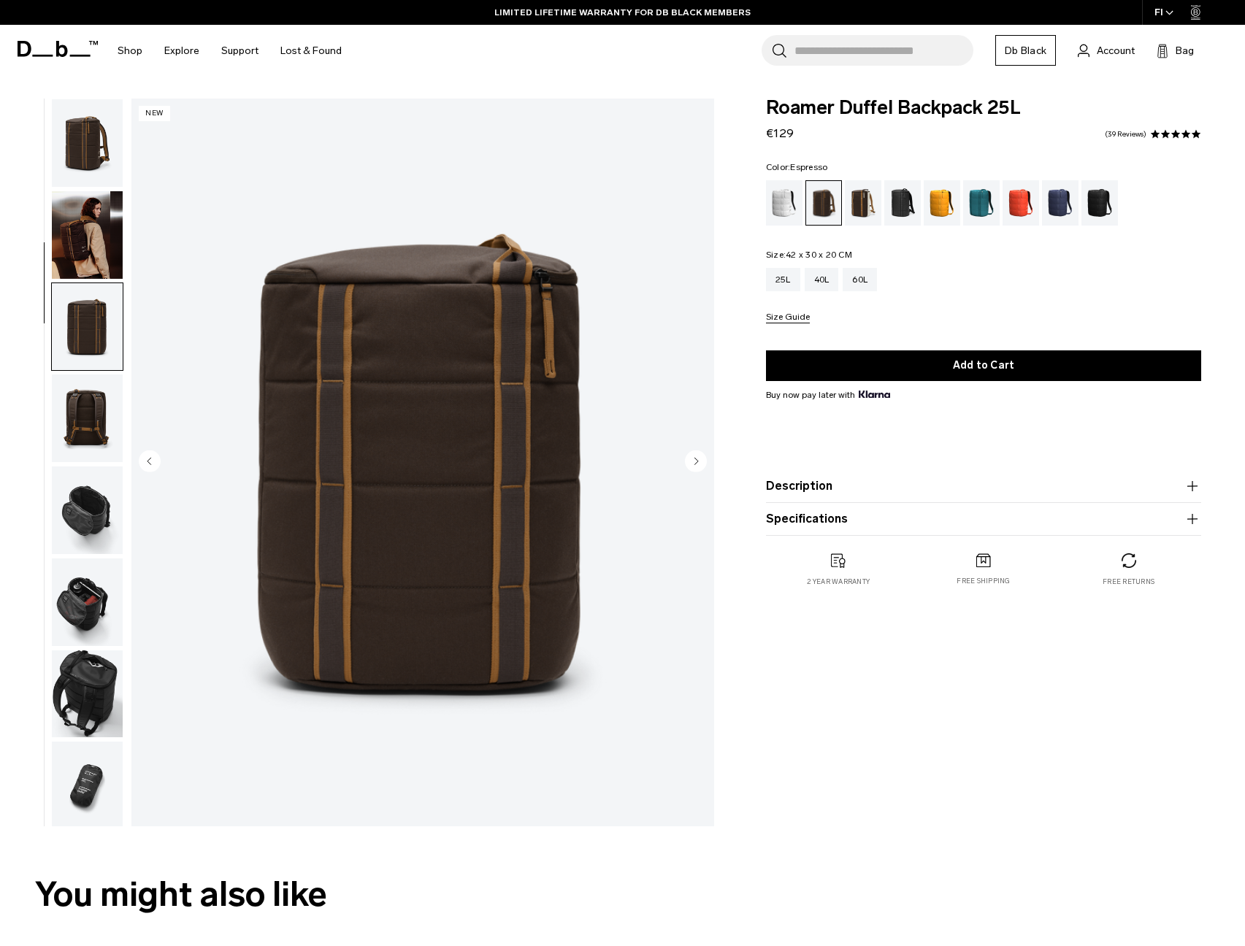
click at [81, 220] on img "button" at bounding box center [87, 235] width 71 height 88
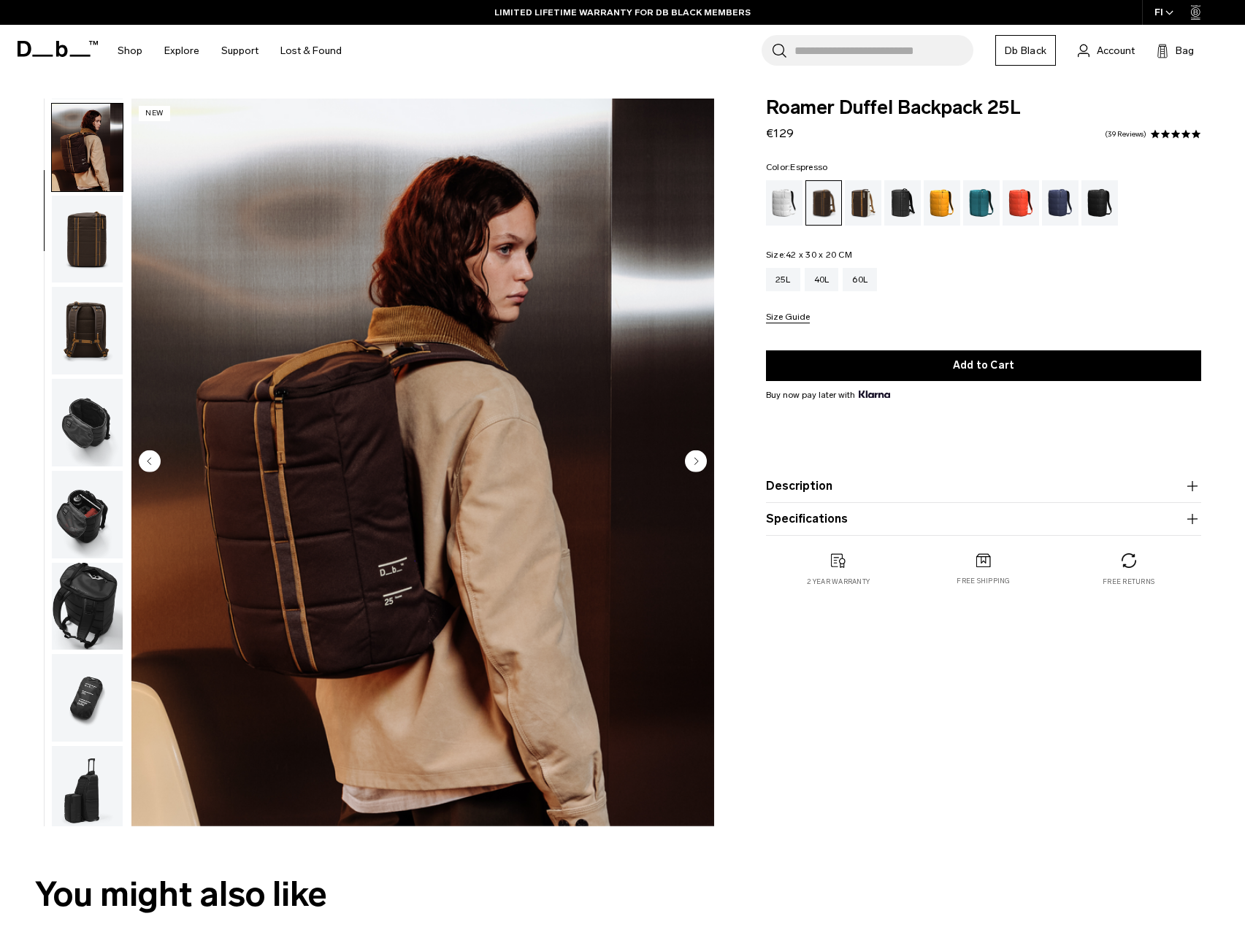
scroll to position [92, 0]
